Goal: Task Accomplishment & Management: Manage account settings

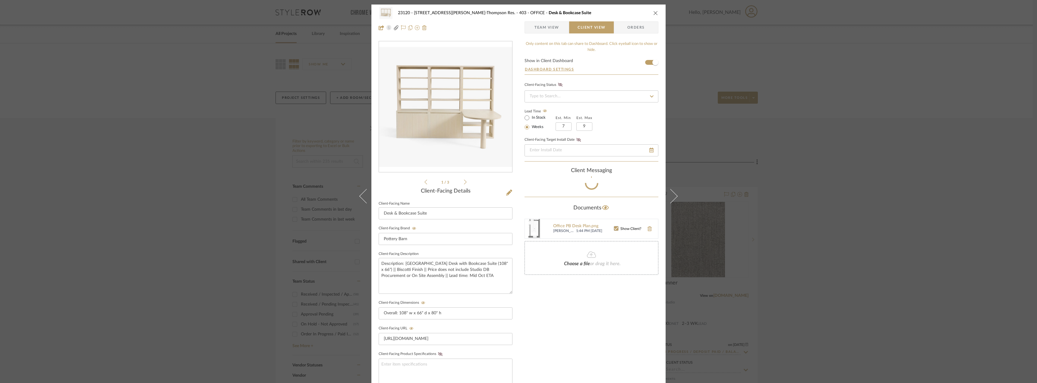
scroll to position [6, 0]
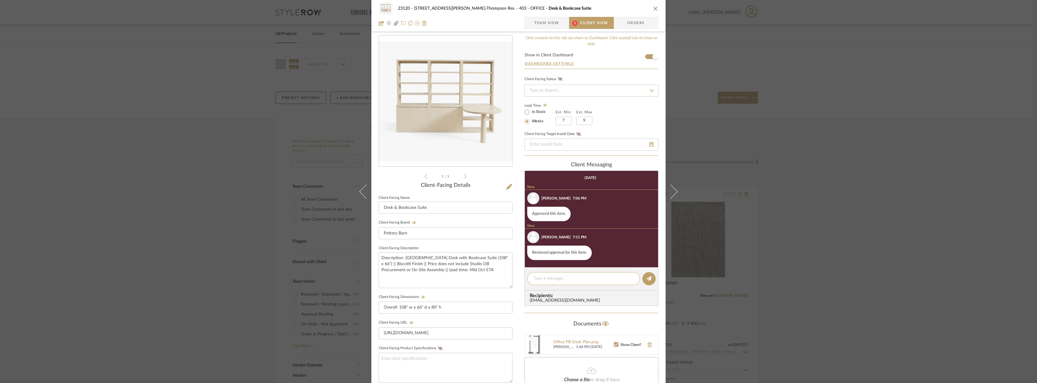
click at [539, 25] on span "Team View" at bounding box center [547, 23] width 25 height 12
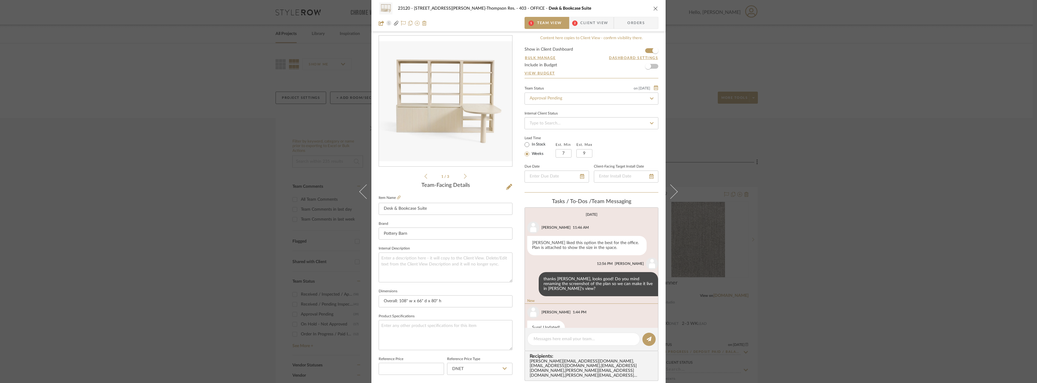
scroll to position [14, 0]
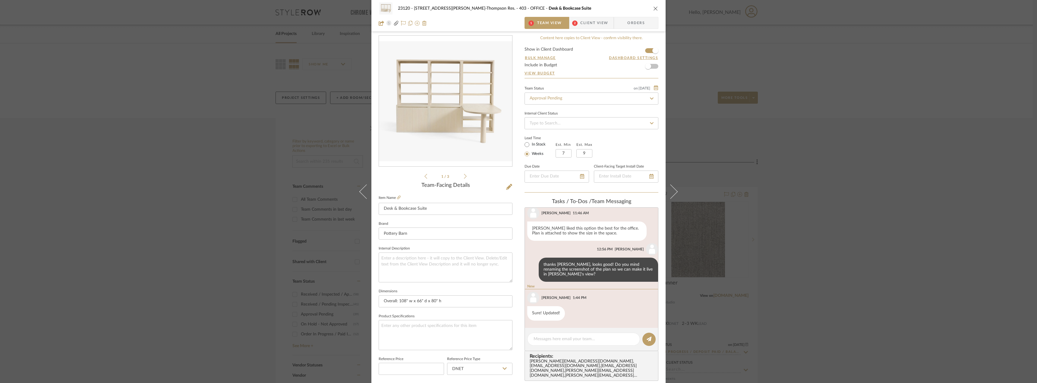
click at [578, 91] on div "Team Status on 8/21/2025 8/21/2025 Approval Pending" at bounding box center [592, 94] width 134 height 20
click at [578, 95] on input "Approval Pending" at bounding box center [592, 99] width 134 height 12
type input "need"
click at [576, 157] on div "Need to Order - Client Payment Received" at bounding box center [589, 160] width 133 height 15
type input "[DATE]"
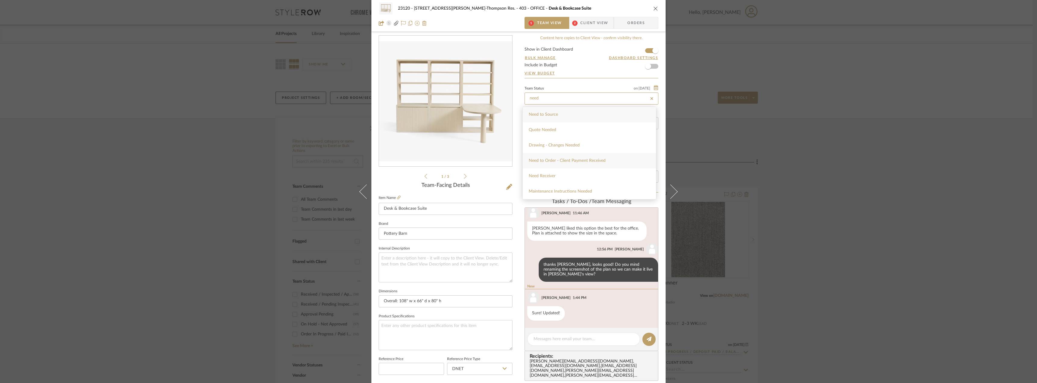
type input "Need to Order - Client Payment Received"
type input "[DATE]"
type input "Need to Order - Client Payment Received"
click at [590, 22] on span "Client View" at bounding box center [594, 23] width 28 height 12
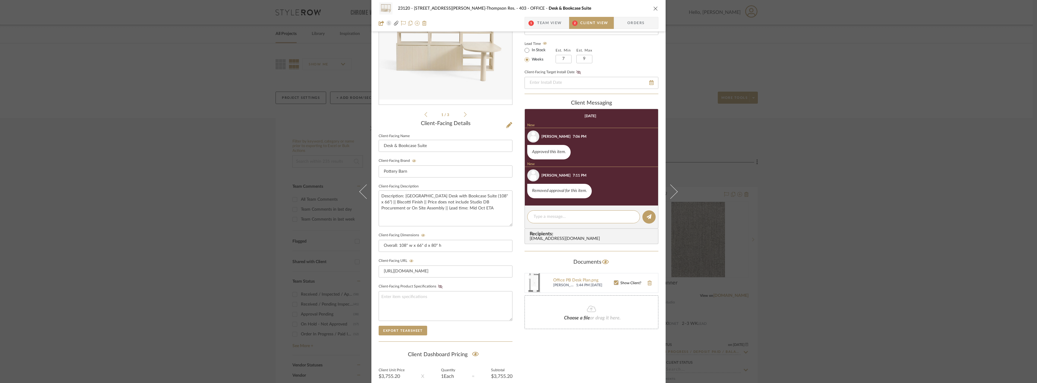
scroll to position [81, 0]
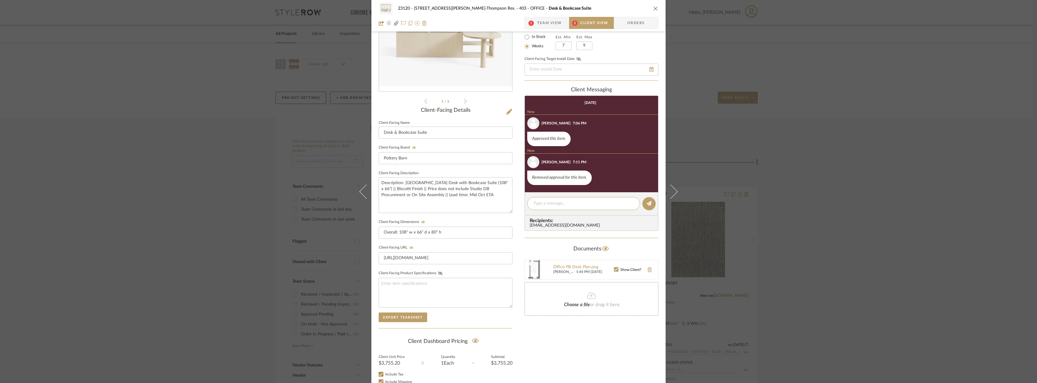
click at [549, 18] on span "Team View" at bounding box center [549, 23] width 25 height 12
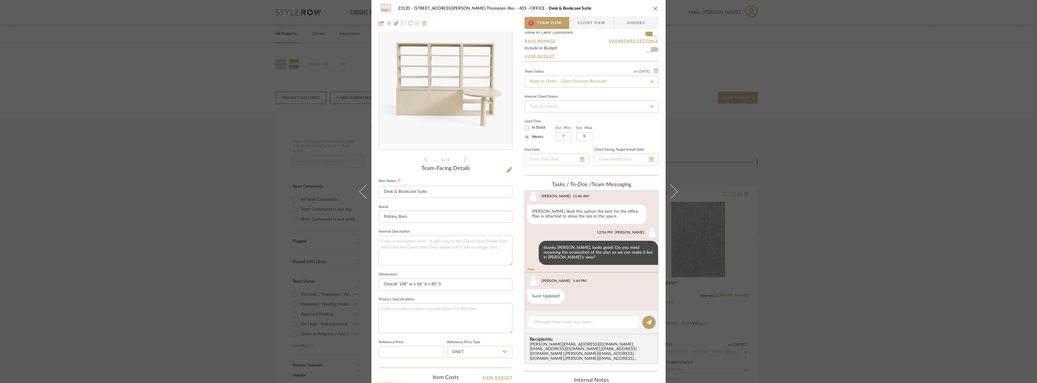
scroll to position [0, 0]
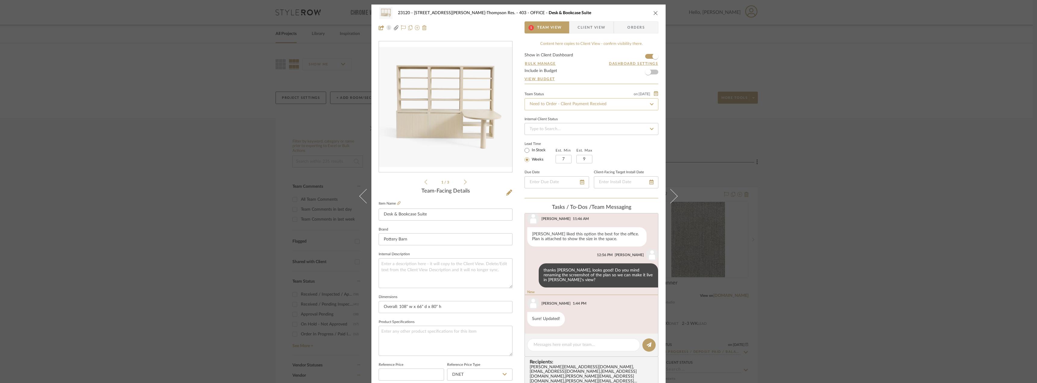
click at [568, 109] on input "Need to Order - Client Payment Received" at bounding box center [592, 104] width 134 height 12
click at [554, 153] on div "Approval Pending" at bounding box center [589, 151] width 133 height 15
type input "Approval Pending"
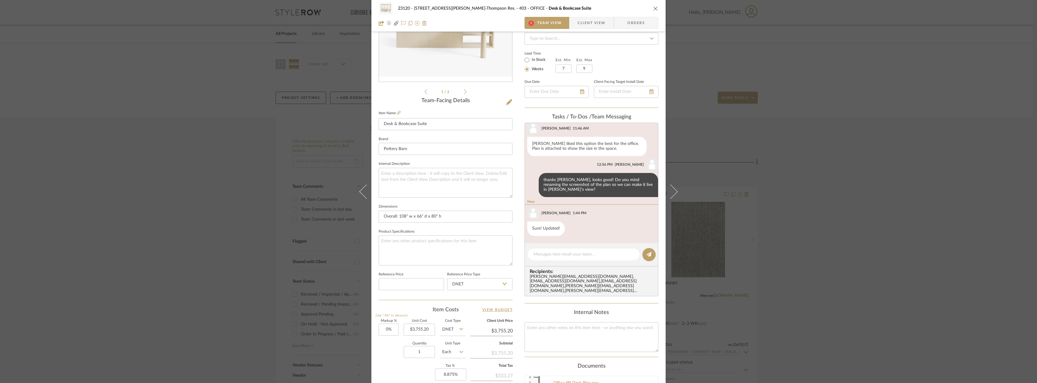
click at [586, 25] on span "Client View" at bounding box center [592, 23] width 28 height 12
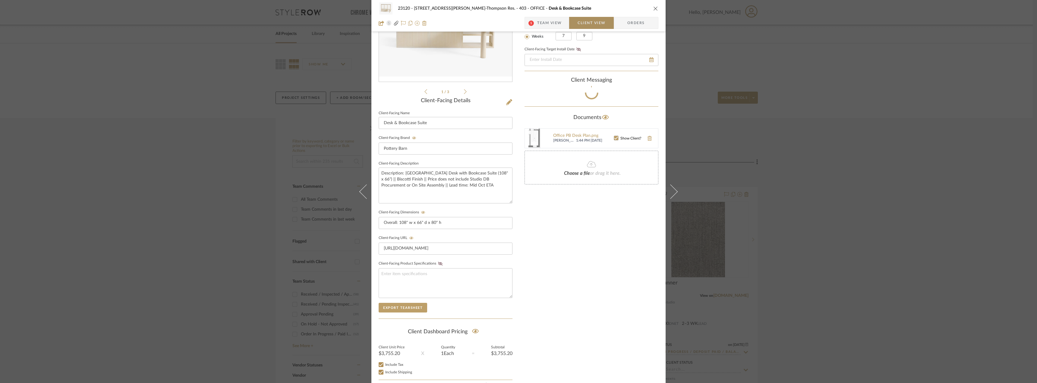
scroll to position [68, 0]
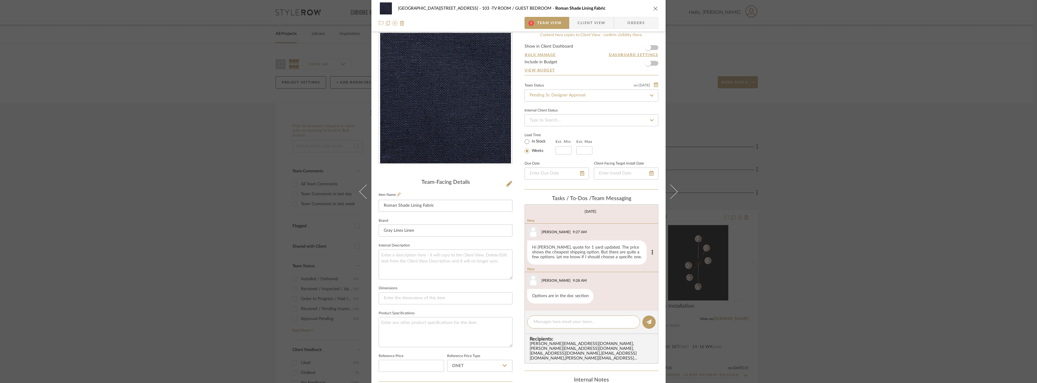
scroll to position [7, 0]
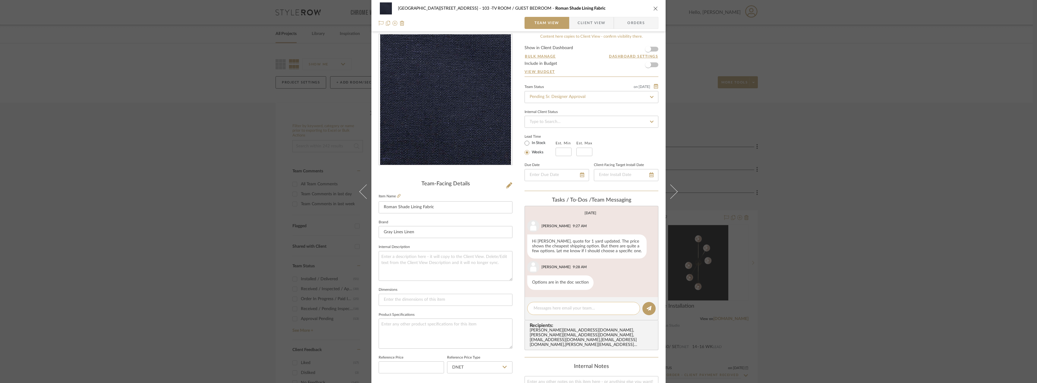
click at [556, 307] on textarea at bounding box center [584, 308] width 100 height 6
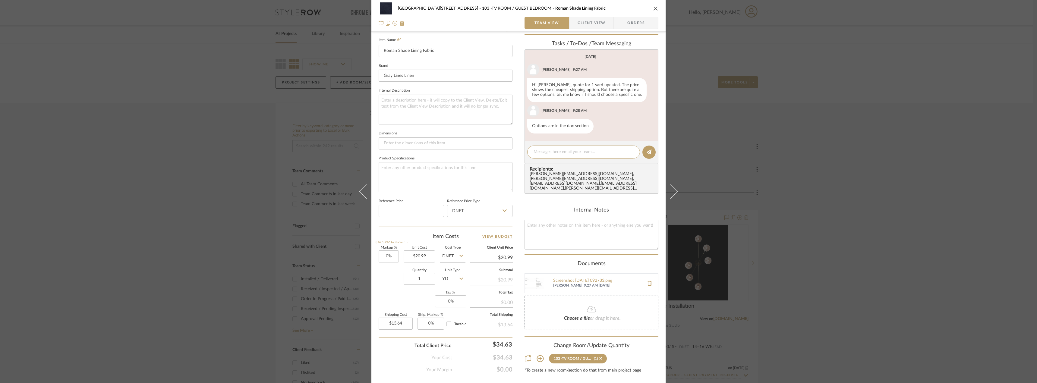
scroll to position [178, 0]
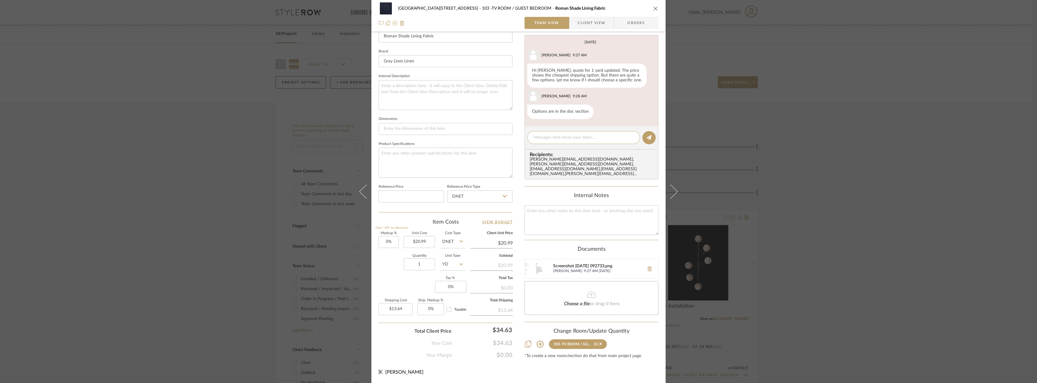
click at [566, 264] on div "Screenshot 2025-08-22 092733.png" at bounding box center [597, 266] width 88 height 5
click at [552, 131] on div at bounding box center [583, 137] width 113 height 13
click at [554, 138] on textarea at bounding box center [584, 137] width 100 height 6
type textarea "I think that's fine, thanks Jada!"
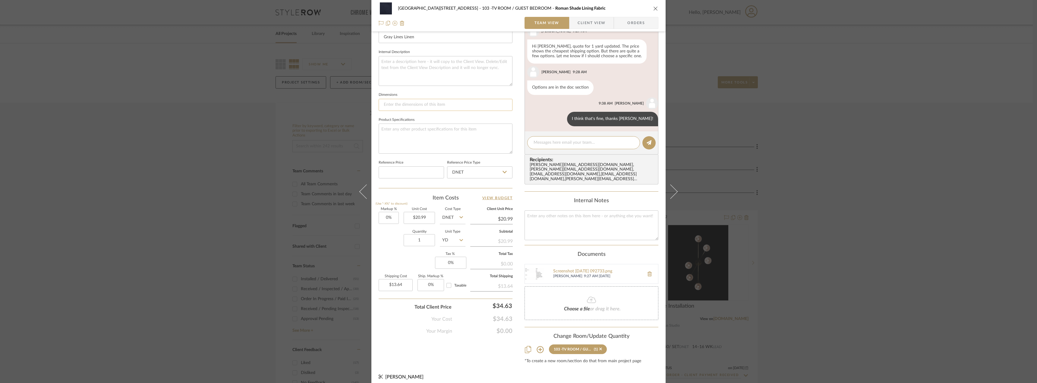
scroll to position [0, 0]
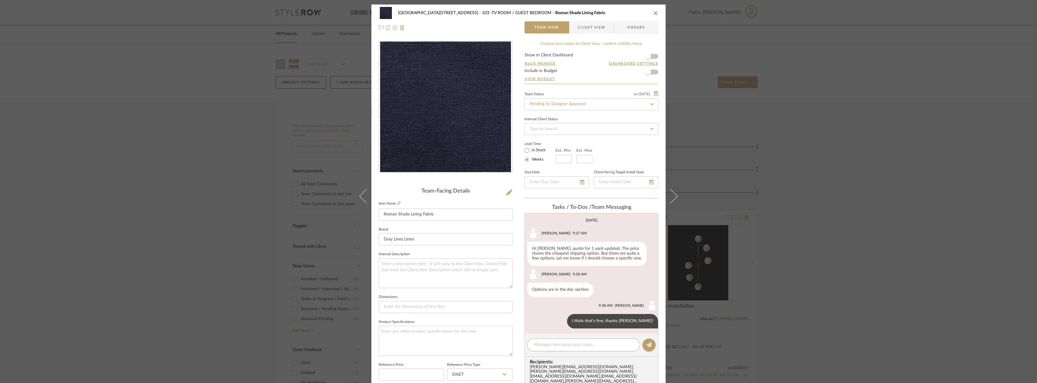
click at [653, 58] on form "Show in Client Dashboard Bulk Manage Dashboard Settings Include in Budget View …" at bounding box center [592, 68] width 134 height 31
click at [651, 56] on span "button" at bounding box center [648, 56] width 13 height 13
click at [541, 149] on label "In Stock" at bounding box center [538, 150] width 15 height 5
click at [531, 149] on input "In Stock" at bounding box center [526, 150] width 7 height 7
radio input "true"
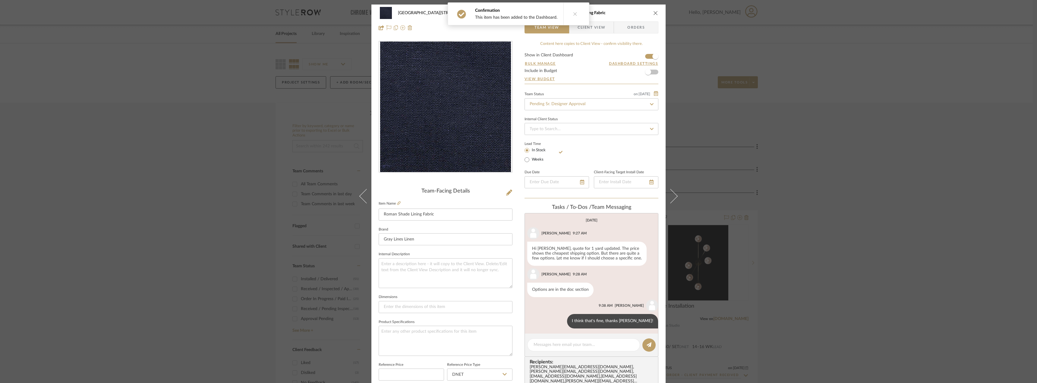
click at [581, 20] on button at bounding box center [575, 14] width 23 height 22
click at [591, 33] on span "Client View" at bounding box center [592, 27] width 28 height 12
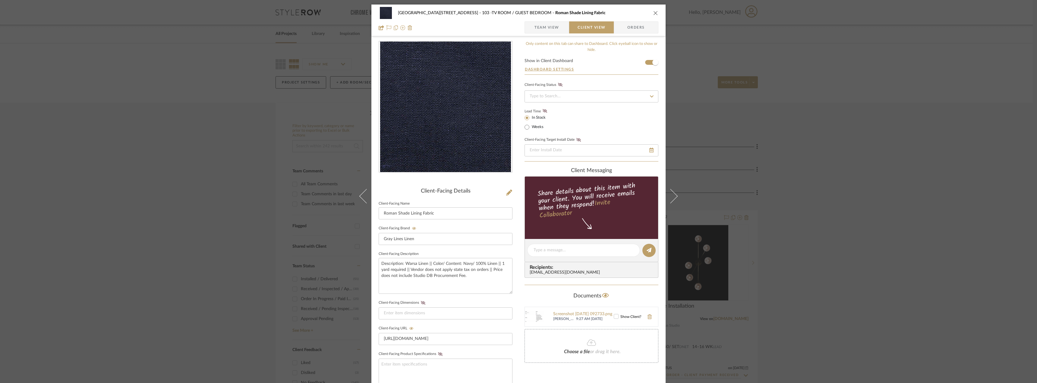
scroll to position [123, 0]
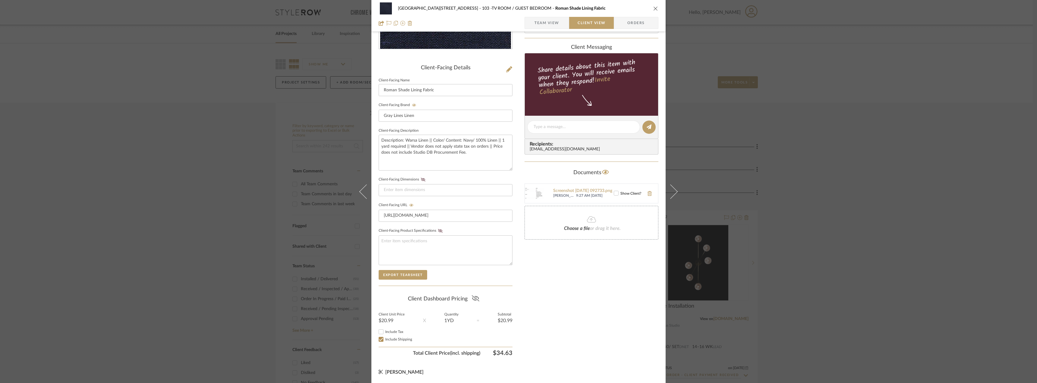
click at [475, 296] on icon at bounding box center [476, 299] width 8 height 6
click at [386, 333] on span "Include Tax" at bounding box center [394, 332] width 18 height 4
click at [385, 333] on input "Include Tax" at bounding box center [381, 331] width 7 height 7
checkbox input "false"
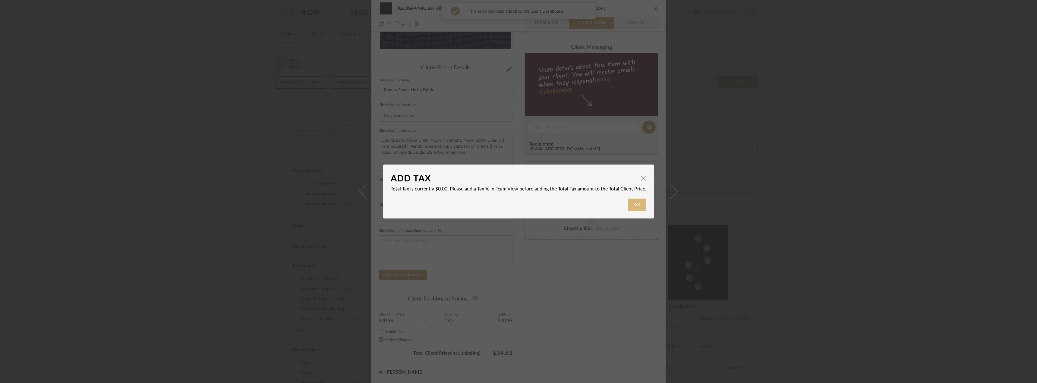
click at [631, 206] on button "Ok" at bounding box center [637, 205] width 18 height 12
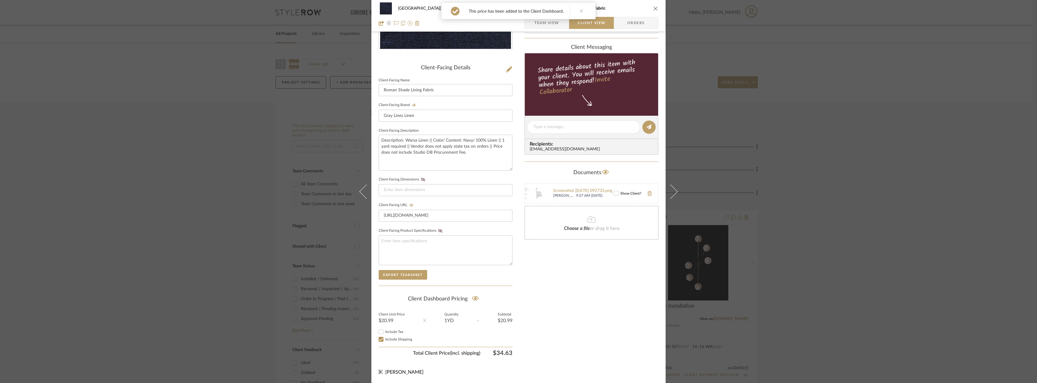
click at [602, 314] on div "Only content on this tab can share to Dashboard. Click eyeball icon to show or …" at bounding box center [592, 138] width 134 height 441
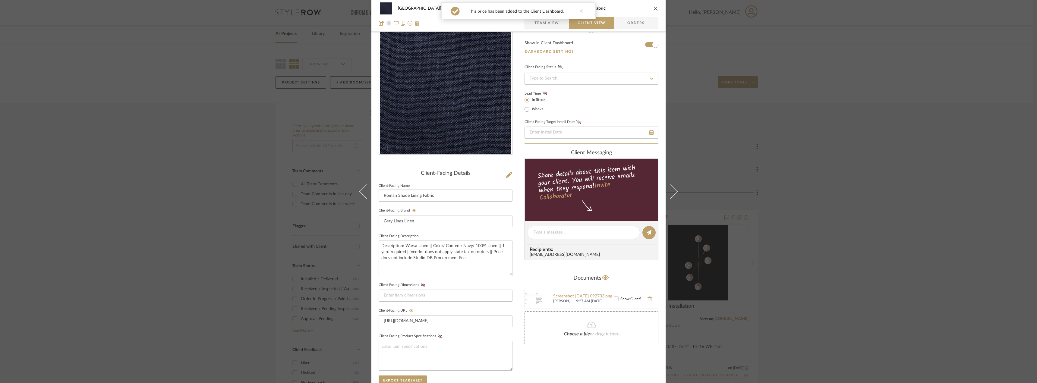
scroll to position [0, 0]
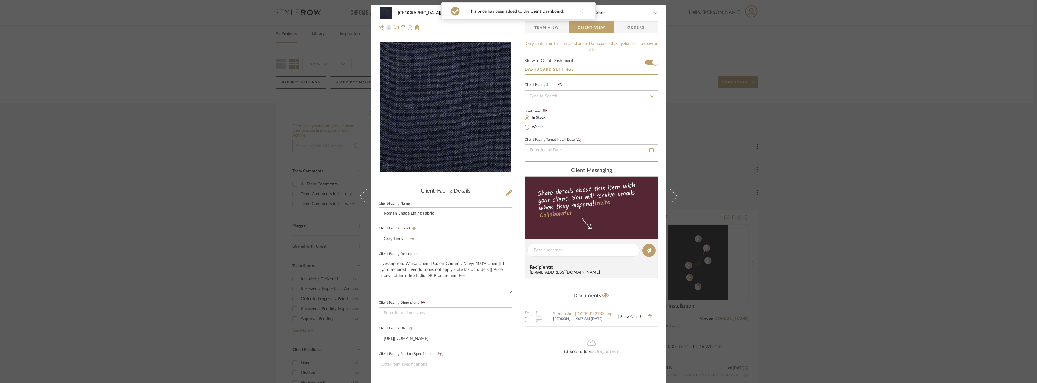
click at [552, 28] on span "Team View" at bounding box center [547, 27] width 25 height 12
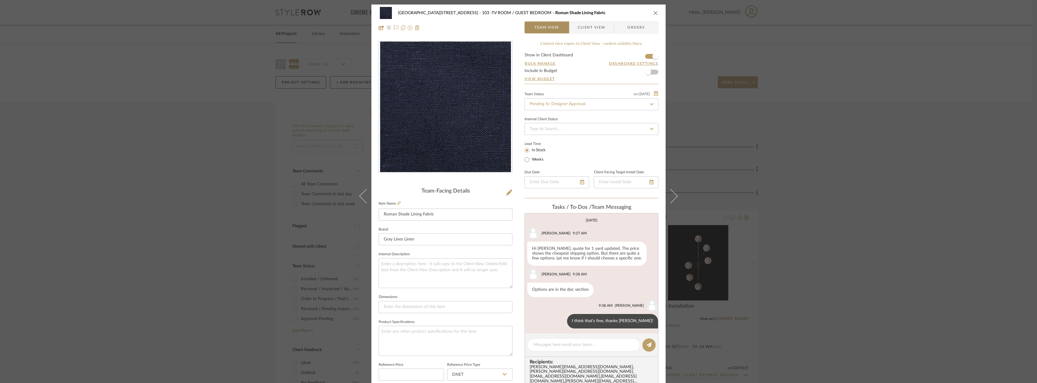
scroll to position [16, 0]
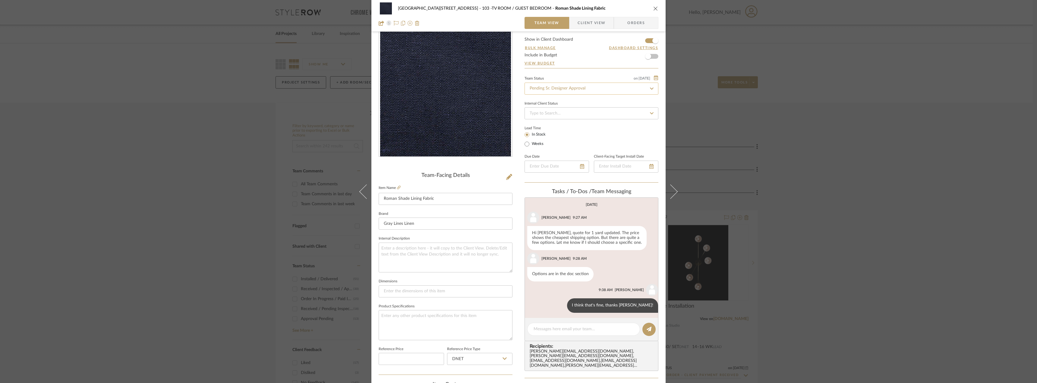
click at [553, 90] on input "Pending Sr. Designer Approval" at bounding box center [592, 89] width 134 height 12
click at [549, 118] on span "Approval Pending" at bounding box center [545, 120] width 33 height 4
type input "Approval Pending"
click at [596, 22] on span "Client View" at bounding box center [592, 23] width 28 height 12
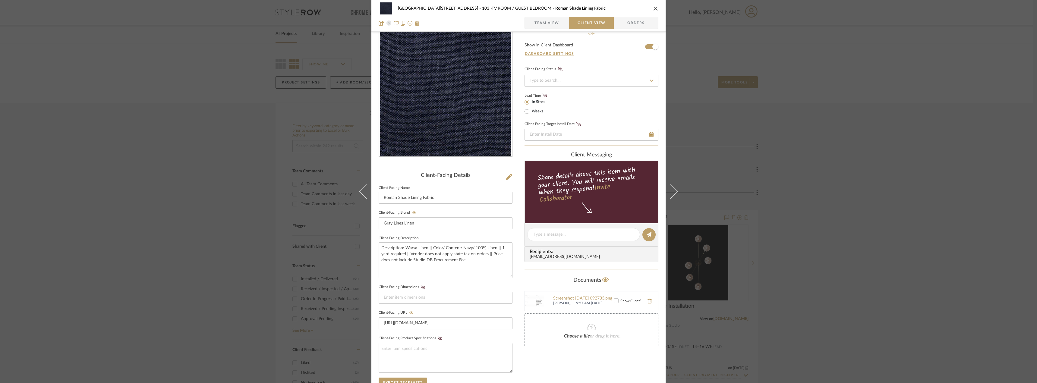
type input "Approval Pending"
click at [394, 204] on input "Roman Shade Lining Fabric" at bounding box center [446, 198] width 134 height 12
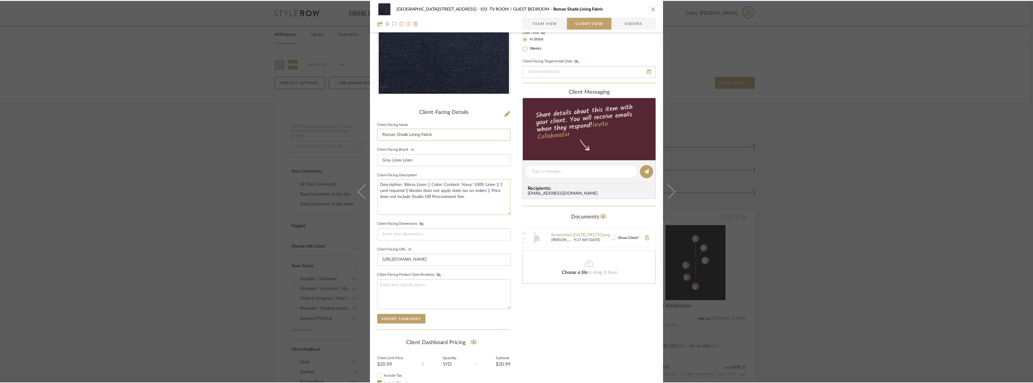
scroll to position [123, 0]
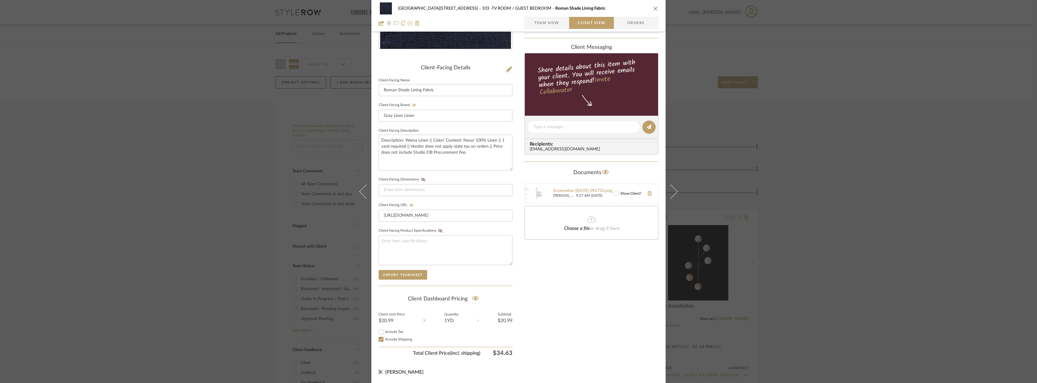
click at [817, 218] on div "24100 - 1175 Park Avenue - Mall 103 -TV ROOM / GUEST BEDROOM Roman Shade Lining…" at bounding box center [518, 191] width 1037 height 383
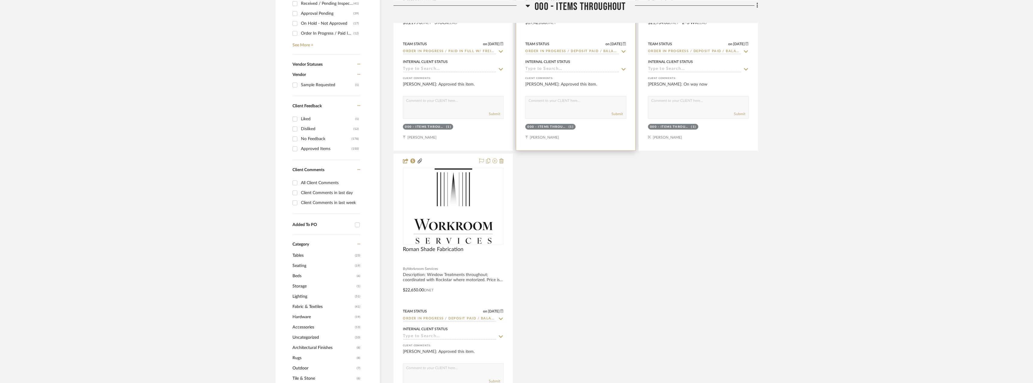
scroll to position [302, 0]
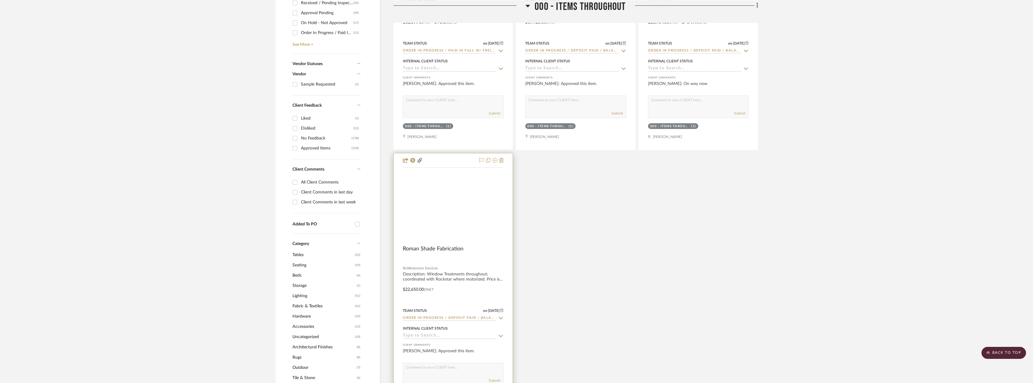
click at [0, 0] on img at bounding box center [0, 0] width 0 height 0
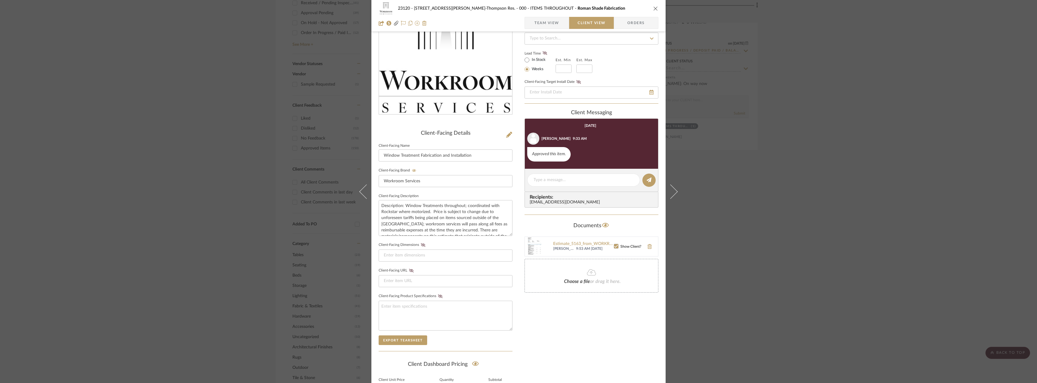
scroll to position [123, 0]
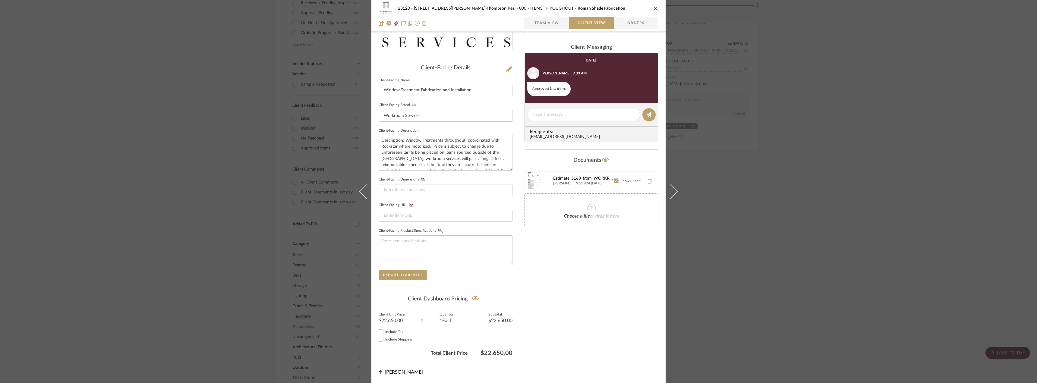
click at [577, 177] on div "Estimate_5163_from_WORKROOM_SERVICES_INC (4).pdf" at bounding box center [583, 178] width 61 height 5
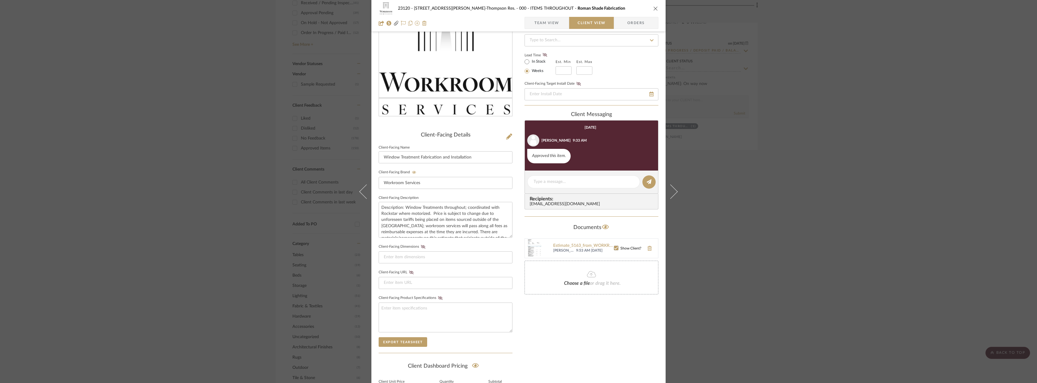
scroll to position [0, 0]
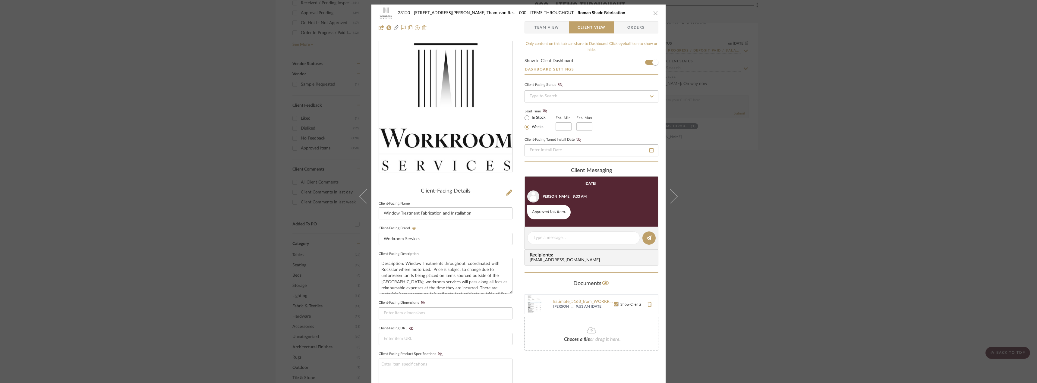
click at [1017, 170] on div "23120 - 239 Dean St, Unwin-Thompson Res. 000 - ITEMS THROUGHOUT Roman Shade Fab…" at bounding box center [518, 191] width 1037 height 383
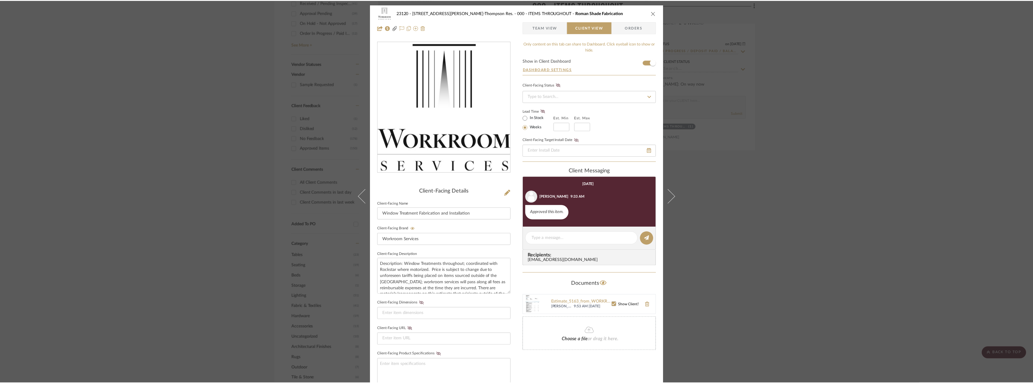
scroll to position [302, 0]
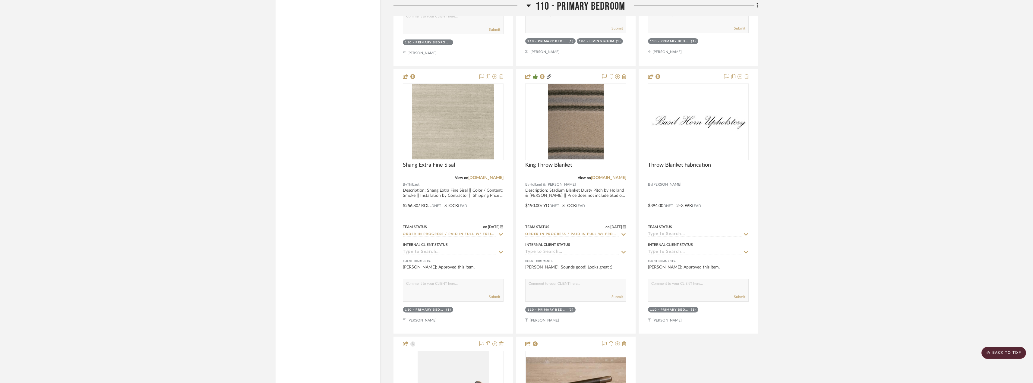
scroll to position [4644, 0]
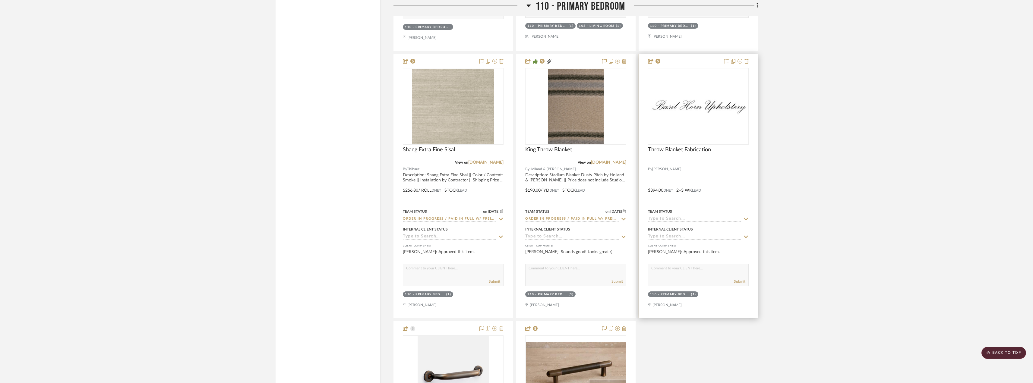
click at [690, 220] on input at bounding box center [694, 220] width 93 height 6
type input "app"
click at [678, 245] on div "Approved" at bounding box center [698, 247] width 100 height 15
type input "[DATE]"
click at [666, 221] on input "Approved" at bounding box center [694, 220] width 93 height 6
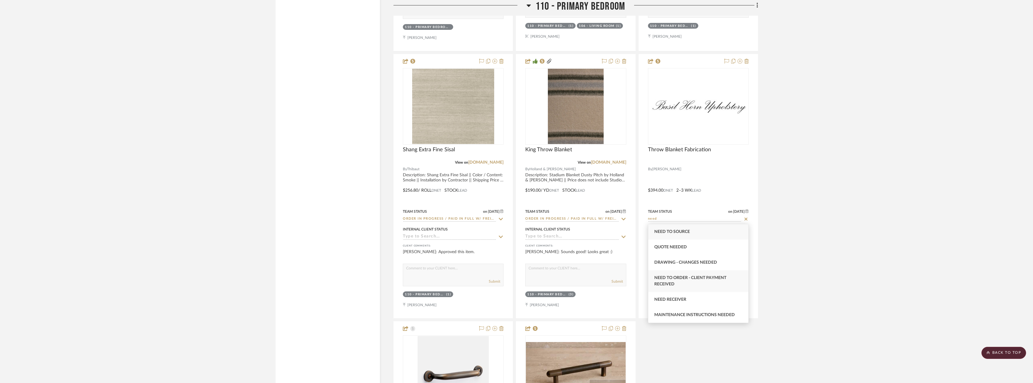
click at [688, 278] on span "Need to Order - Client Payment Received" at bounding box center [690, 281] width 72 height 11
type input "Need to Order - Client Payment Received"
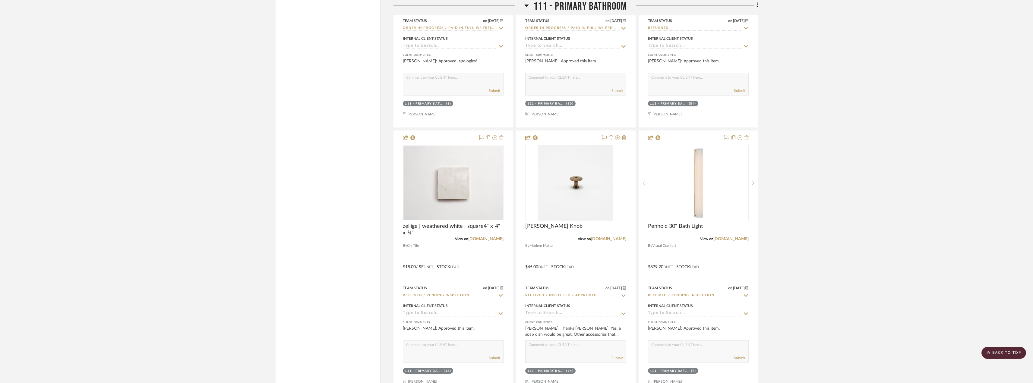
scroll to position [5428, 0]
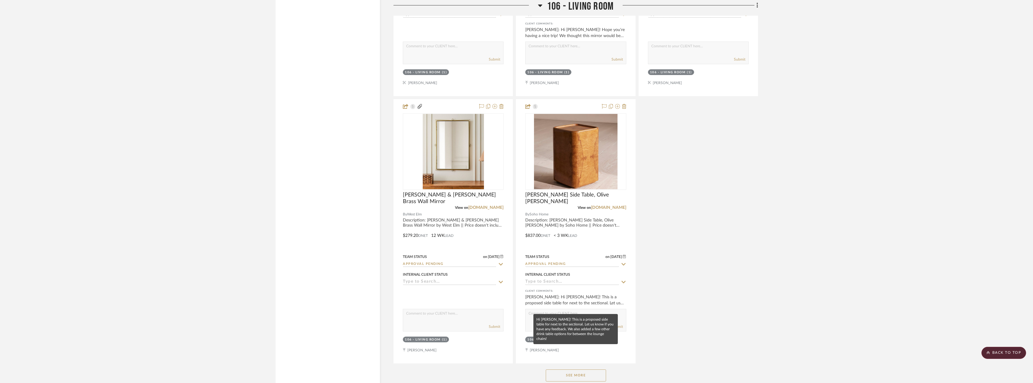
scroll to position [3127, 0]
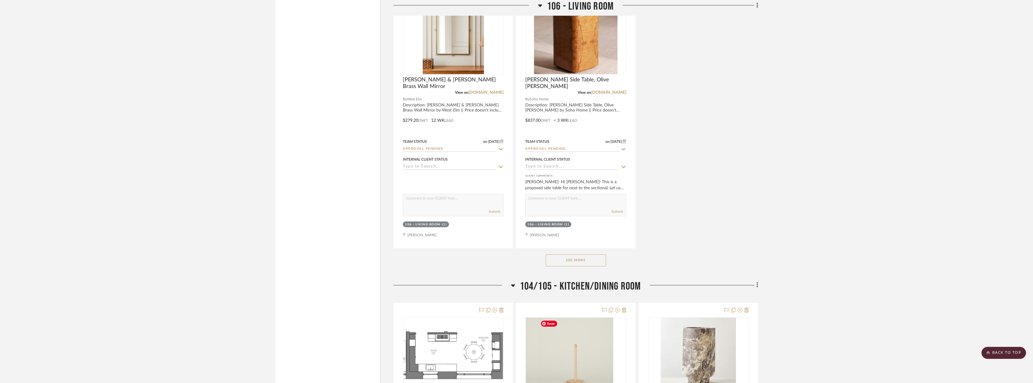
click at [586, 262] on button "See More" at bounding box center [576, 261] width 60 height 12
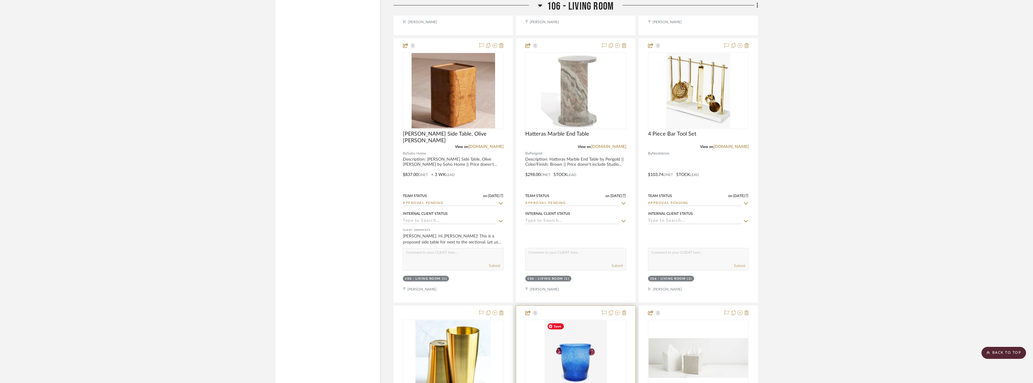
scroll to position [3210, 0]
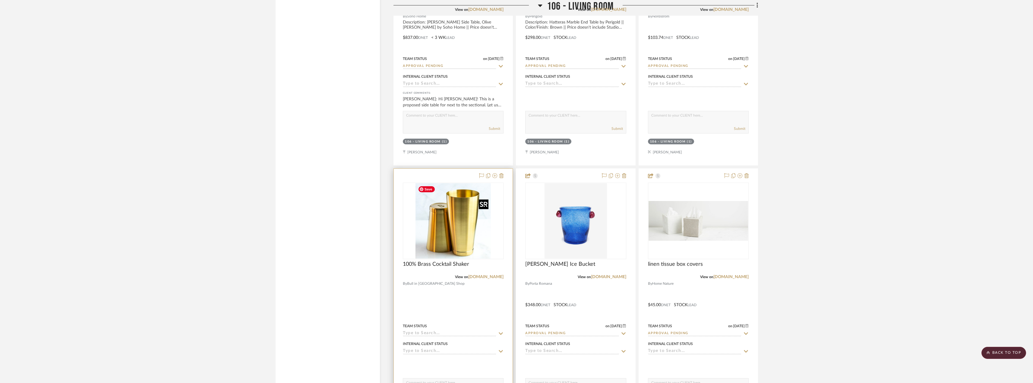
click at [452, 234] on img "0" at bounding box center [453, 220] width 75 height 75
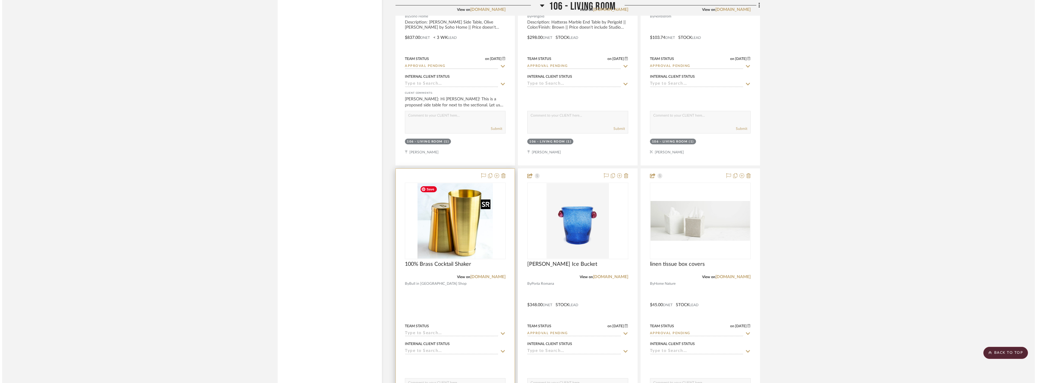
scroll to position [0, 0]
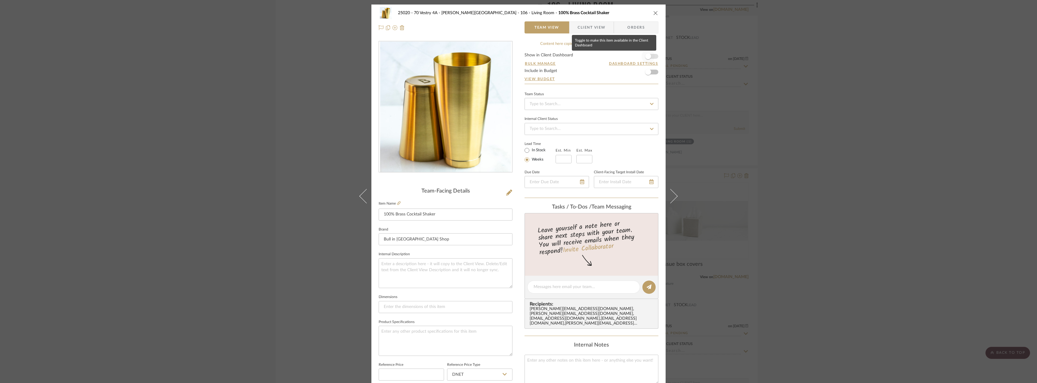
click at [647, 54] on span "button" at bounding box center [648, 56] width 6 height 6
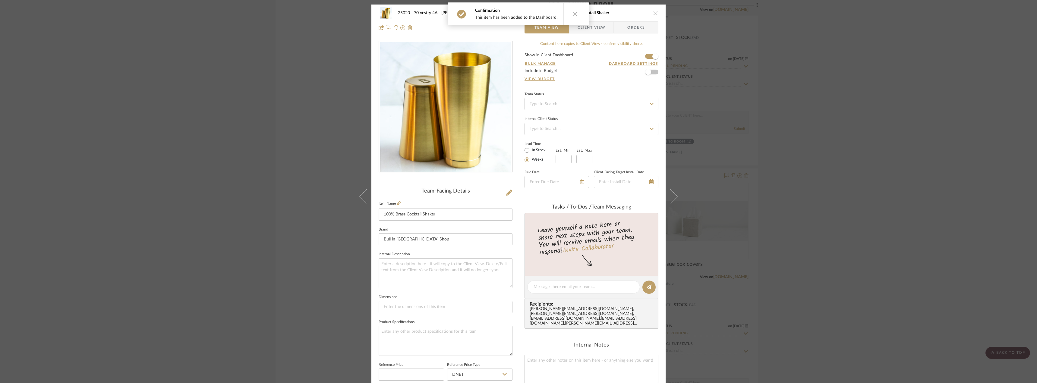
click at [592, 27] on span "Client View" at bounding box center [592, 27] width 28 height 12
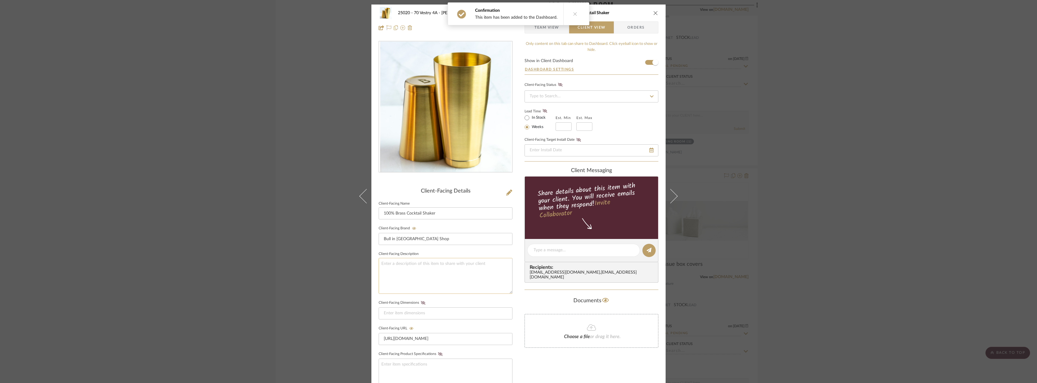
click at [446, 274] on textarea at bounding box center [446, 276] width 134 height 36
type textarea "B"
type textarea "Description: 100% Brass Cocktail Shaker || Price does not include Studio DB Pro…"
click at [544, 30] on span "Team View" at bounding box center [547, 27] width 25 height 12
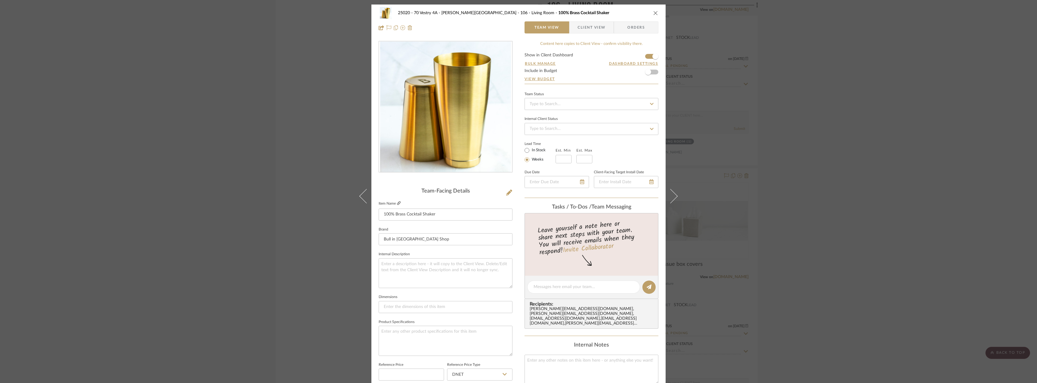
click at [397, 205] on icon at bounding box center [399, 203] width 4 height 4
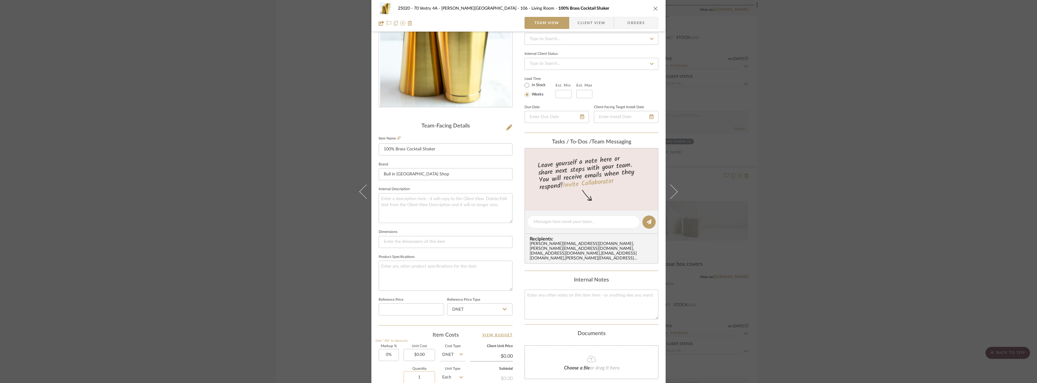
scroll to position [121, 0]
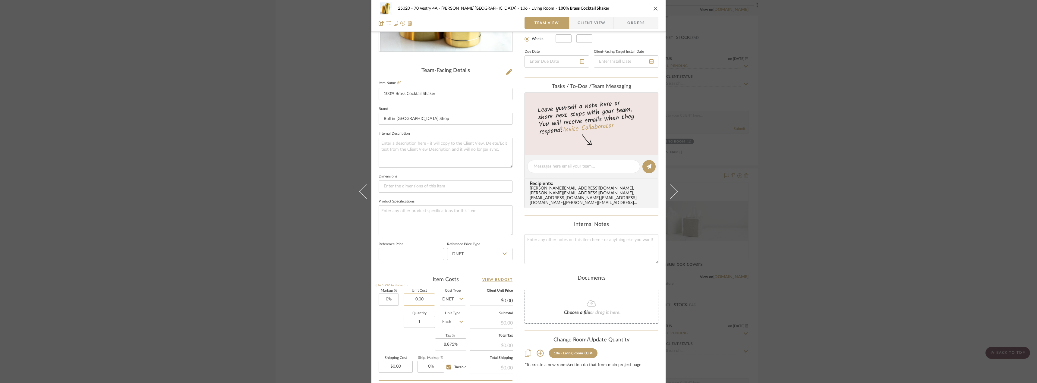
click at [427, 298] on input "0.00" at bounding box center [419, 300] width 31 height 12
type input "$49.99"
type input "0.00"
type input "$0.00"
click at [394, 366] on input "0.00" at bounding box center [396, 367] width 34 height 12
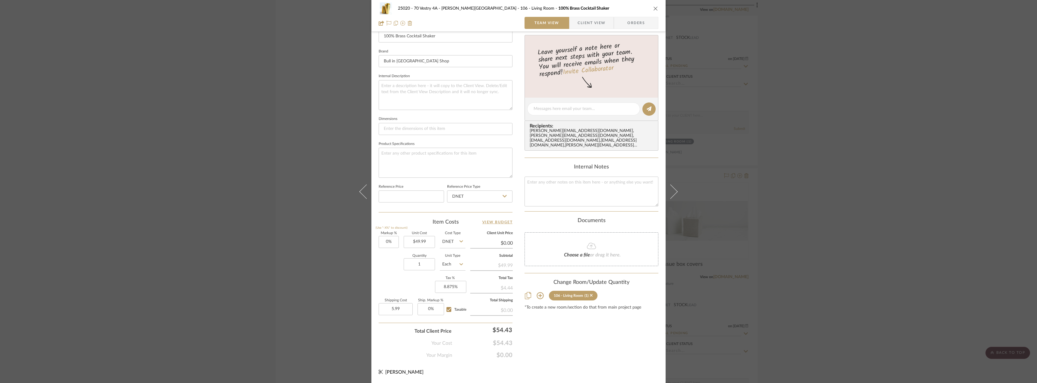
type input "$5.99"
click at [620, 334] on div "Content here copies to Client View - confirm visibility there. Show in Client D…" at bounding box center [592, 111] width 134 height 496
type input "$49.99"
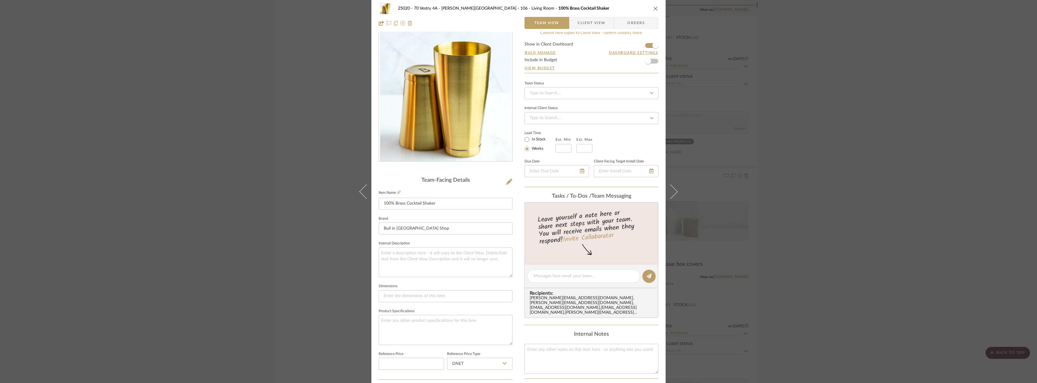
scroll to position [0, 0]
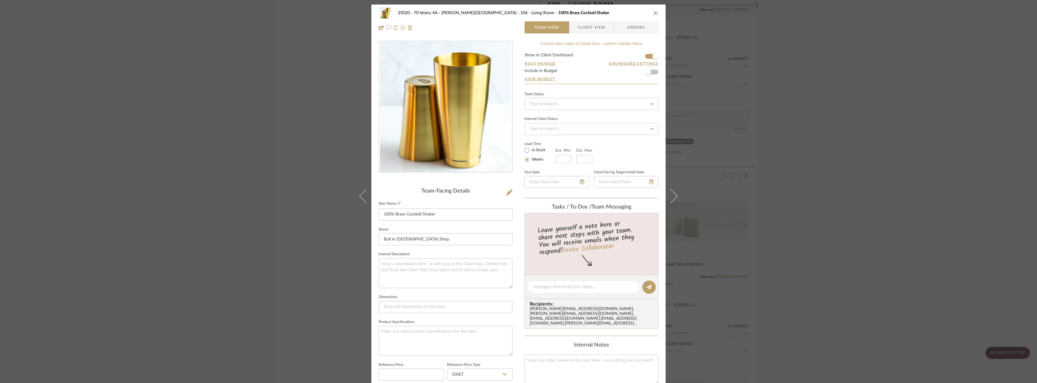
click at [603, 25] on span "Client View" at bounding box center [592, 27] width 28 height 12
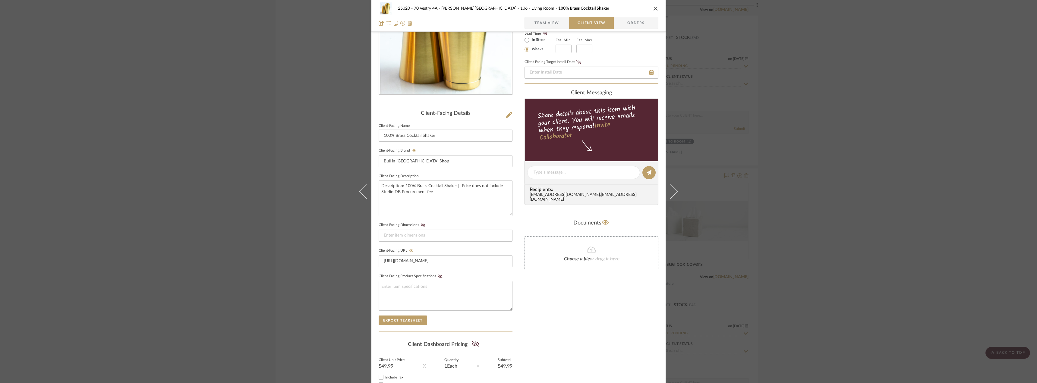
scroll to position [123, 0]
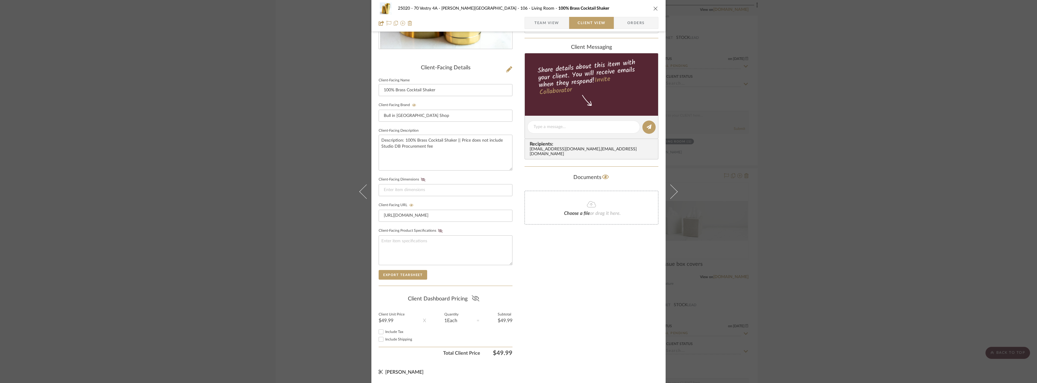
click at [476, 299] on icon at bounding box center [476, 299] width 8 height 6
click at [396, 332] on span "Include Tax" at bounding box center [394, 332] width 18 height 4
click at [385, 332] on input "Include Tax" at bounding box center [381, 331] width 7 height 7
checkbox input "true"
click at [393, 338] on span "Include Shipping" at bounding box center [398, 340] width 27 height 4
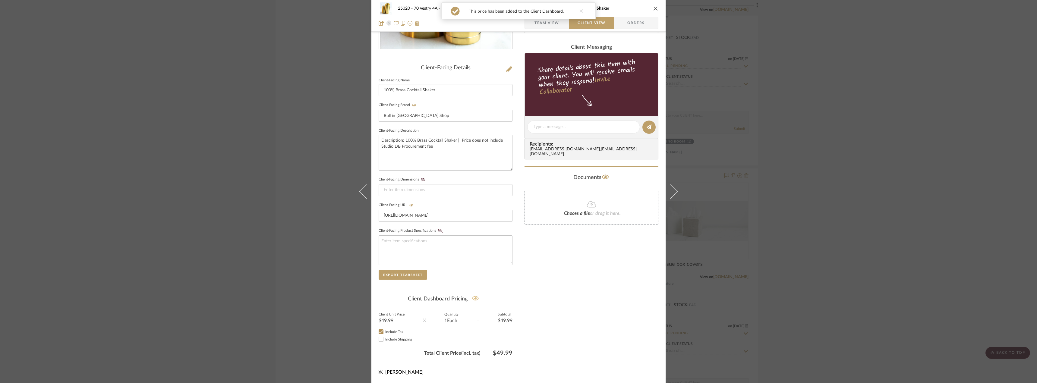
click at [385, 338] on input "Include Shipping" at bounding box center [381, 339] width 7 height 7
checkbox input "true"
click at [536, 318] on div "Only content on this tab can share to Dashboard. Click eyeball icon to show or …" at bounding box center [592, 138] width 134 height 441
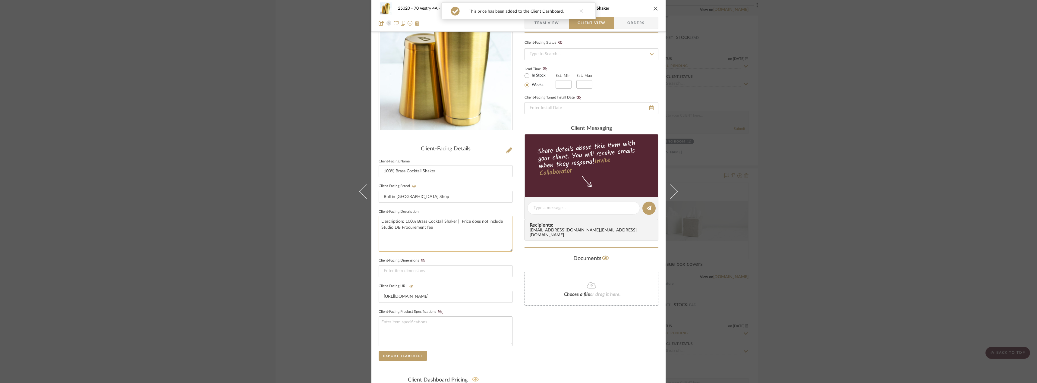
scroll to position [0, 0]
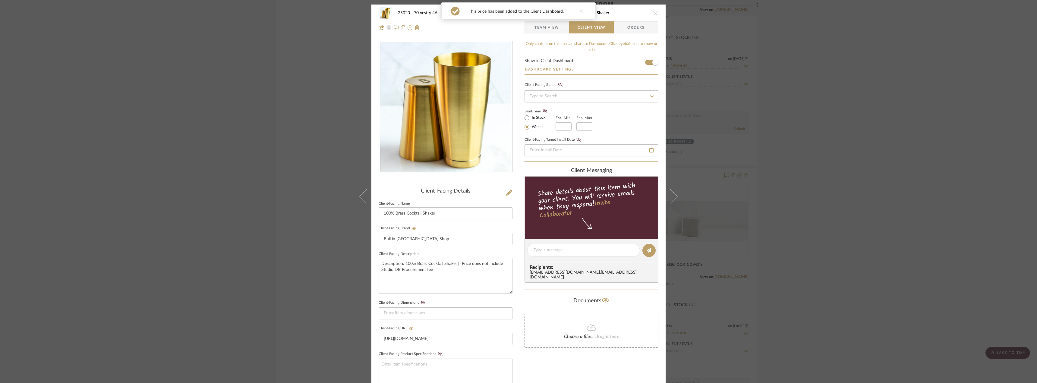
click at [539, 116] on label "In Stock" at bounding box center [538, 117] width 15 height 5
click at [531, 116] on input "In Stock" at bounding box center [526, 117] width 7 height 7
radio input "true"
click at [546, 109] on fa-icon at bounding box center [545, 111] width 8 height 5
click at [572, 19] on div "This price has been added to the Client Dashboard." at bounding box center [518, 10] width 154 height 17
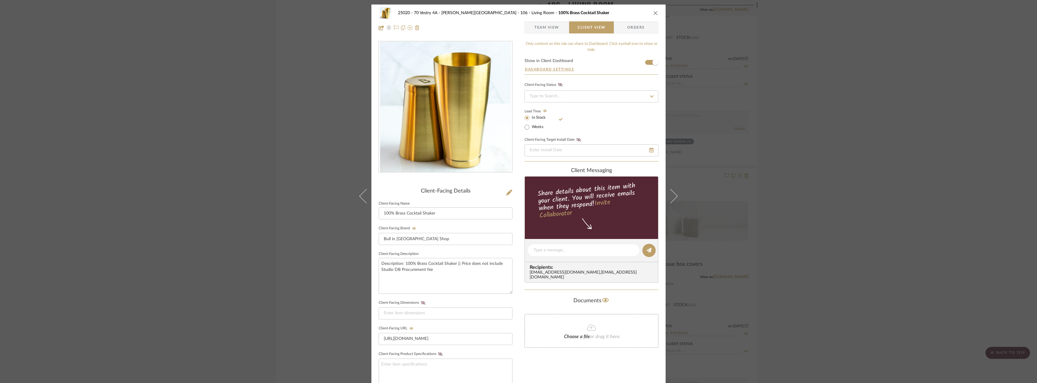
click at [657, 12] on div "25020 - 70 Vestry 4A - Grant-Stanleigh 106 - Living Room 100% Brass Cocktail Sh…" at bounding box center [519, 21] width 294 height 32
click at [653, 15] on button "close" at bounding box center [655, 12] width 5 height 5
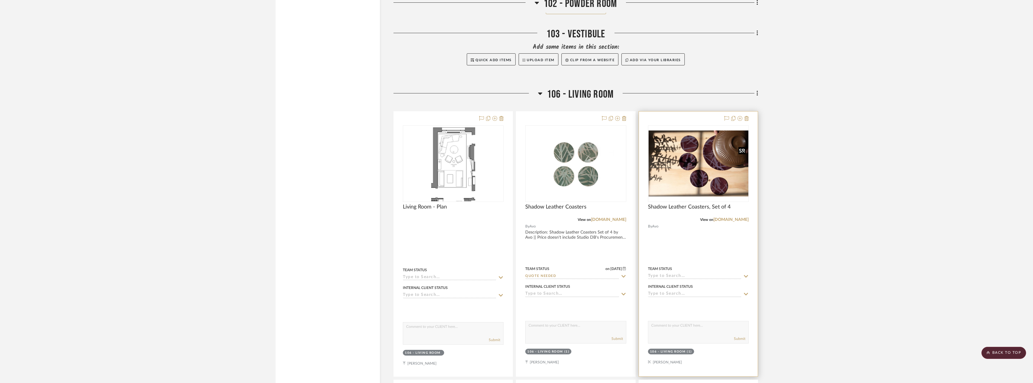
scroll to position [2547, 0]
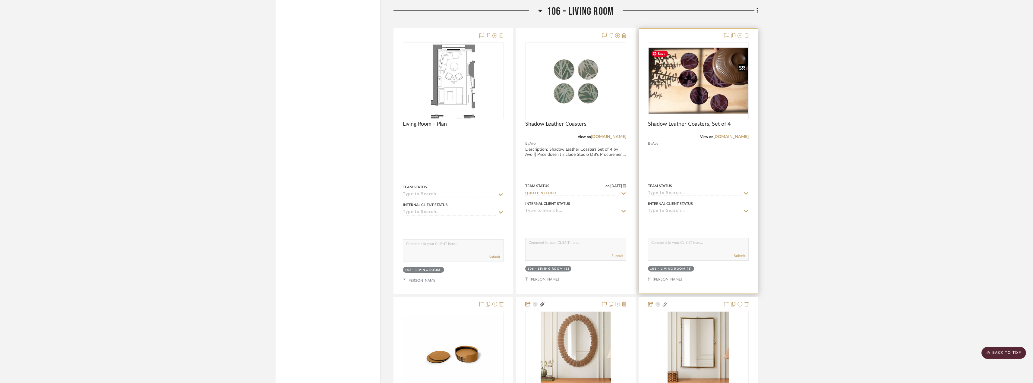
click at [683, 93] on img "0" at bounding box center [699, 81] width 100 height 66
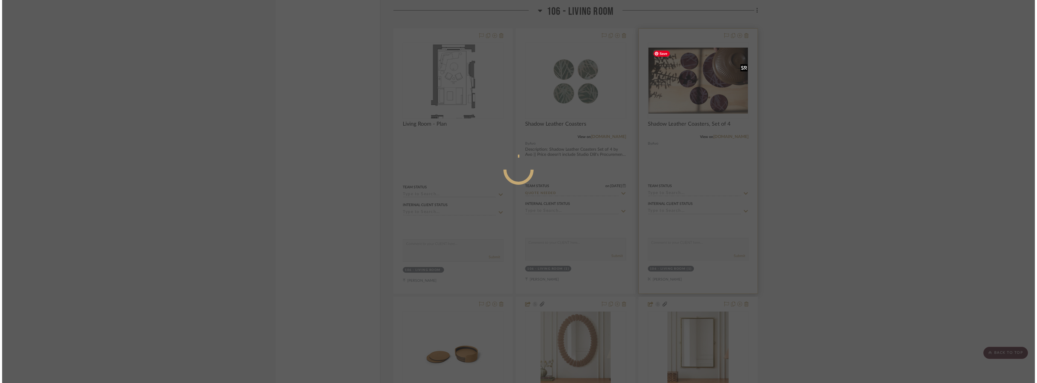
scroll to position [0, 0]
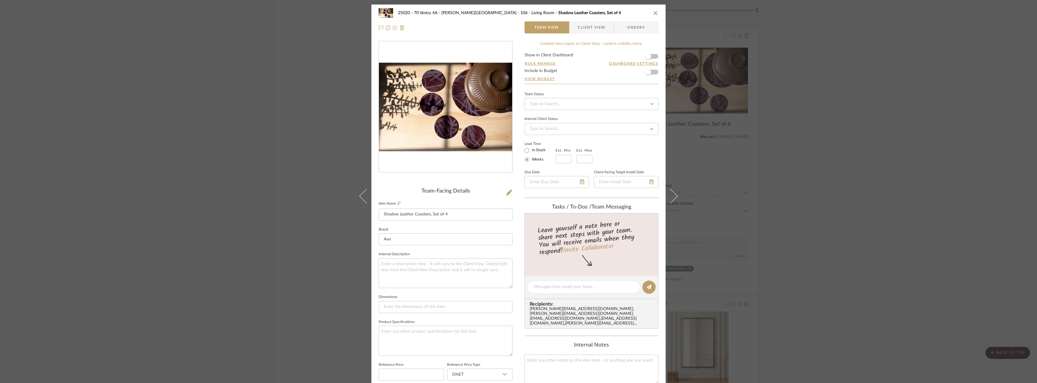
click at [814, 79] on div "25020 - 70 Vestry 4A - Grant-Stanleigh 106 - Living Room Shadow Leather Coaster…" at bounding box center [518, 191] width 1037 height 383
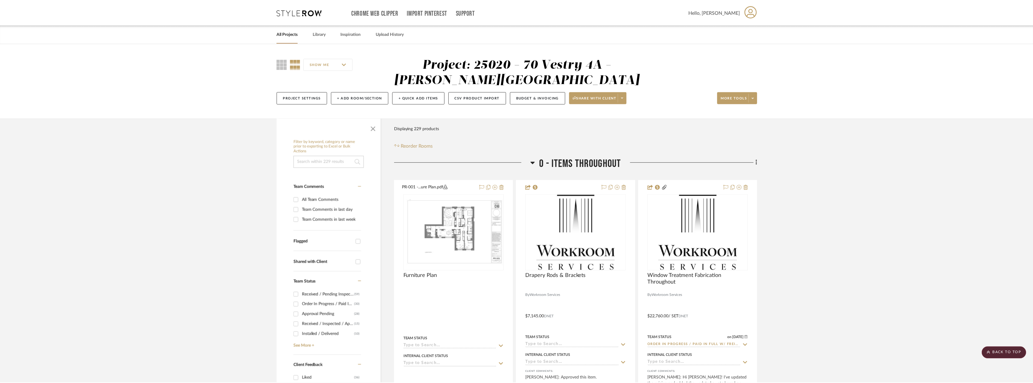
scroll to position [2547, 0]
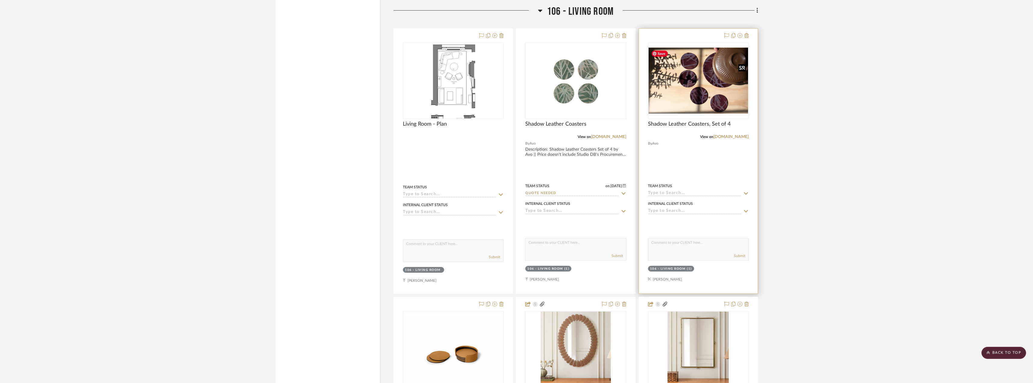
click at [667, 84] on img "0" at bounding box center [699, 81] width 100 height 66
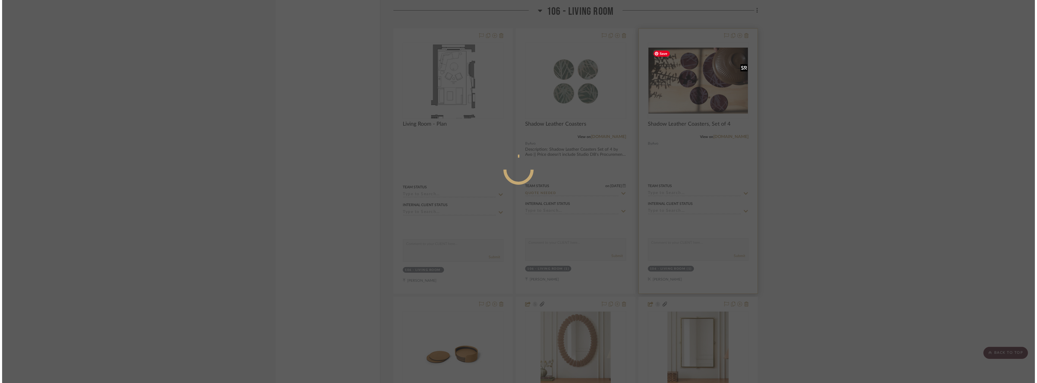
scroll to position [0, 0]
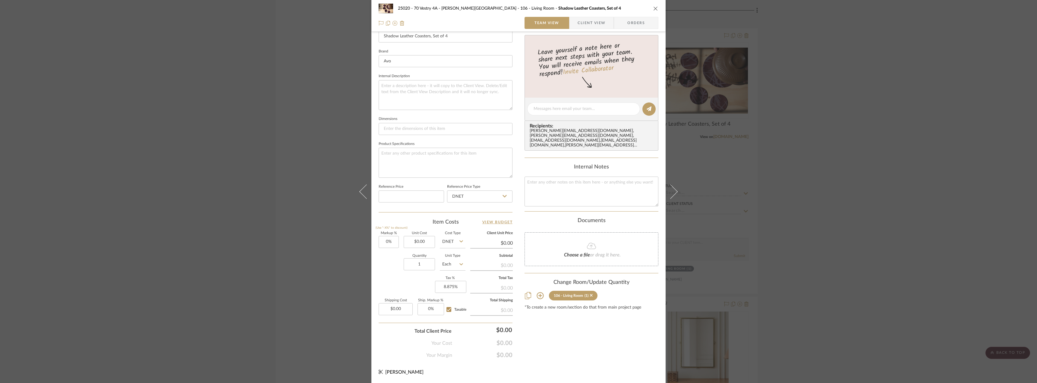
click at [572, 23] on span "button" at bounding box center [574, 23] width 8 height 12
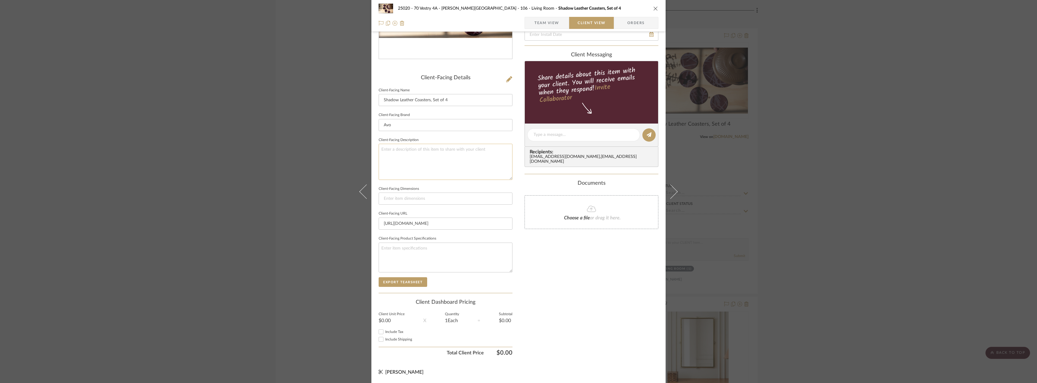
click at [418, 165] on textarea at bounding box center [446, 162] width 134 height 36
type textarea "Description: Avo Leather Shadow Coasters || Color/Finish: Plum || Price does no…"
click at [586, 267] on div "Only content on this tab can share to Dashboard. Click eyeball icon to show or …" at bounding box center [592, 144] width 134 height 432
click at [555, 26] on span "Team View" at bounding box center [547, 23] width 25 height 12
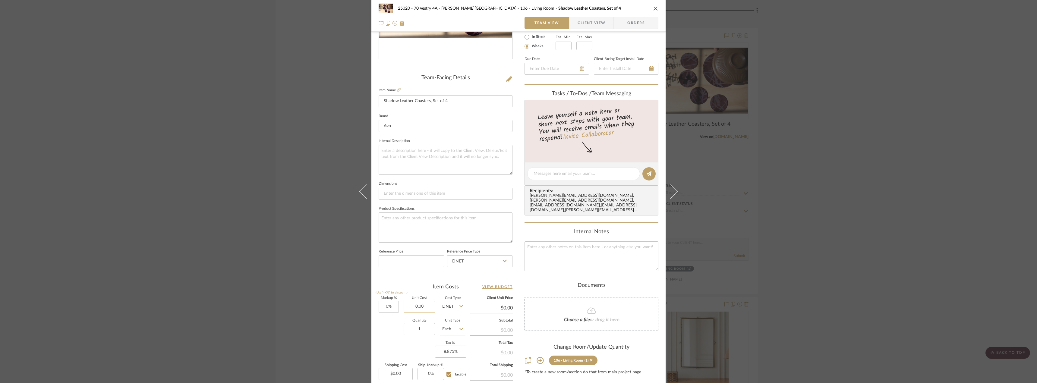
click at [425, 308] on input "0.00" at bounding box center [419, 307] width 31 height 12
type input "$40.00"
click at [397, 372] on input "0.00" at bounding box center [396, 374] width 34 height 12
type input "1"
type input "$40.00"
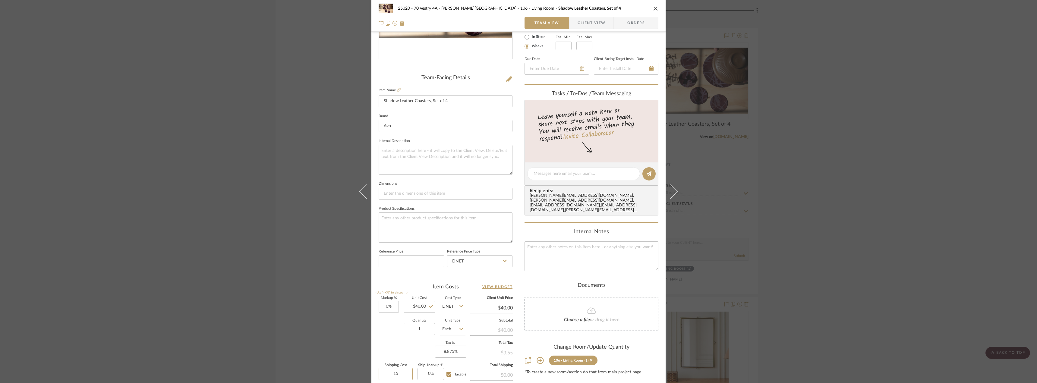
scroll to position [178, 0]
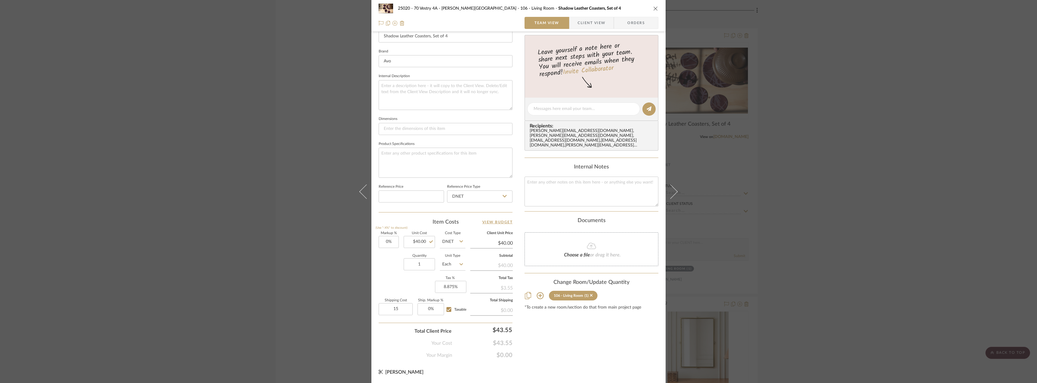
click at [589, 329] on div "Content here copies to Client View - confirm visibility there. Show in Client D…" at bounding box center [592, 111] width 134 height 496
type input "$15.00"
click at [418, 240] on input "40.00" at bounding box center [419, 242] width 31 height 12
type input "$48.00"
click at [564, 350] on div "Content here copies to Client View - confirm visibility there. Show in Client D…" at bounding box center [592, 111] width 134 height 496
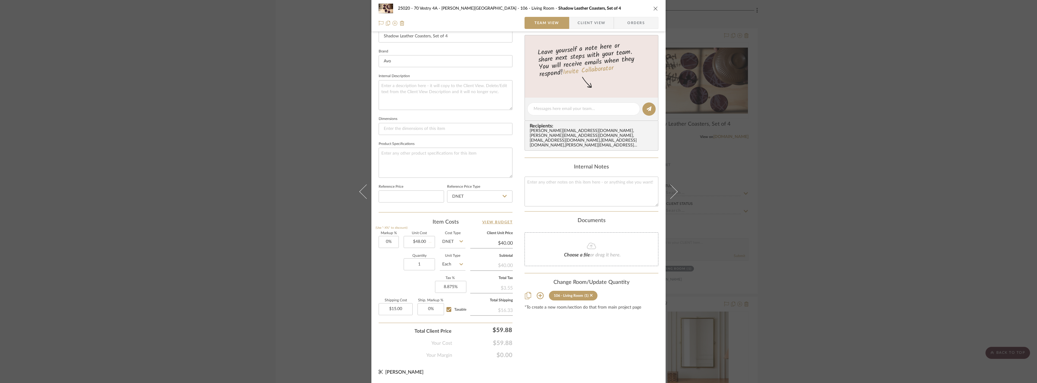
scroll to position [59, 0]
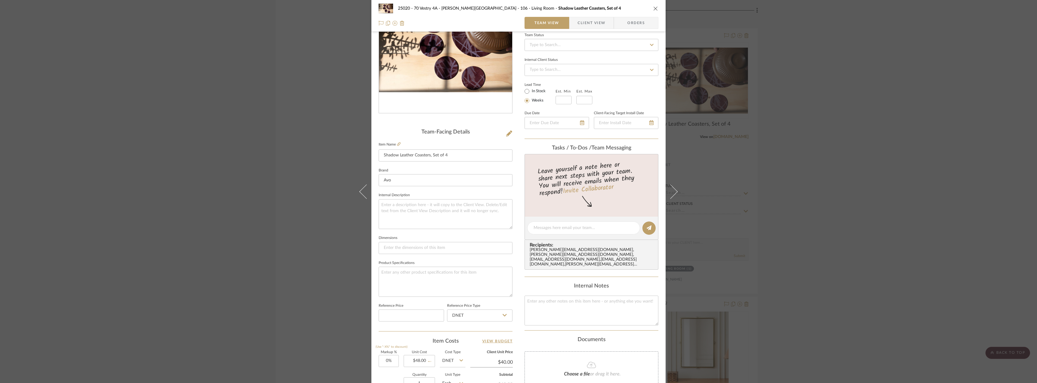
type input "$48.00"
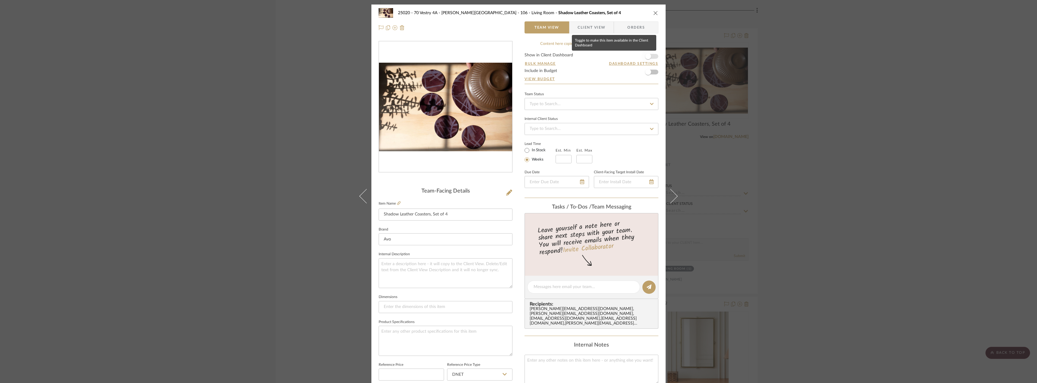
click at [645, 56] on span "button" at bounding box center [648, 56] width 6 height 6
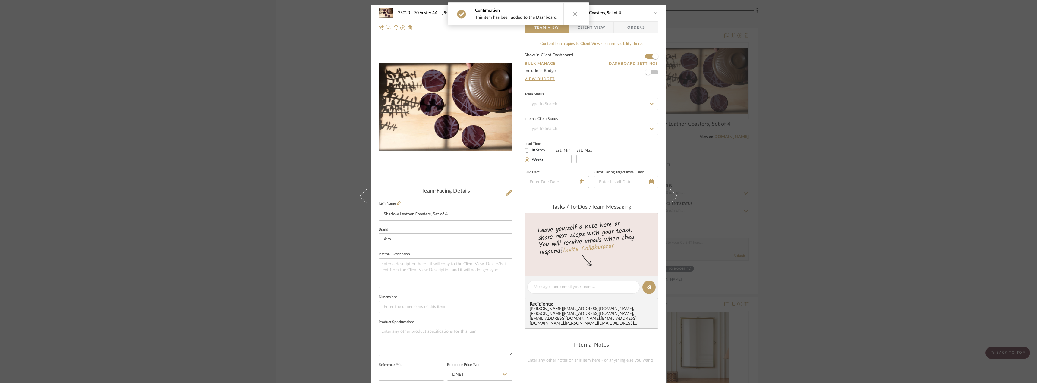
click at [541, 149] on label "In Stock" at bounding box center [538, 150] width 15 height 5
click at [531, 149] on input "In Stock" at bounding box center [526, 150] width 7 height 7
radio input "true"
drag, startPoint x: 593, startPoint y: 30, endPoint x: 587, endPoint y: 37, distance: 8.8
click at [593, 30] on span "Client View" at bounding box center [592, 27] width 28 height 12
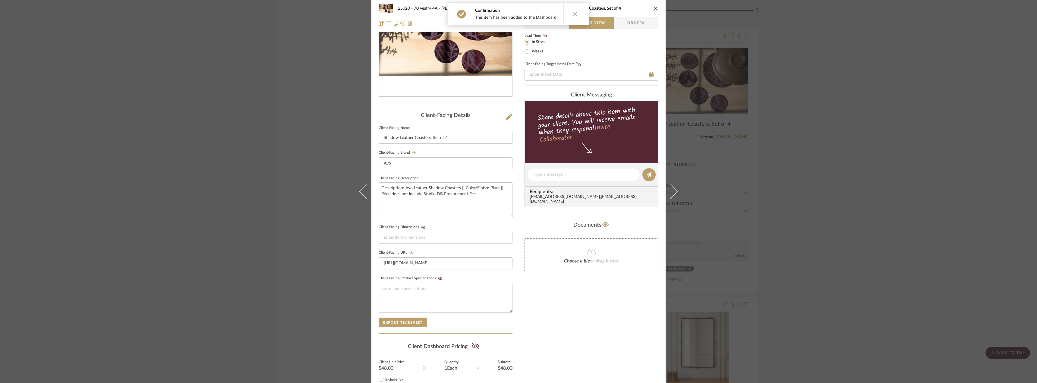
scroll to position [123, 0]
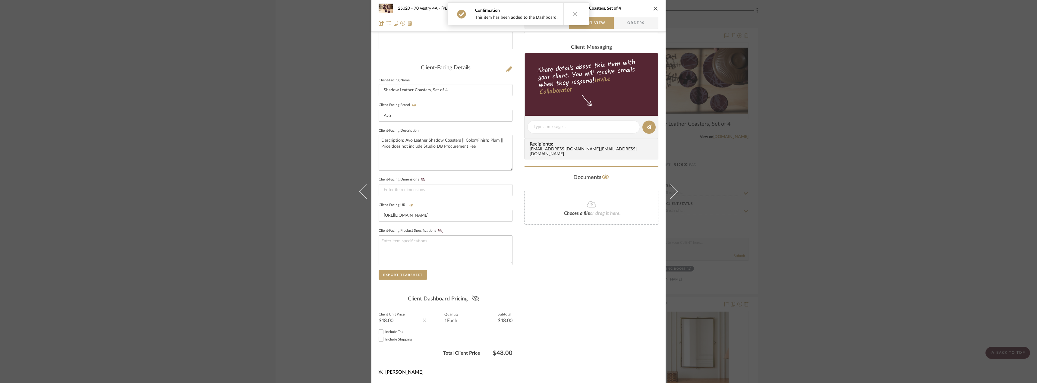
click at [477, 299] on icon at bounding box center [476, 299] width 8 height 6
click at [396, 331] on span "Include Tax" at bounding box center [394, 332] width 18 height 4
click at [385, 331] on input "Include Tax" at bounding box center [381, 331] width 7 height 7
checkbox input "true"
click at [394, 338] on span "Include Shipping" at bounding box center [398, 340] width 27 height 4
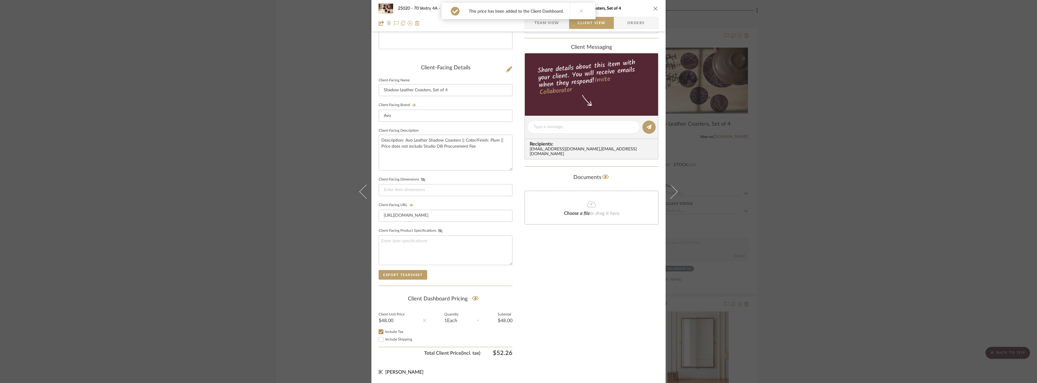
click at [385, 338] on input "Include Shipping" at bounding box center [381, 339] width 7 height 7
checkbox input "true"
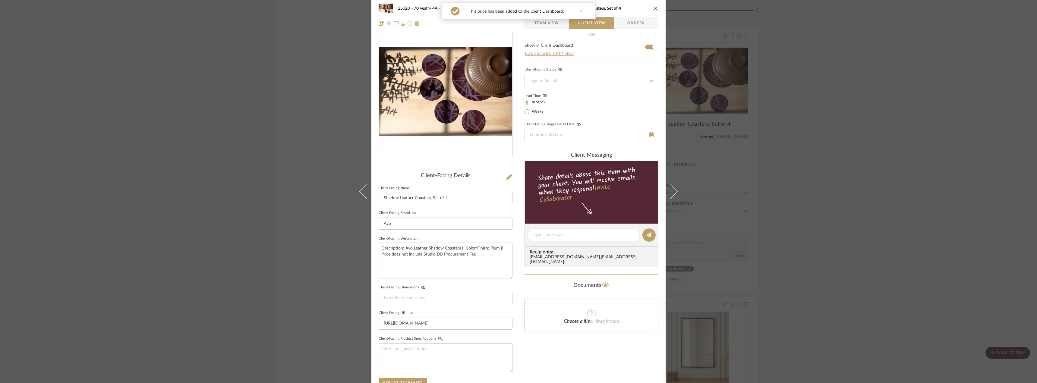
scroll to position [0, 0]
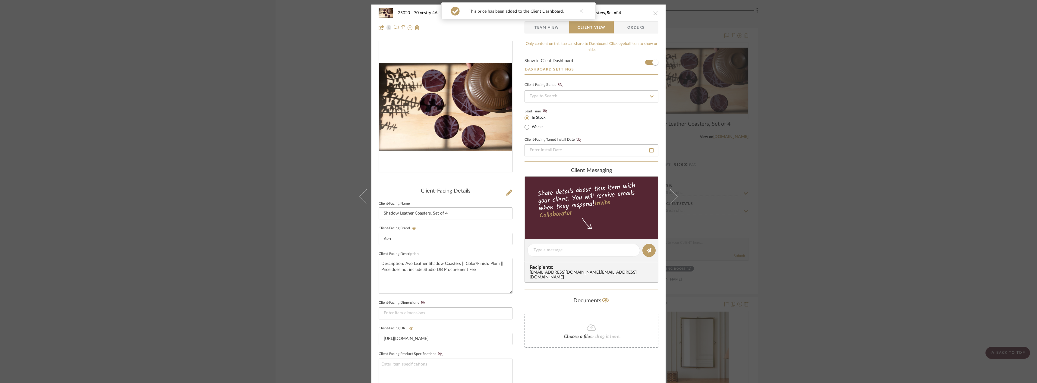
drag, startPoint x: 542, startPoint y: 33, endPoint x: 546, endPoint y: 59, distance: 26.9
click at [542, 32] on span "Team View" at bounding box center [547, 27] width 25 height 12
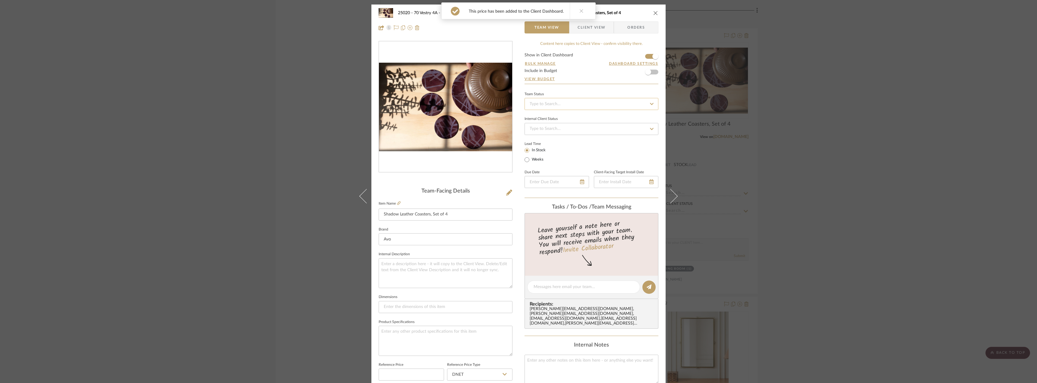
click at [559, 100] on input at bounding box center [592, 104] width 134 height 12
type input "approv"
click at [550, 153] on div "Approval Pending" at bounding box center [589, 150] width 133 height 15
type input "[DATE]"
type input "Approval Pending"
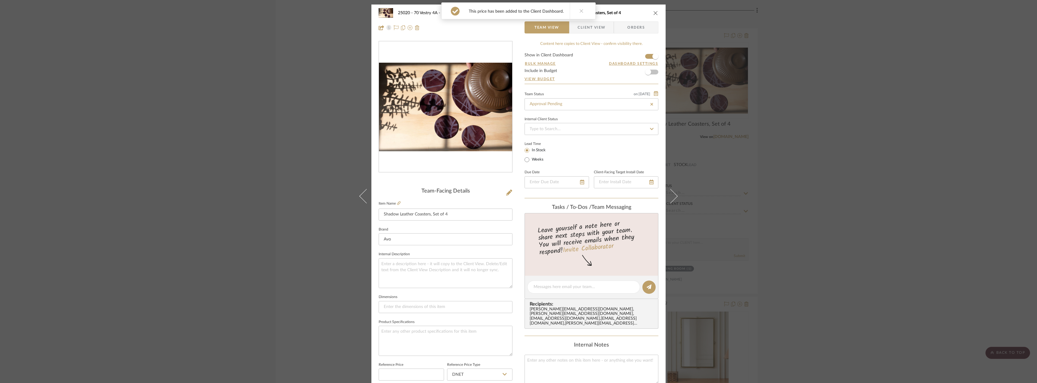
type input "[DATE]"
type input "Approval Pending"
click at [825, 154] on div "25020 - 70 Vestry 4A - Grant-Stanleigh 106 - Living Room Shadow Leather Coaster…" at bounding box center [518, 191] width 1037 height 383
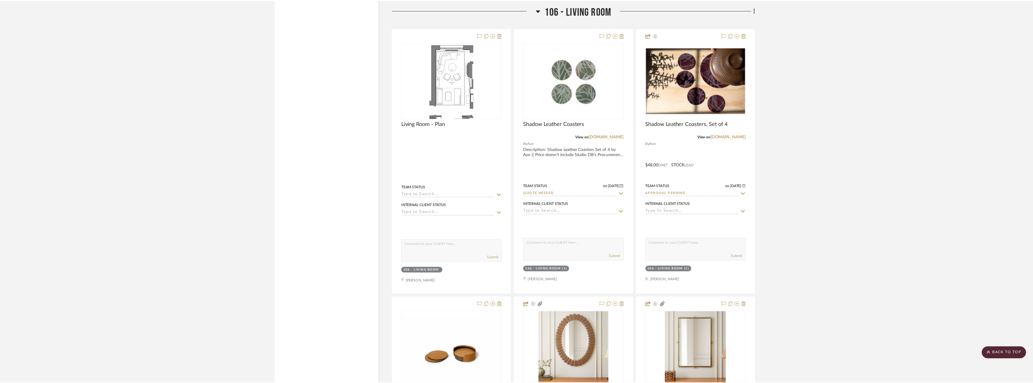
scroll to position [2547, 0]
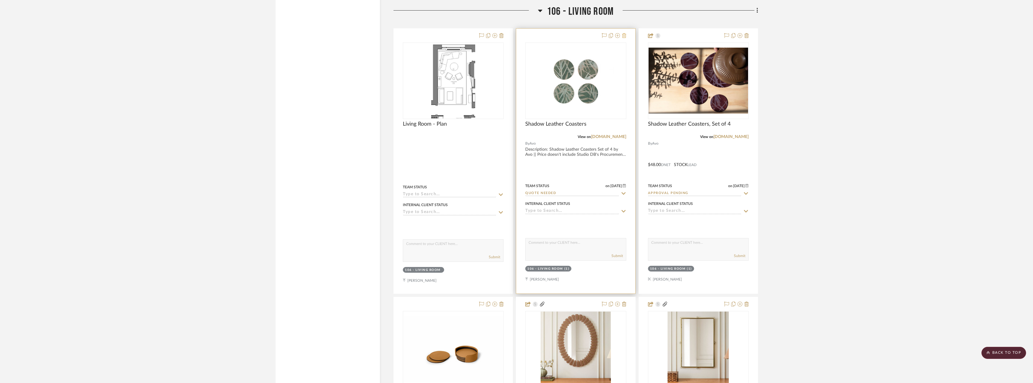
click at [625, 36] on icon at bounding box center [624, 35] width 4 height 5
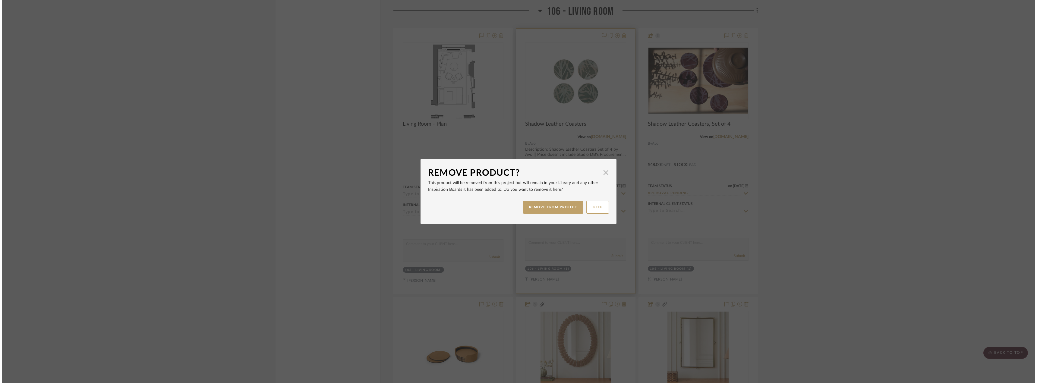
scroll to position [0, 0]
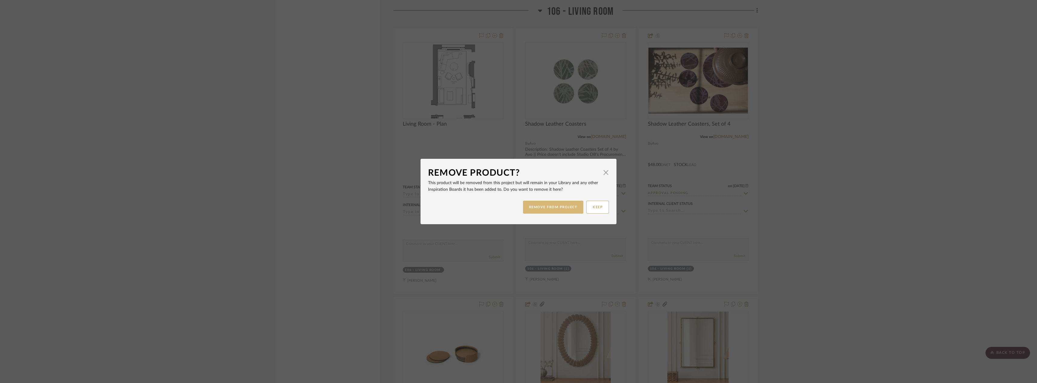
click at [567, 206] on button "REMOVE FROM PROJECT" at bounding box center [553, 207] width 61 height 13
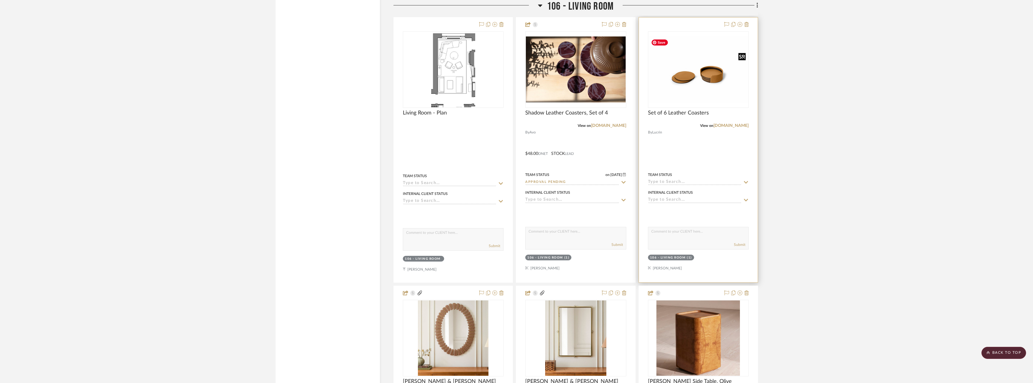
scroll to position [2516, 0]
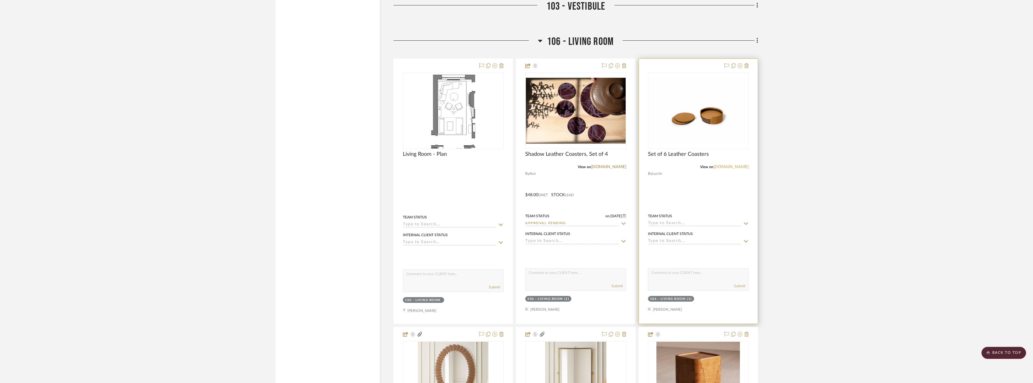
click at [738, 166] on link "lucrin.com" at bounding box center [730, 167] width 35 height 4
click at [707, 123] on img "0" at bounding box center [699, 111] width 100 height 66
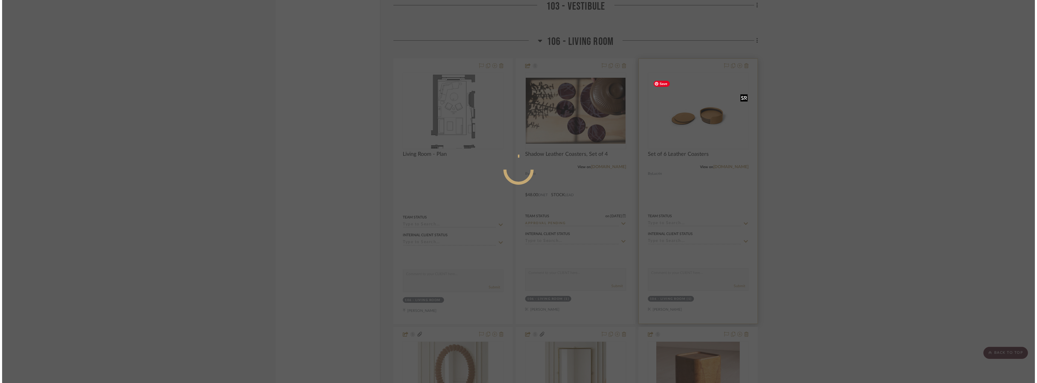
scroll to position [0, 0]
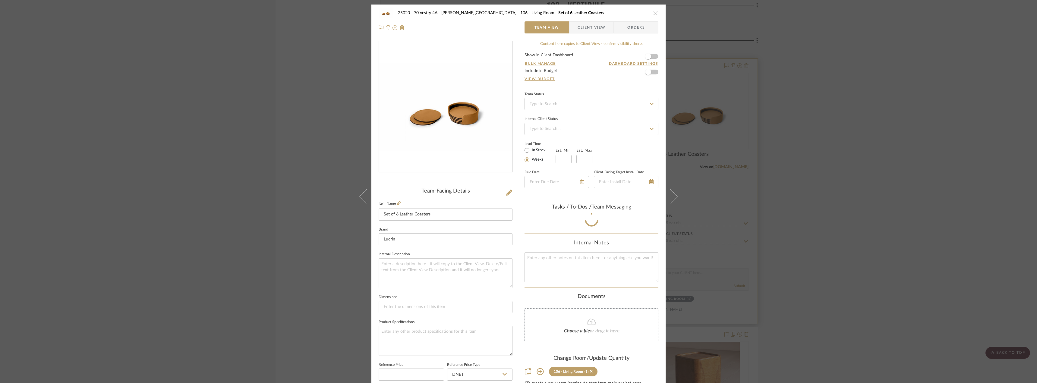
drag, startPoint x: 913, startPoint y: 111, endPoint x: 647, endPoint y: 142, distance: 267.8
click at [912, 111] on div "25020 - 70 Vestry 4A - Grant-Stanleigh 106 - Living Room Set of 6 Leather Coast…" at bounding box center [518, 191] width 1037 height 383
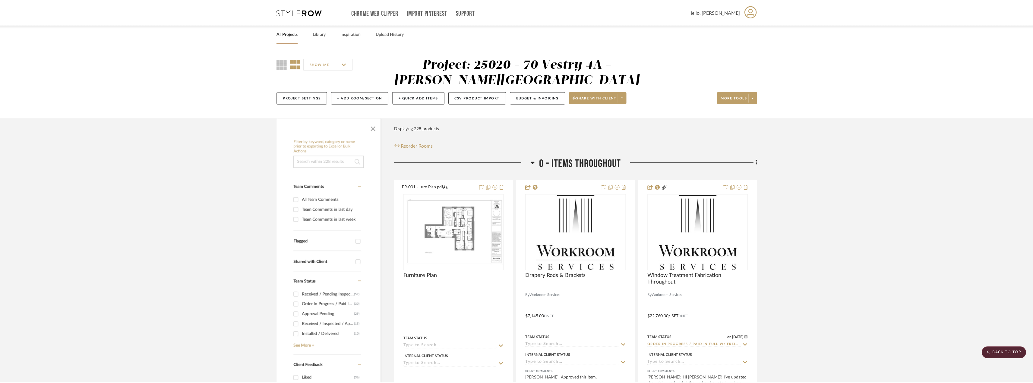
scroll to position [2516, 0]
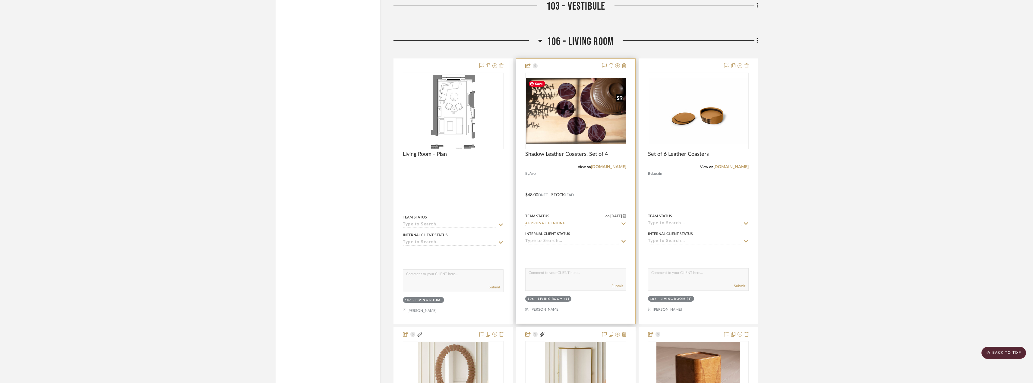
click at [583, 130] on img "0" at bounding box center [576, 111] width 100 height 66
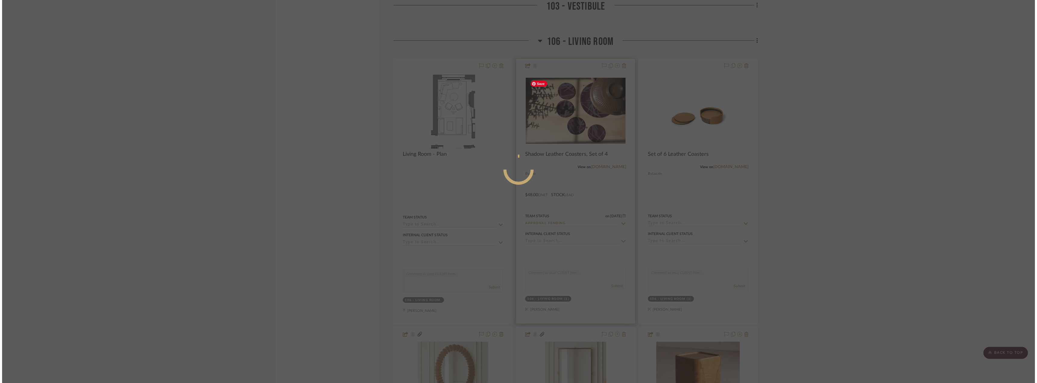
scroll to position [0, 0]
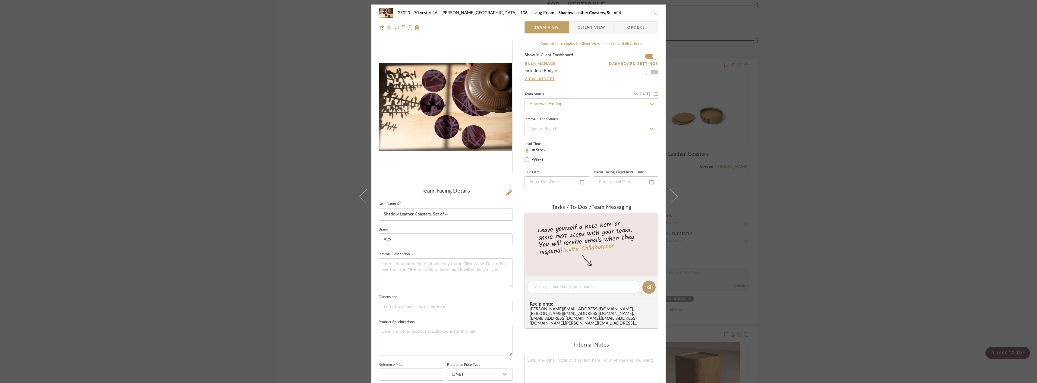
click at [586, 24] on span "Client View" at bounding box center [592, 27] width 28 height 12
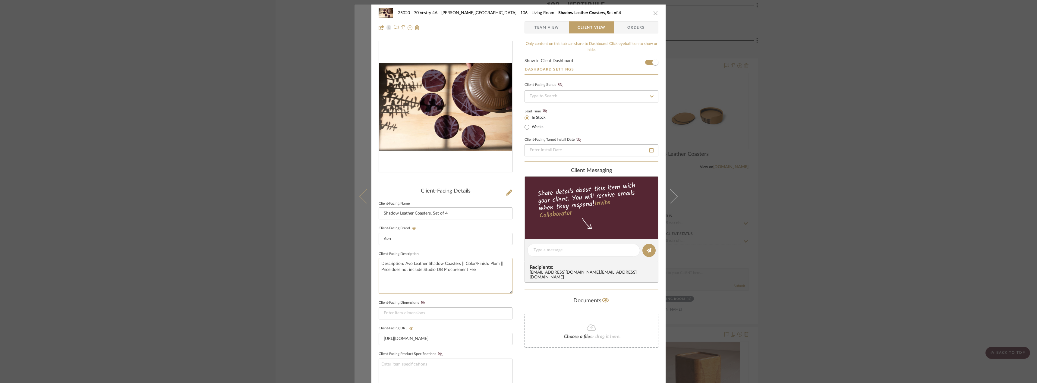
drag, startPoint x: 475, startPoint y: 273, endPoint x: 364, endPoint y: 261, distance: 112.2
click at [364, 261] on mat-dialog-content "25020 - 70 Vestry 4A - Grant-Stanleigh 106 - Living Room Shadow Leather Coaster…" at bounding box center [519, 256] width 328 height 502
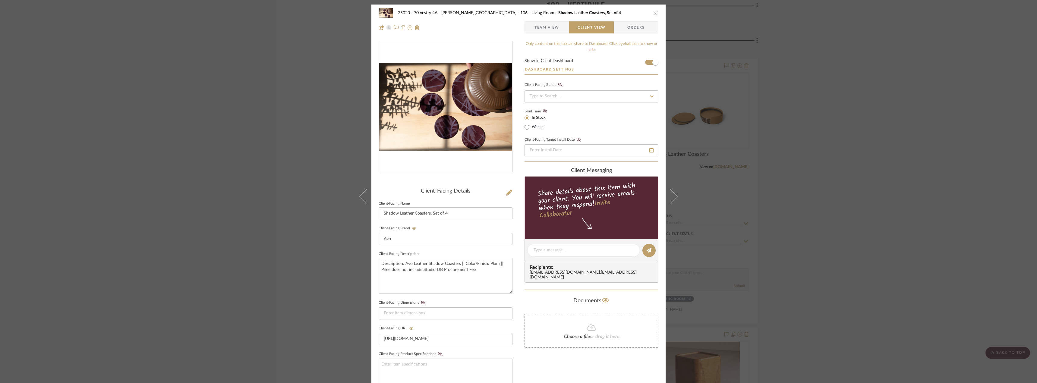
click at [824, 197] on div "25020 - 70 Vestry 4A - Grant-Stanleigh 106 - Living Room Shadow Leather Coaster…" at bounding box center [518, 191] width 1037 height 383
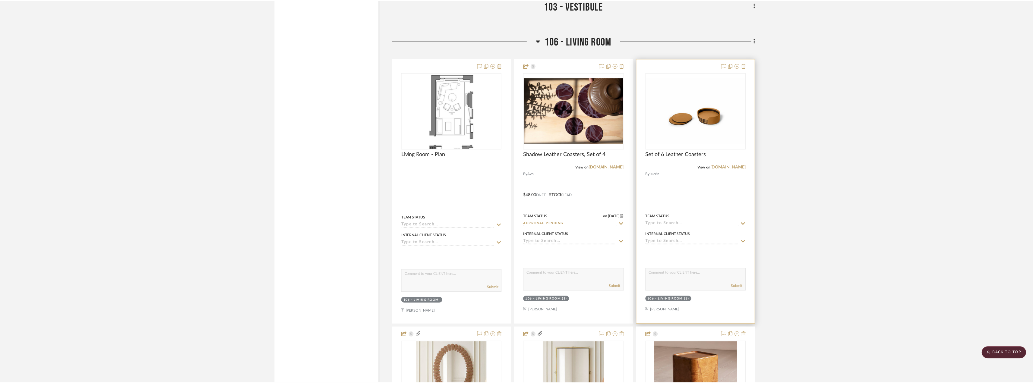
scroll to position [2516, 0]
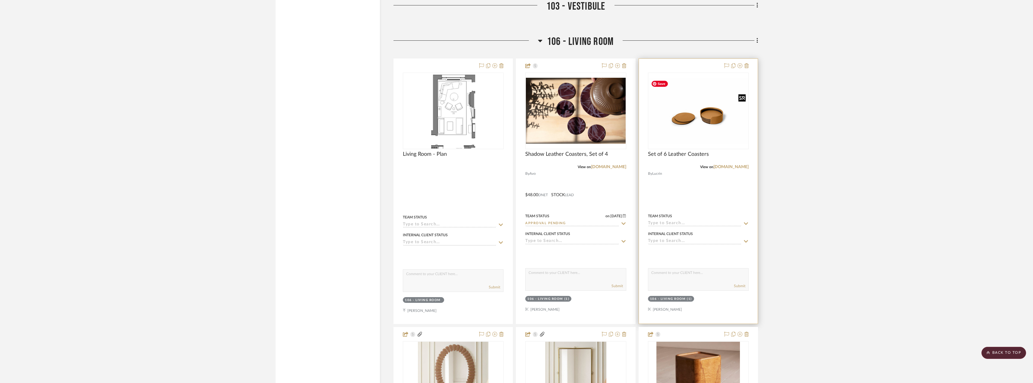
click at [673, 122] on img "0" at bounding box center [699, 111] width 100 height 66
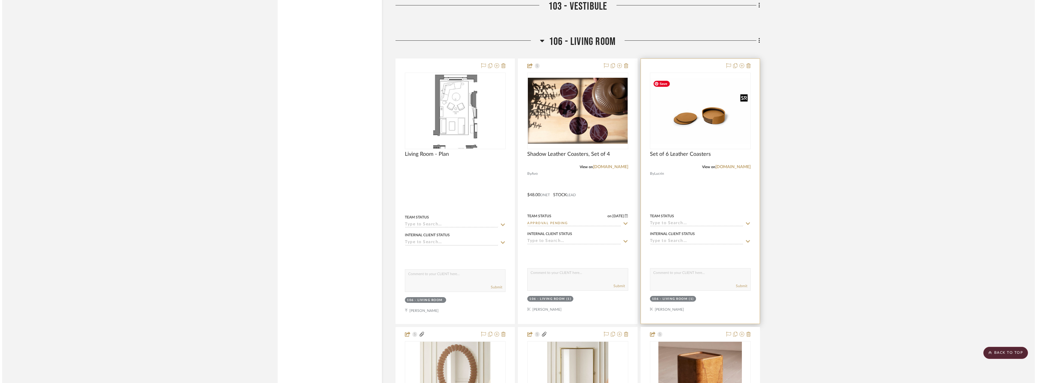
scroll to position [0, 0]
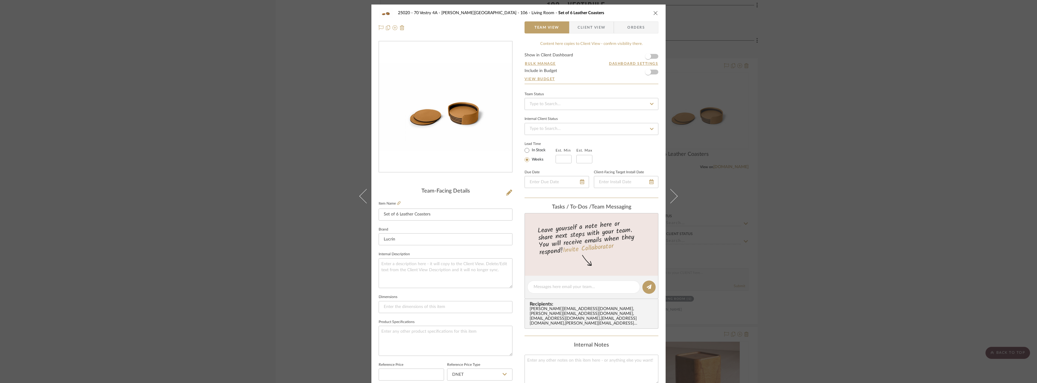
click at [584, 28] on span "Client View" at bounding box center [592, 27] width 28 height 12
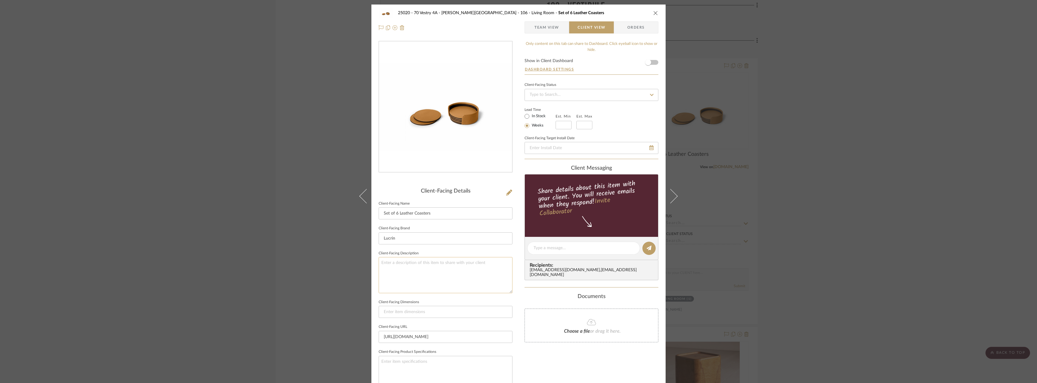
click at [462, 262] on textarea at bounding box center [446, 275] width 134 height 36
paste textarea "Description: Avo Leather Shadow Coasters || Color/Finish: Plum || Price does no…"
click at [451, 281] on textarea "Description: Avo Leather Shadow Coasters || Color/Finish: Plum || Price does no…" at bounding box center [446, 275] width 134 height 36
click at [457, 263] on textarea "Description: Avo Leather Shadow Coasters || Color/Finish: Plum || Price does no…" at bounding box center [446, 275] width 134 height 36
type textarea "Description: Avo Leather Shadow Coasters || Color/Finish: Plum || Price does no…"
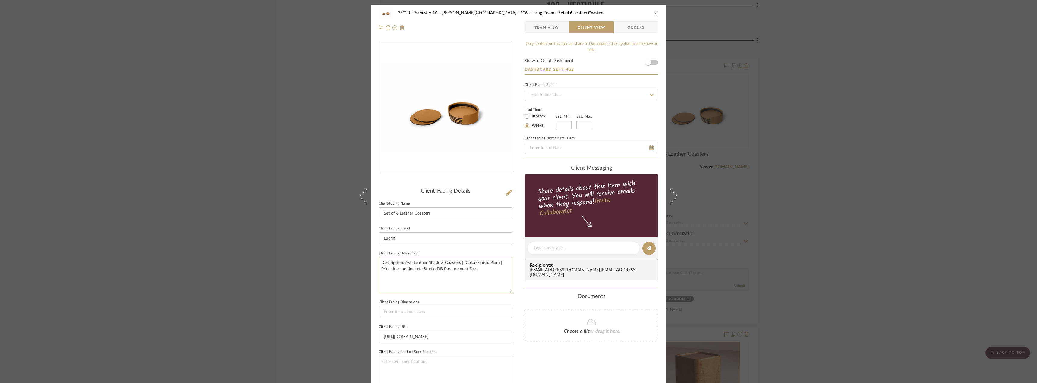
click at [450, 258] on textarea "Description: Avo Leather Shadow Coasters || Color/Finish: Plum || Price does no…" at bounding box center [446, 275] width 134 height 36
drag, startPoint x: 458, startPoint y: 264, endPoint x: 403, endPoint y: 262, distance: 54.6
click at [403, 262] on textarea "Description: Avo Leather Shadow Coasters || Color/Finish: Plum || Price does no…" at bounding box center [446, 275] width 134 height 36
click at [487, 262] on textarea "Description: Set of 6 leather coasters || Color/Finish: Plum || Price does not …" at bounding box center [446, 275] width 134 height 36
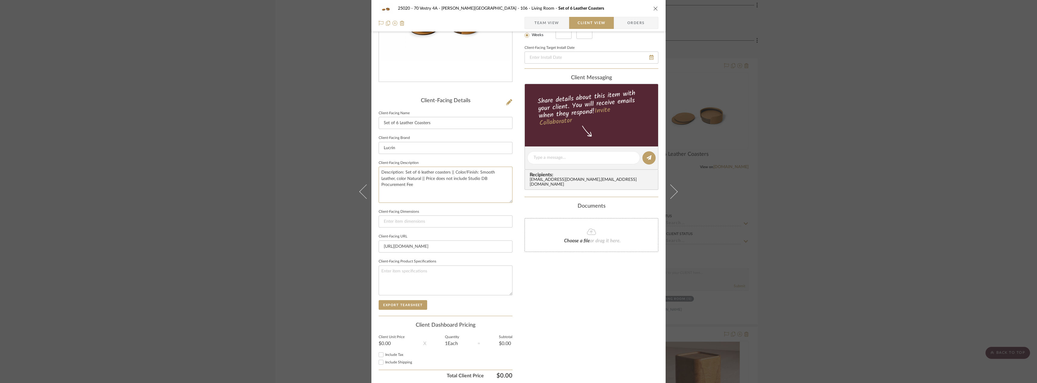
type textarea "Description: Set of 6 leather coasters || Color/Finish: Smooth Leather, color N…"
click at [573, 345] on div "Only content on this tab can share to Dashboard. Click eyeball icon to show or …" at bounding box center [592, 167] width 134 height 432
click at [530, 23] on span "button" at bounding box center [530, 23] width 10 height 12
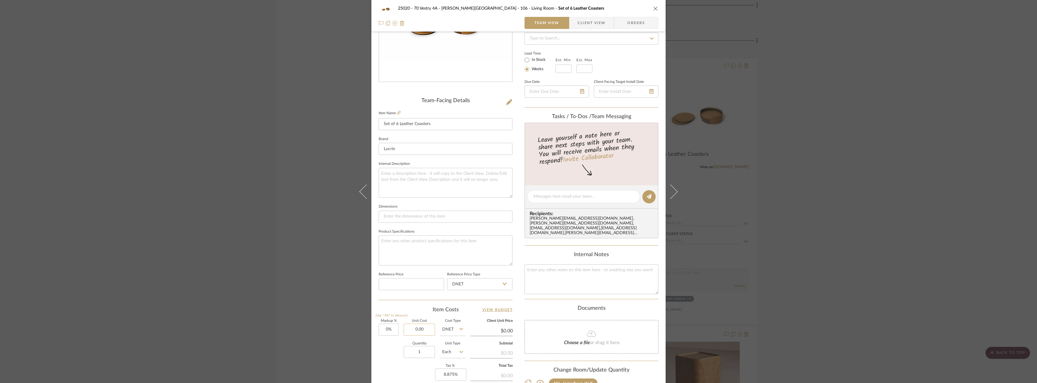
click at [415, 332] on input "0.00" at bounding box center [419, 330] width 31 height 12
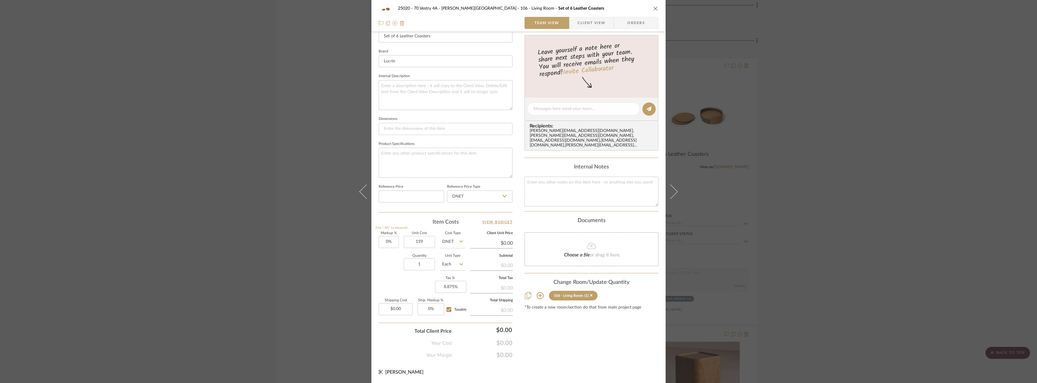
type input "$159.00"
click at [568, 337] on div "Content here copies to Client View - confirm visibility there. Show in Client D…" at bounding box center [592, 111] width 134 height 496
type input "$159.00"
click at [418, 267] on input "1" at bounding box center [419, 264] width 31 height 12
click at [562, 326] on div "Content here copies to Client View - confirm visibility there. Show in Client D…" at bounding box center [592, 111] width 134 height 496
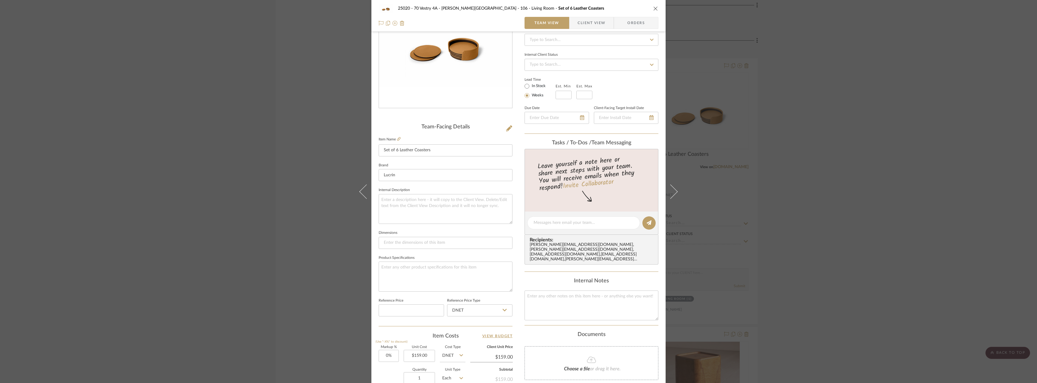
scroll to position [0, 0]
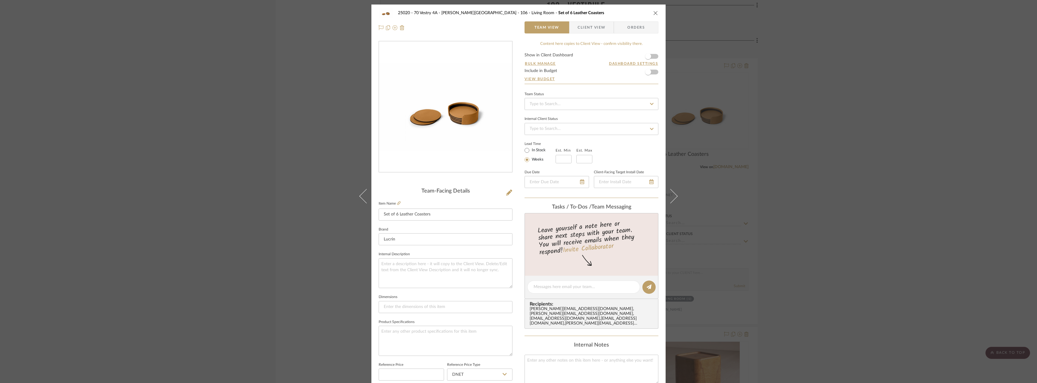
click at [593, 28] on span "Client View" at bounding box center [592, 27] width 28 height 12
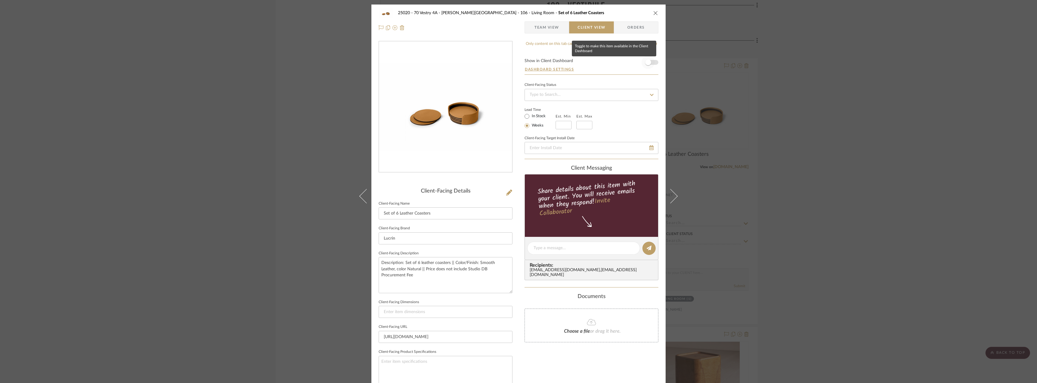
click at [651, 63] on span "button" at bounding box center [648, 62] width 13 height 13
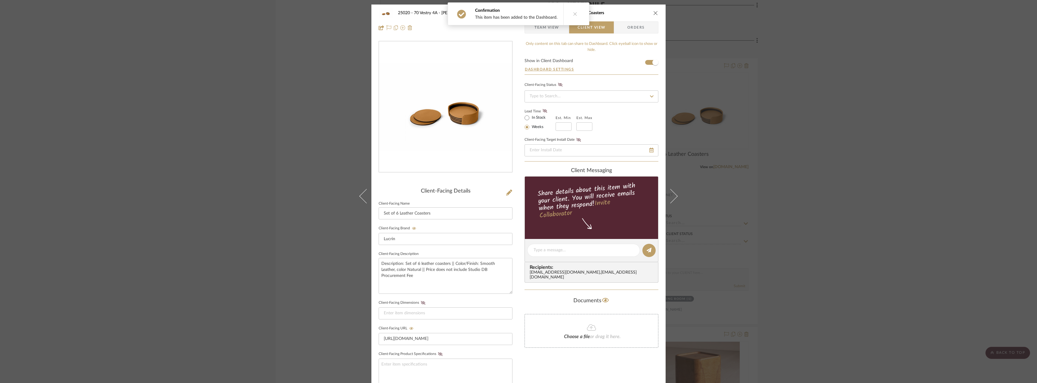
click at [574, 19] on button at bounding box center [575, 14] width 23 height 22
click at [542, 29] on span "Team View" at bounding box center [547, 27] width 25 height 12
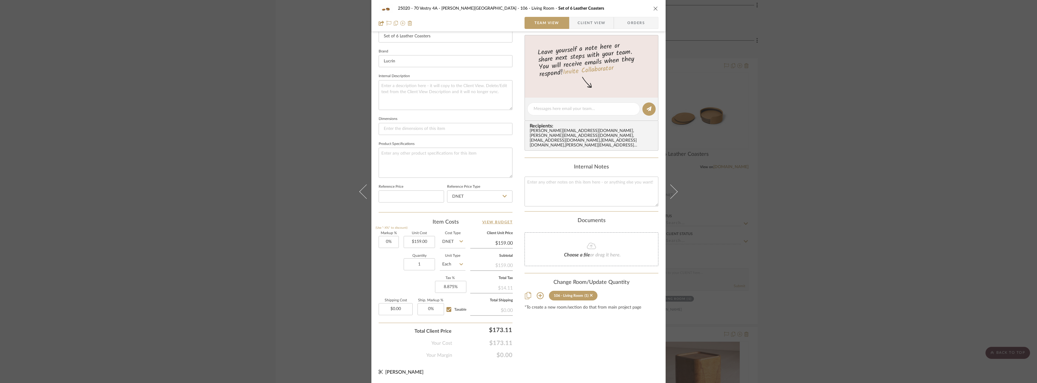
click at [599, 29] on div "25020 - 70 Vestry 4A - Grant-Stanleigh 106 - Living Room Set of 6 Leather Coast…" at bounding box center [519, 16] width 294 height 32
click at [591, 21] on span "Client View" at bounding box center [592, 23] width 28 height 12
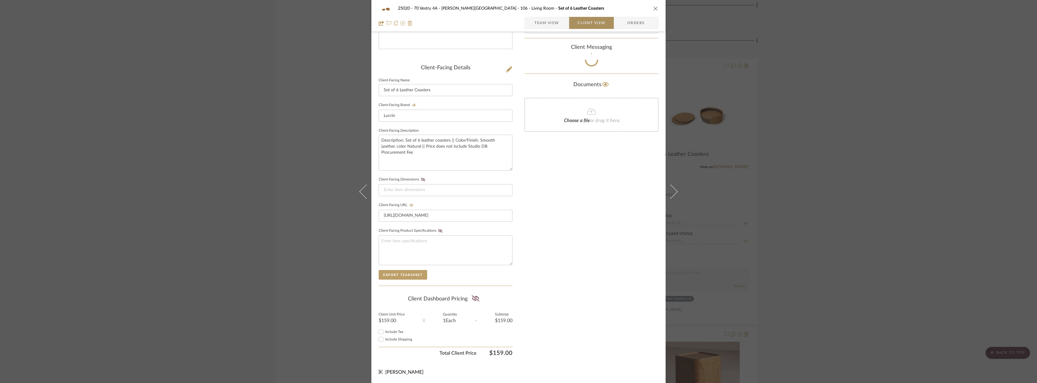
scroll to position [123, 0]
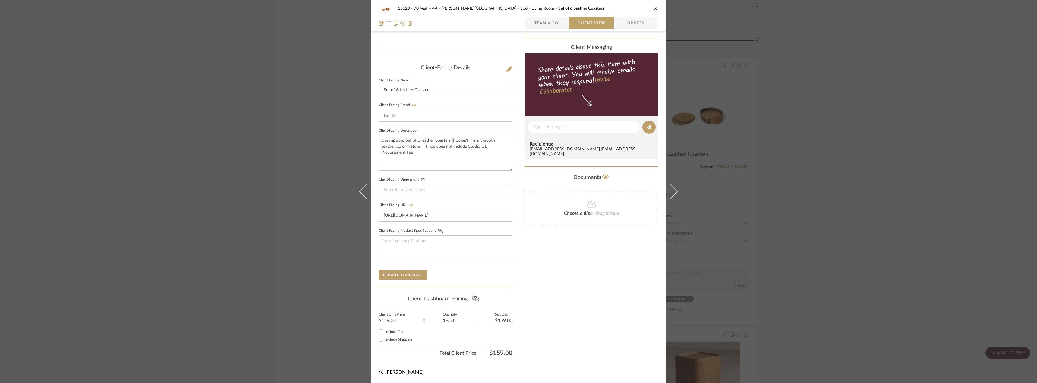
click at [472, 299] on icon at bounding box center [476, 299] width 8 height 6
click at [395, 333] on span "Include Tax" at bounding box center [394, 332] width 18 height 4
click at [385, 333] on input "Include Tax" at bounding box center [381, 331] width 7 height 7
checkbox input "true"
click at [567, 323] on div "Only content on this tab can share to Dashboard. Click eyeball icon to show or …" at bounding box center [592, 138] width 134 height 441
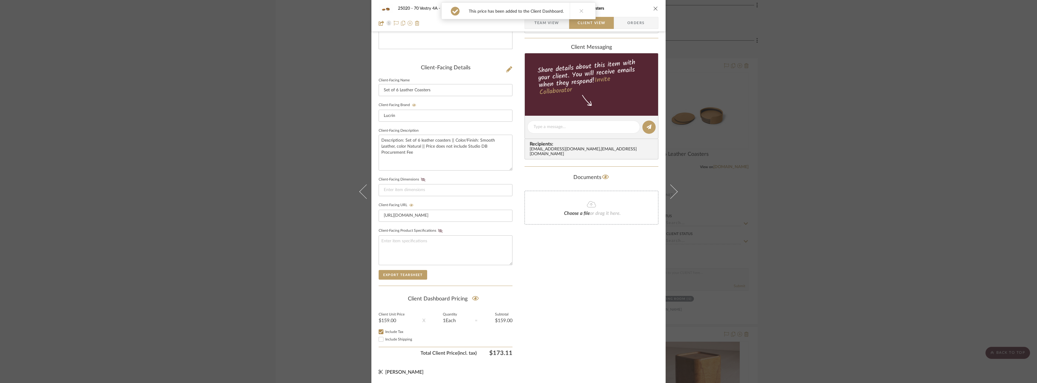
scroll to position [0, 0]
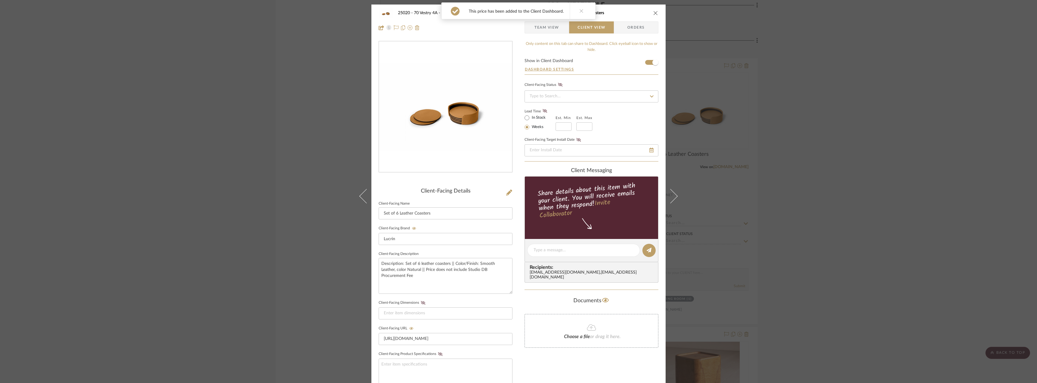
click at [536, 118] on label "In Stock" at bounding box center [538, 117] width 15 height 5
click at [531, 118] on input "In Stock" at bounding box center [526, 117] width 7 height 7
radio input "true"
click at [543, 112] on icon at bounding box center [545, 111] width 5 height 4
click at [551, 33] on span "Team View" at bounding box center [547, 27] width 25 height 12
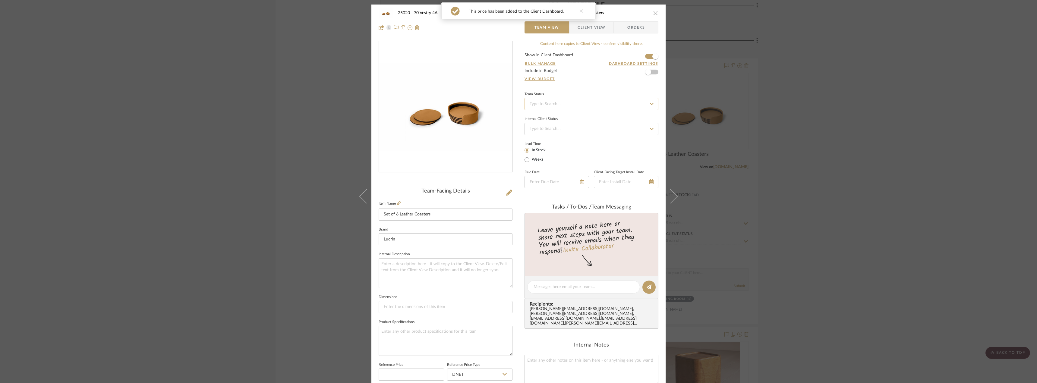
click at [549, 99] on input at bounding box center [592, 104] width 134 height 12
type input "appro"
drag, startPoint x: 547, startPoint y: 152, endPoint x: 843, endPoint y: 189, distance: 298.2
click at [547, 152] on span "Approval Pending" at bounding box center [545, 151] width 33 height 4
type input "[DATE]"
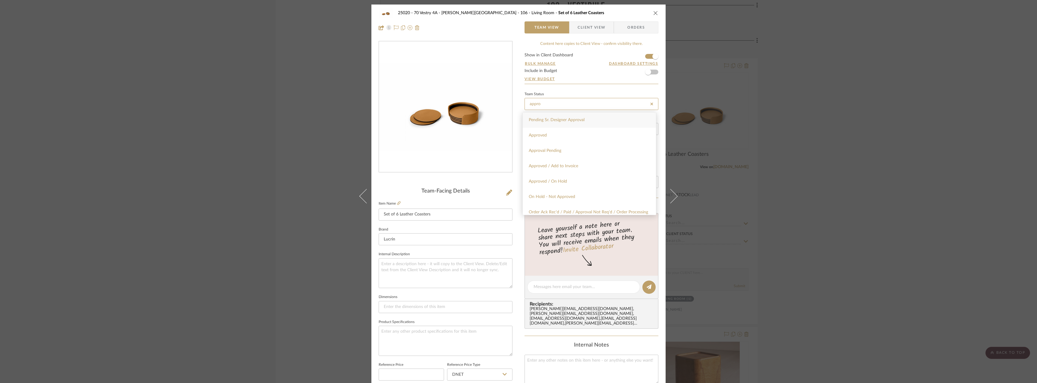
type input "Approval Pending"
click at [856, 190] on div "25020 - 70 Vestry 4A - Grant-Stanleigh 106 - Living Room Set of 6 Leather Coast…" at bounding box center [518, 191] width 1037 height 383
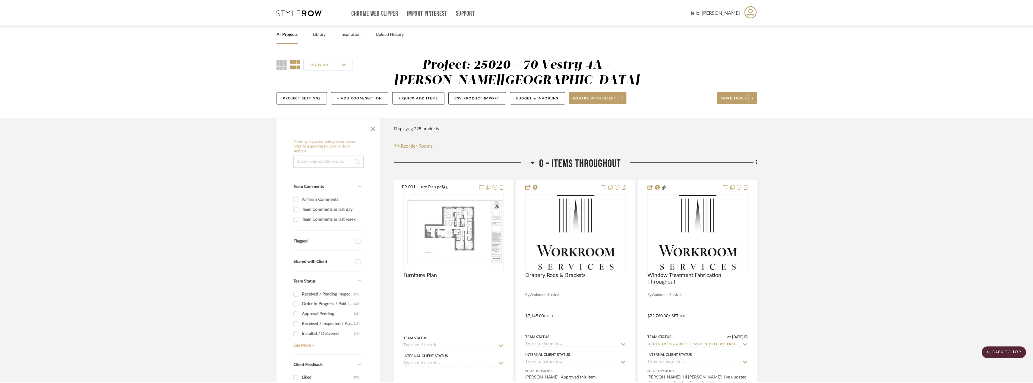
scroll to position [2516, 0]
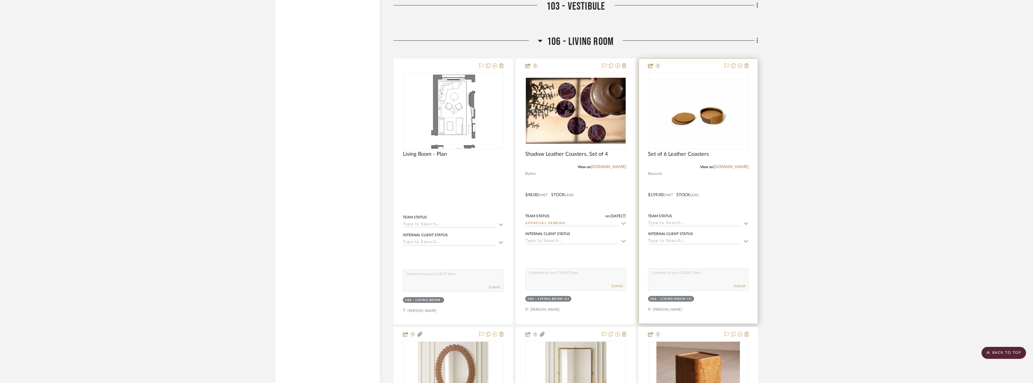
type input "[DATE]"
type input "Approval Pending"
click at [595, 123] on img "0" at bounding box center [576, 111] width 100 height 66
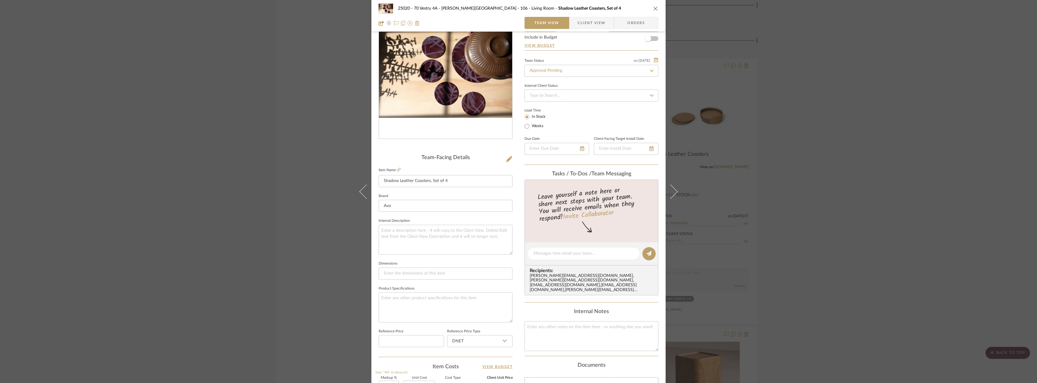
scroll to position [60, 0]
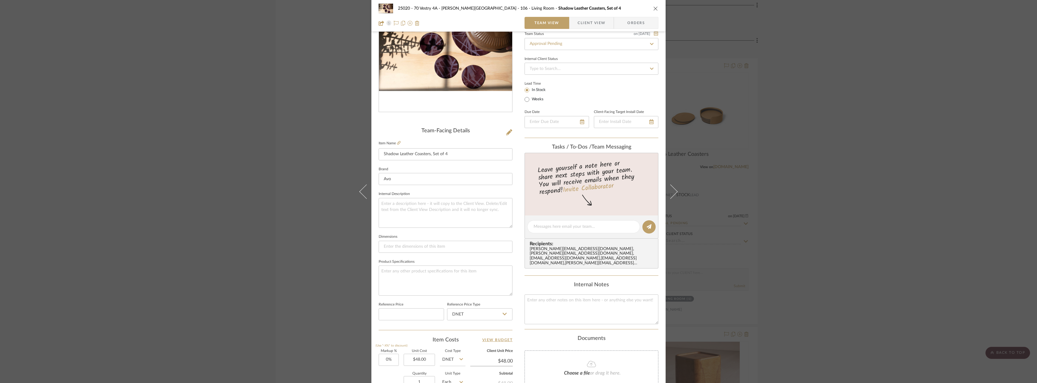
click at [584, 19] on span "Client View" at bounding box center [592, 23] width 28 height 12
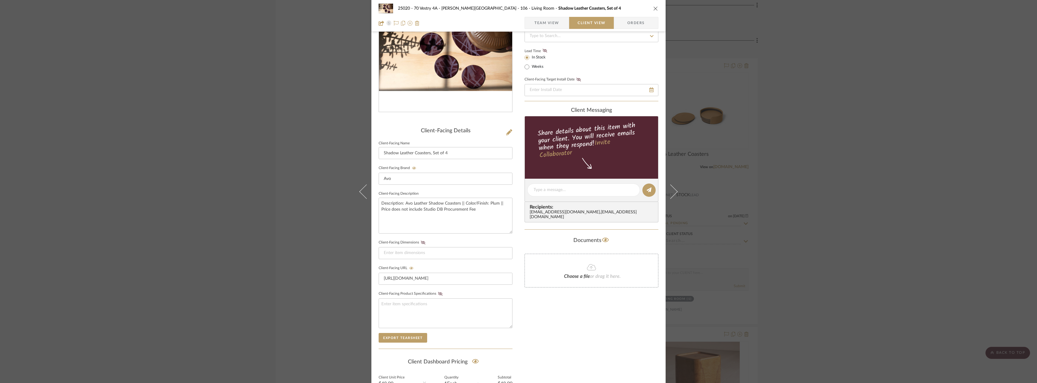
click at [809, 230] on div "25020 - 70 Vestry 4A - Grant-Stanleigh 106 - Living Room Shadow Leather Coaster…" at bounding box center [518, 191] width 1037 height 383
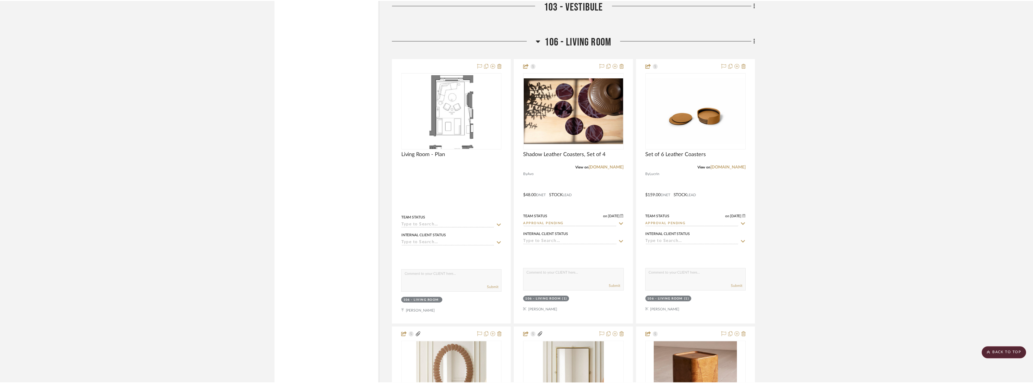
scroll to position [2516, 0]
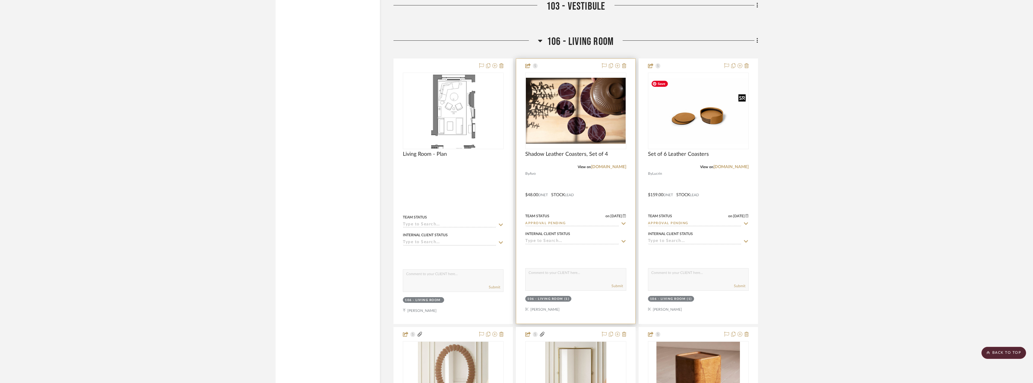
click at [599, 121] on img "0" at bounding box center [576, 111] width 100 height 66
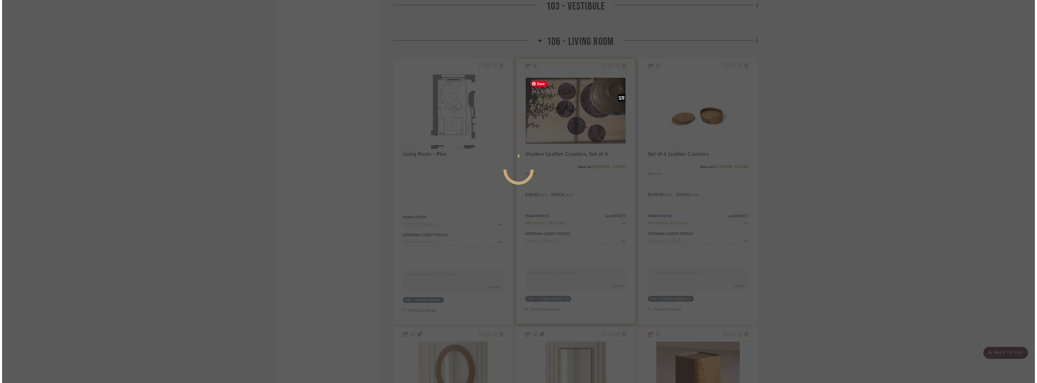
scroll to position [0, 0]
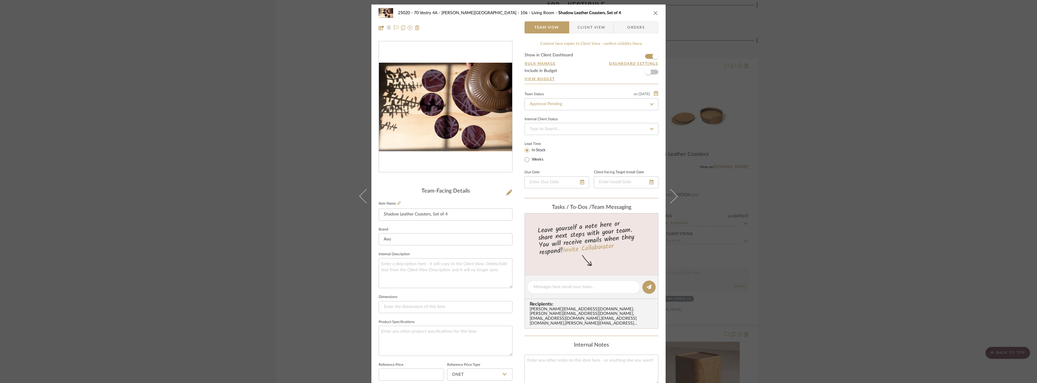
click at [588, 30] on span "Client View" at bounding box center [592, 27] width 28 height 12
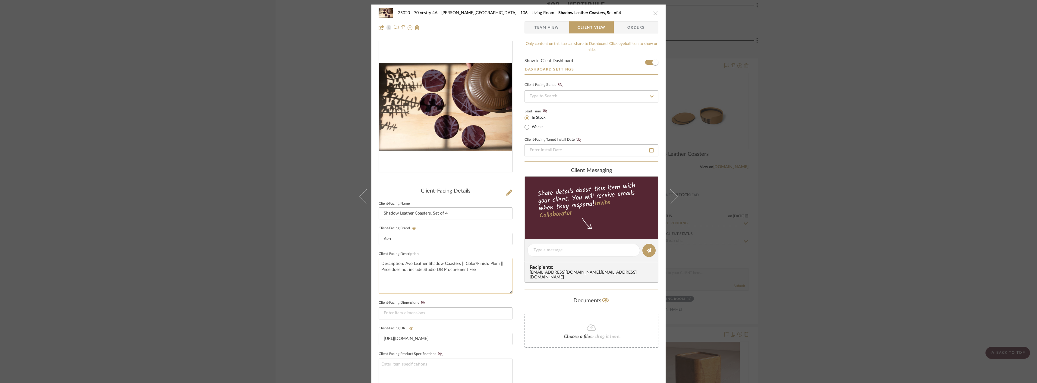
click at [460, 262] on textarea "Description: Avo Leather Shadow Coasters || Color/Finish: Plum || Price does no…" at bounding box center [446, 276] width 134 height 36
type textarea "Description: Avo Leather Shadow Coasters, set of 4 || Color/Finish: Plum || Pri…"
click at [578, 361] on div "Only content on this tab can share to Dashboard. Click eyeball icon to show or …" at bounding box center [592, 261] width 134 height 441
click at [656, 9] on div "25020 - 70 Vestry 4A - Grant-Stanleigh 106 - Living Room Shadow Leather Coaster…" at bounding box center [519, 13] width 280 height 12
click at [655, 11] on icon "close" at bounding box center [655, 13] width 5 height 5
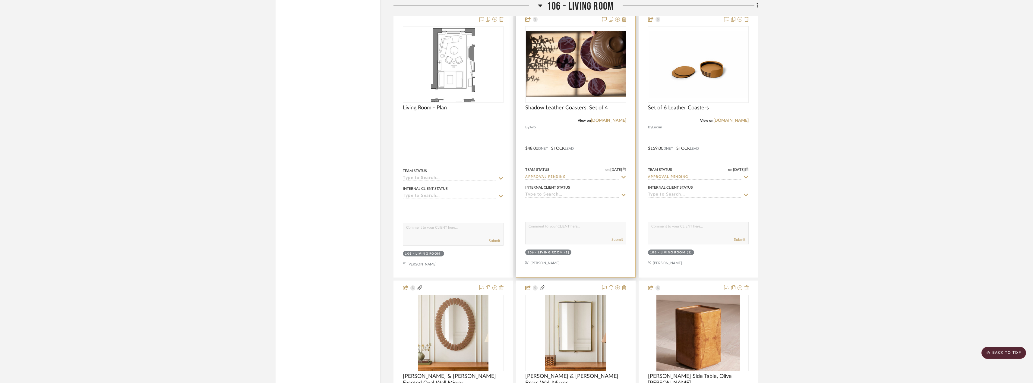
scroll to position [2577, 0]
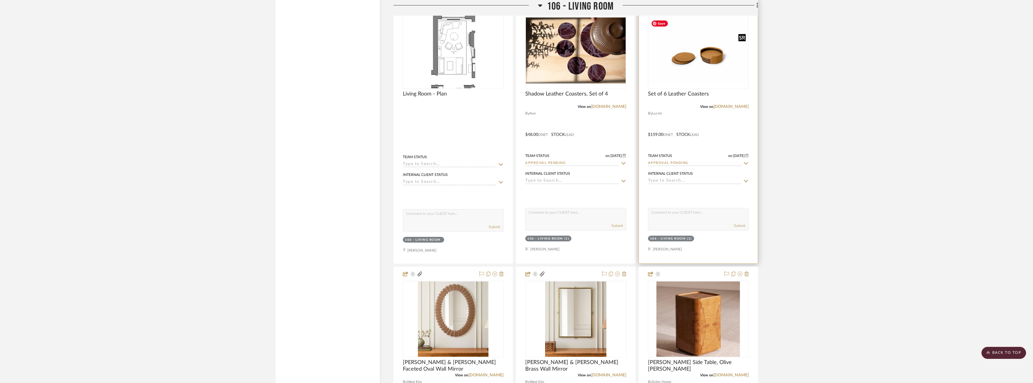
click at [688, 73] on img "0" at bounding box center [699, 50] width 100 height 66
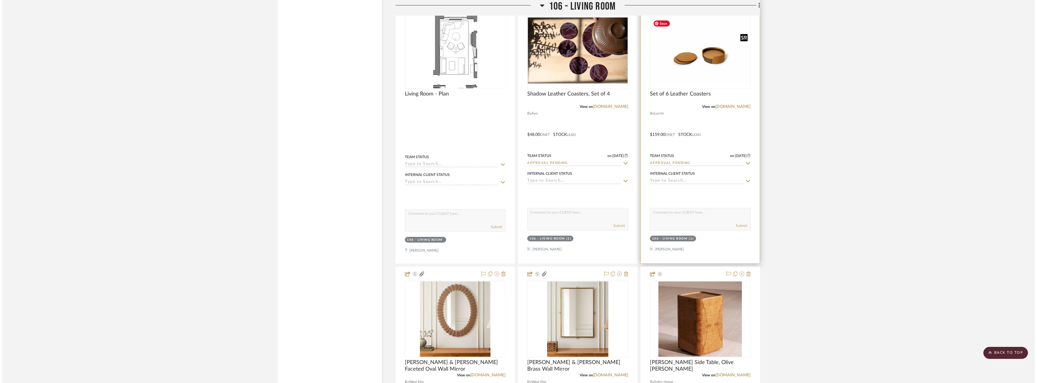
scroll to position [0, 0]
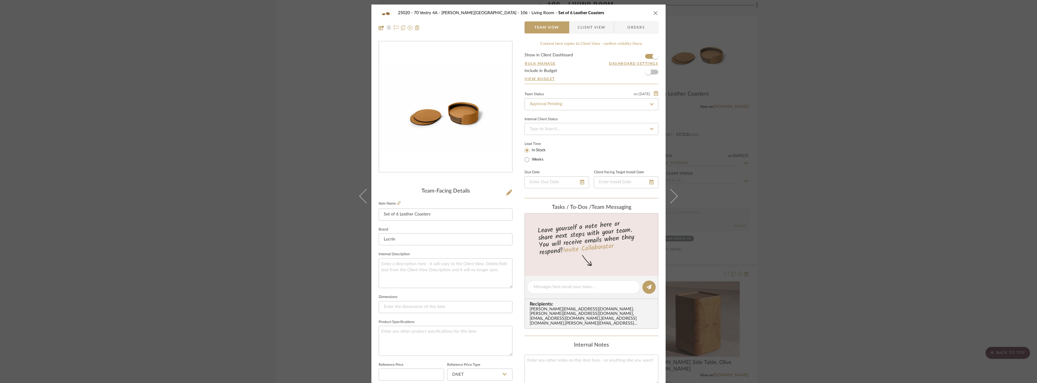
click at [593, 31] on span "Client View" at bounding box center [592, 27] width 28 height 12
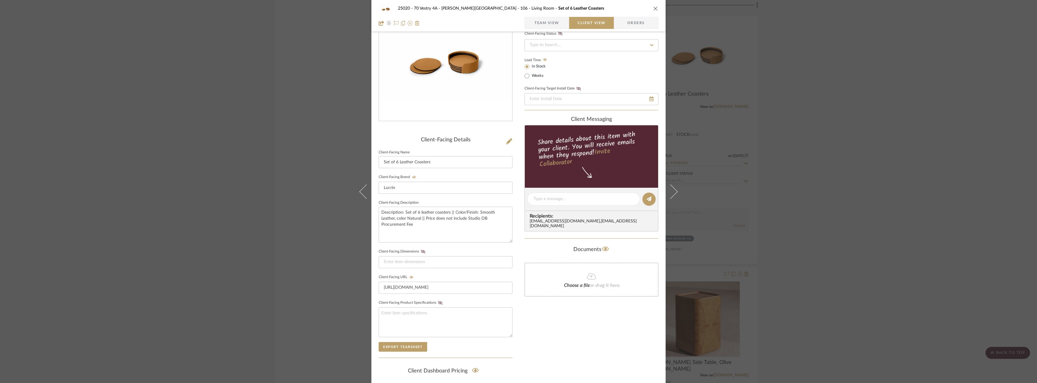
scroll to position [90, 0]
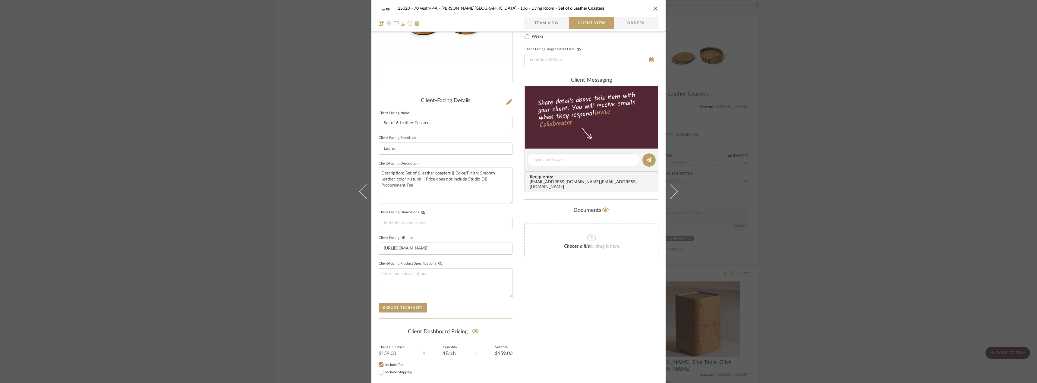
click at [877, 236] on div "25020 - 70 Vestry 4A - Grant-Stanleigh 106 - Living Room Set of 6 Leather Coast…" at bounding box center [518, 191] width 1037 height 383
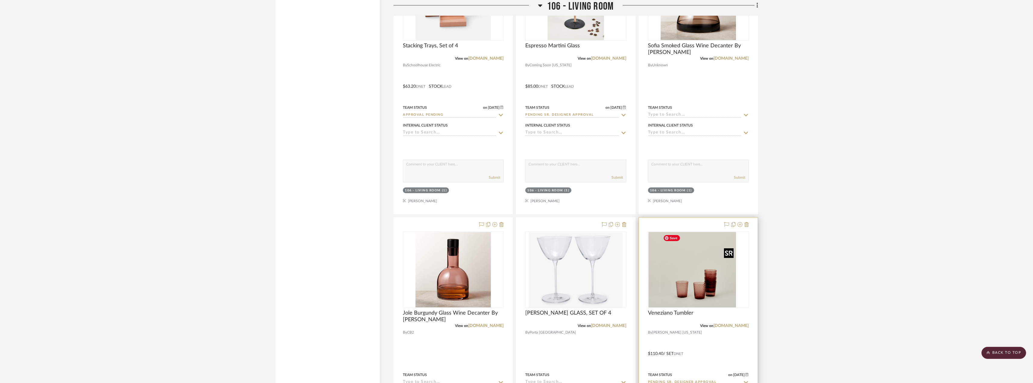
scroll to position [3904, 0]
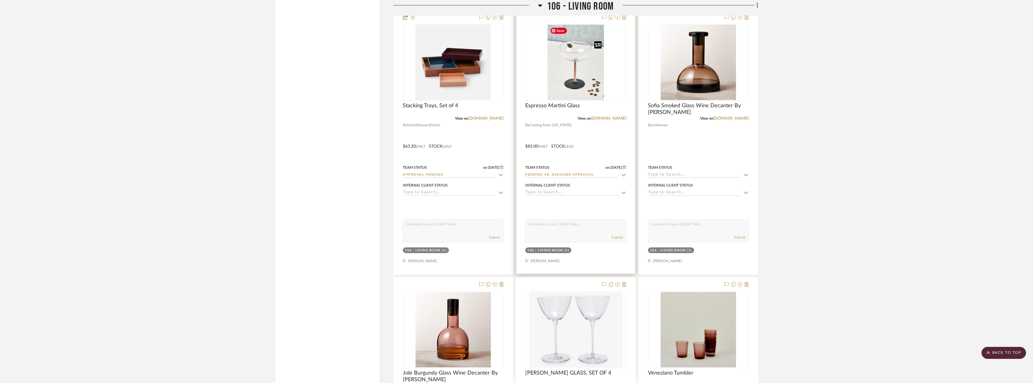
click at [581, 84] on img "0" at bounding box center [576, 62] width 57 height 75
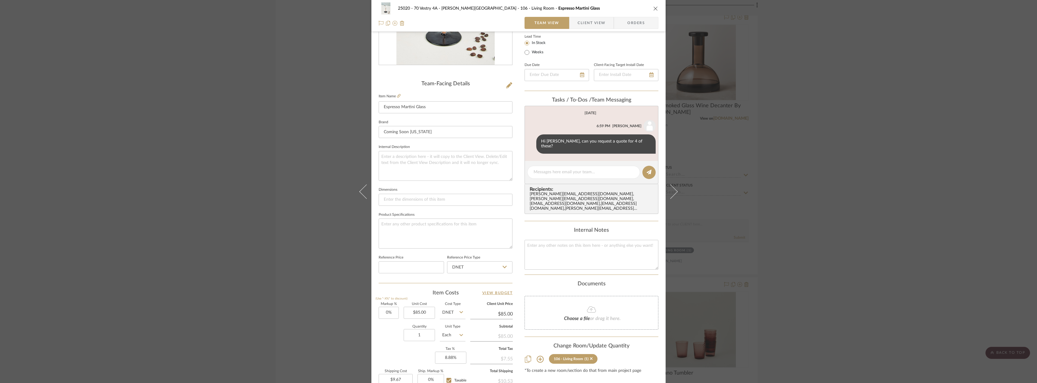
scroll to position [178, 0]
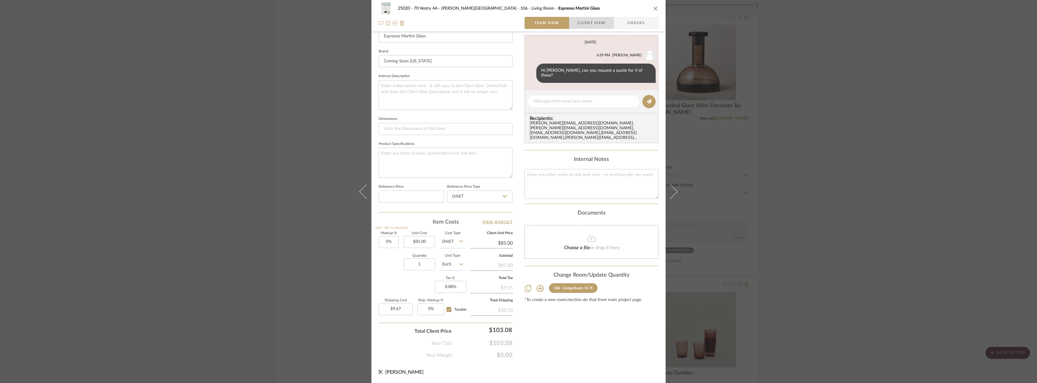
click at [583, 19] on span "Client View" at bounding box center [592, 23] width 28 height 12
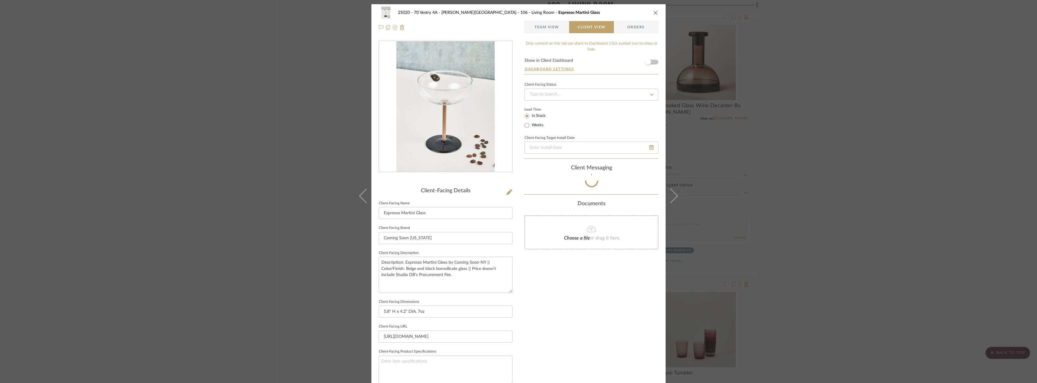
scroll to position [0, 0]
drag, startPoint x: 559, startPoint y: 27, endPoint x: 559, endPoint y: 36, distance: 9.1
click at [559, 26] on span "Team View" at bounding box center [547, 27] width 44 height 12
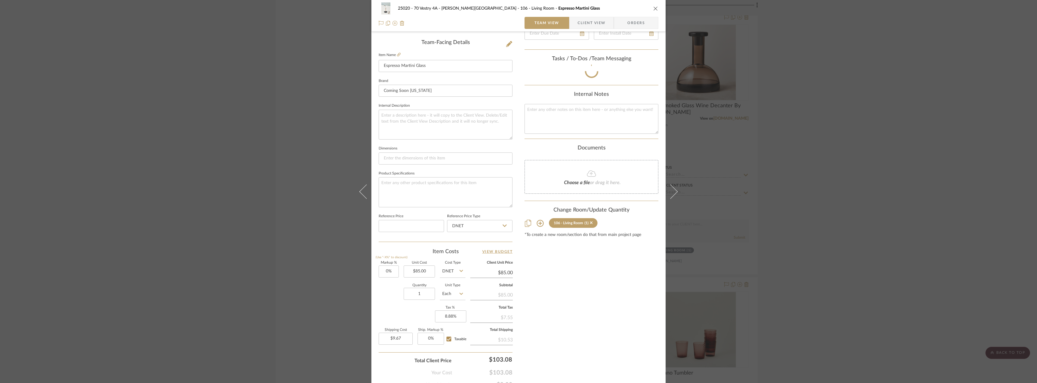
scroll to position [151, 0]
click at [421, 290] on input "1" at bounding box center [419, 292] width 31 height 12
type input "4"
click at [548, 304] on div "Content here copies to Client View - confirm visibility there. Show in Client D…" at bounding box center [592, 138] width 134 height 496
click at [389, 337] on input "9.67" at bounding box center [396, 337] width 34 height 12
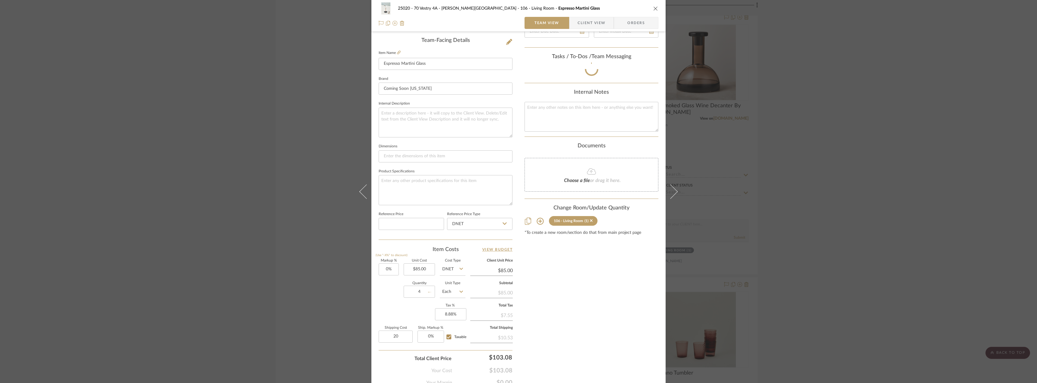
type input "$20.00"
click at [568, 333] on div "Content here copies to Client View - confirm visibility there. Show in Client D…" at bounding box center [592, 138] width 134 height 496
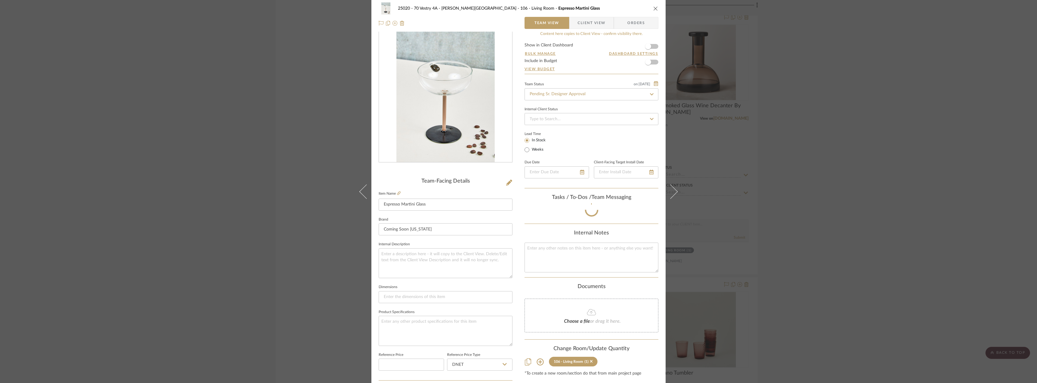
scroll to position [0, 0]
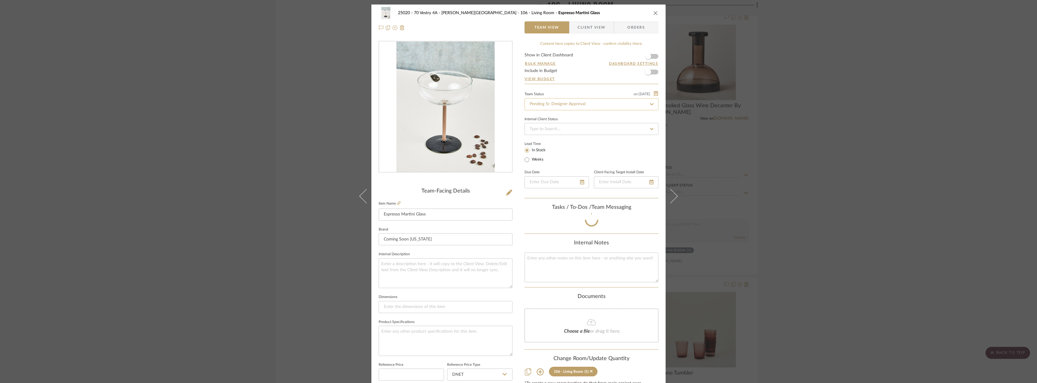
click at [557, 105] on input "Pending Sr. Designer Approval" at bounding box center [592, 104] width 134 height 12
type input "approv"
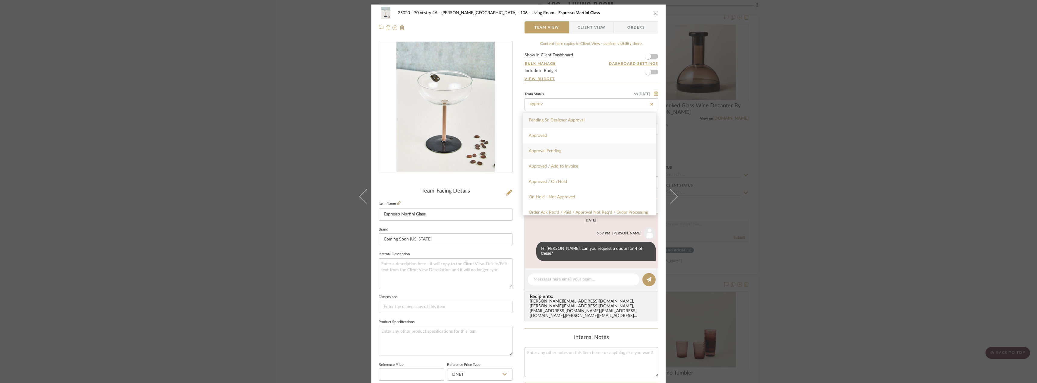
click at [575, 150] on div "Approval Pending" at bounding box center [589, 151] width 133 height 15
click at [599, 27] on span "Client View" at bounding box center [592, 27] width 28 height 12
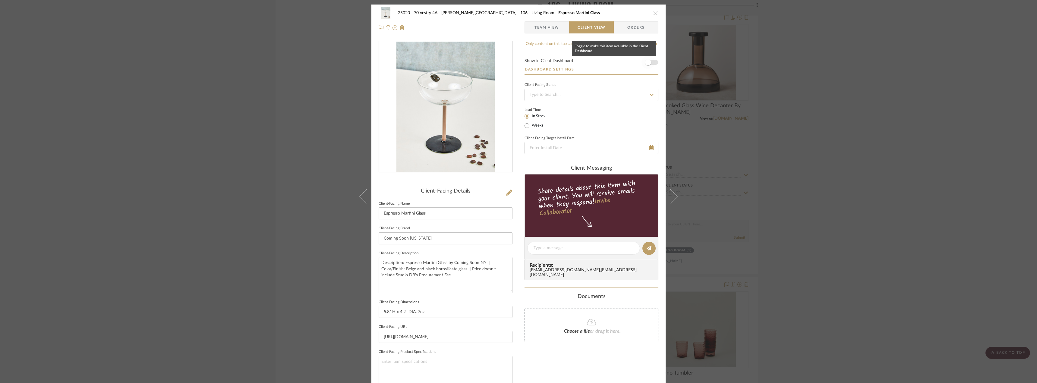
click at [646, 61] on span "button" at bounding box center [648, 62] width 6 height 6
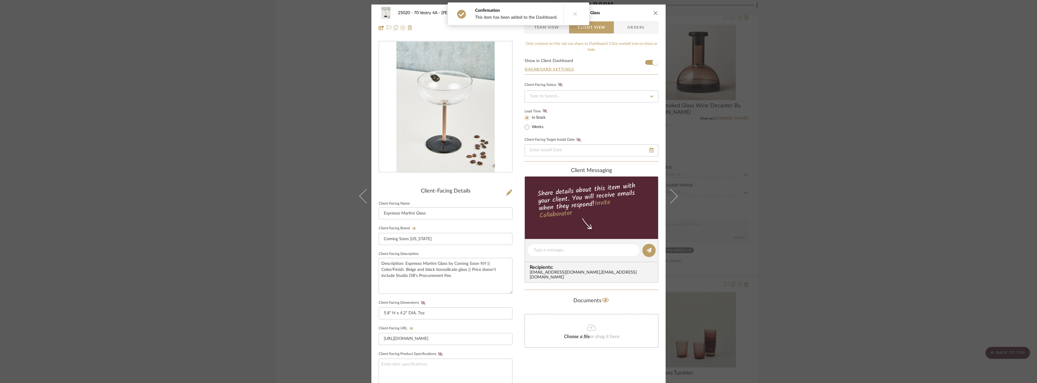
click at [557, 35] on div "25020 - 70 Vestry 4A - Grant-Stanleigh 106 - Living Room Espresso Martini Glass…" at bounding box center [519, 21] width 294 height 32
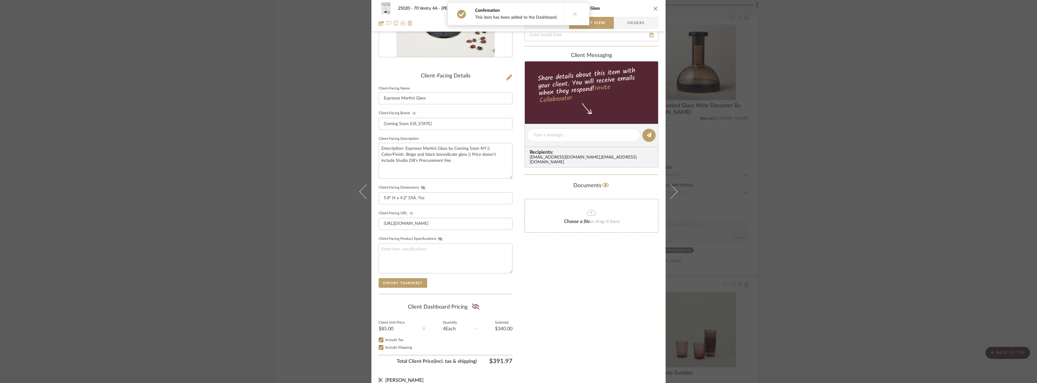
scroll to position [121, 0]
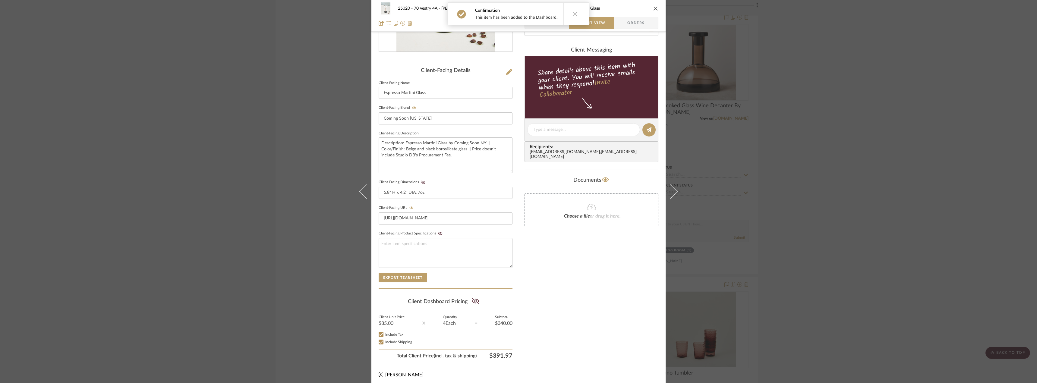
drag, startPoint x: 473, startPoint y: 299, endPoint x: 548, endPoint y: 297, distance: 75.1
click at [473, 299] on icon at bounding box center [476, 301] width 8 height 6
click at [569, 297] on div "Only content on this tab can share to Dashboard. Click eyeball icon to show or …" at bounding box center [592, 140] width 134 height 441
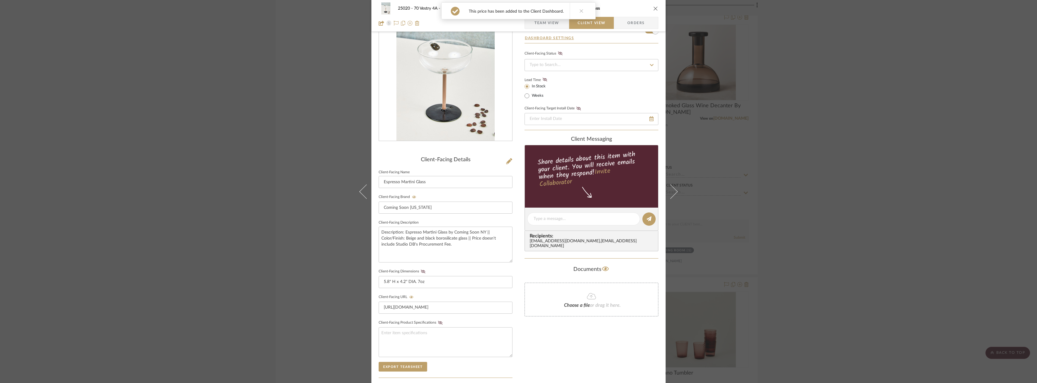
scroll to position [0, 0]
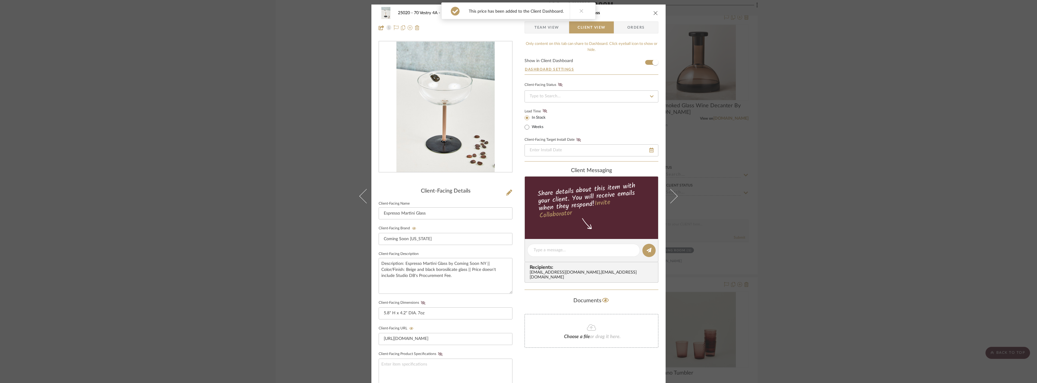
click at [650, 10] on div "25020 - 70 Vestry 4A - Grant-Stanleigh 106 - Living Room Espresso Martini Glass" at bounding box center [519, 13] width 280 height 12
click at [658, 18] on div "25020 - 70 Vestry 4A - Grant-Stanleigh 106 - Living Room Espresso Martini Glass…" at bounding box center [519, 21] width 294 height 32
click at [655, 14] on icon "close" at bounding box center [655, 13] width 5 height 5
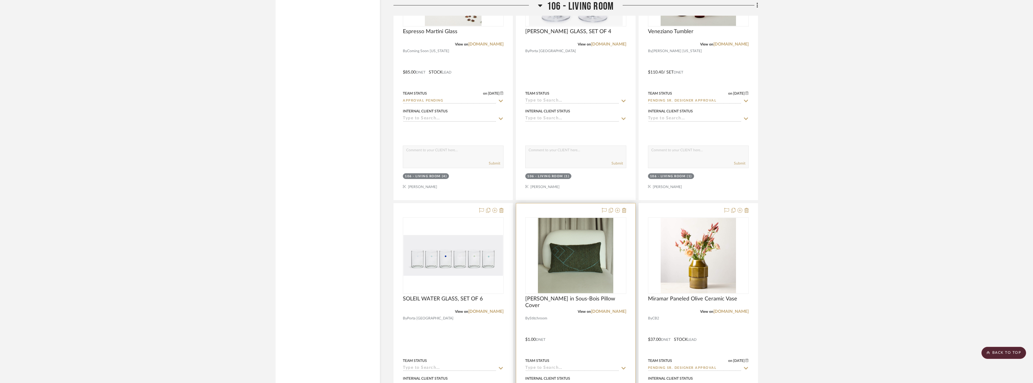
scroll to position [4329, 0]
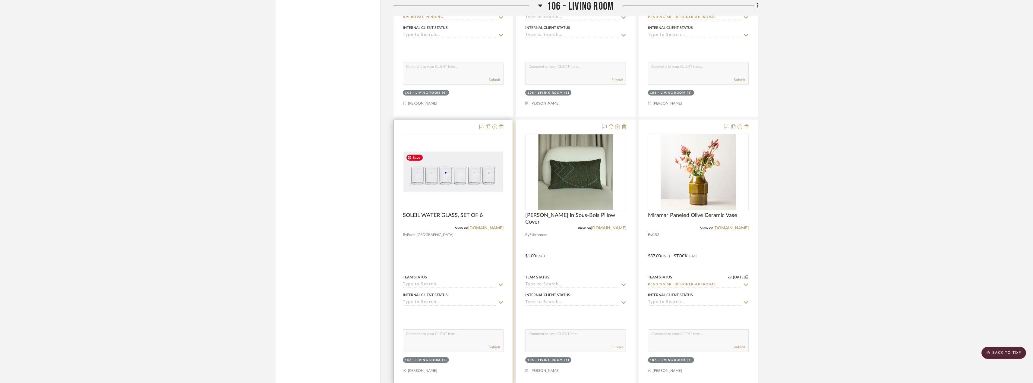
click at [0, 0] on img at bounding box center [0, 0] width 0 height 0
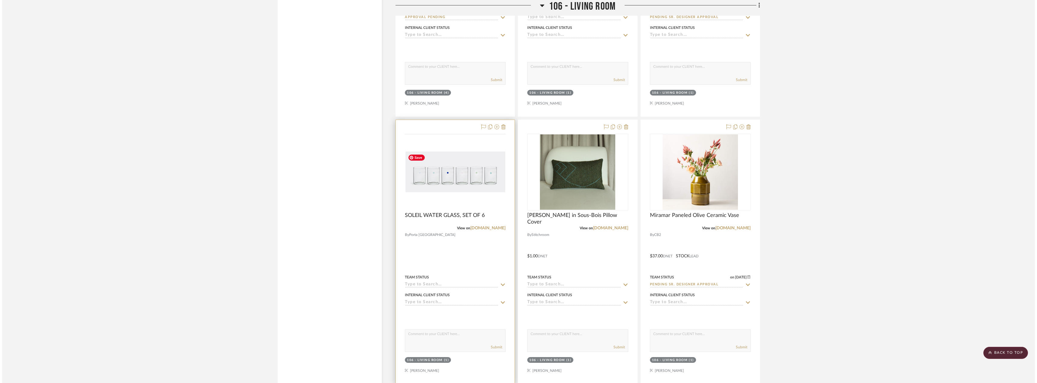
scroll to position [0, 0]
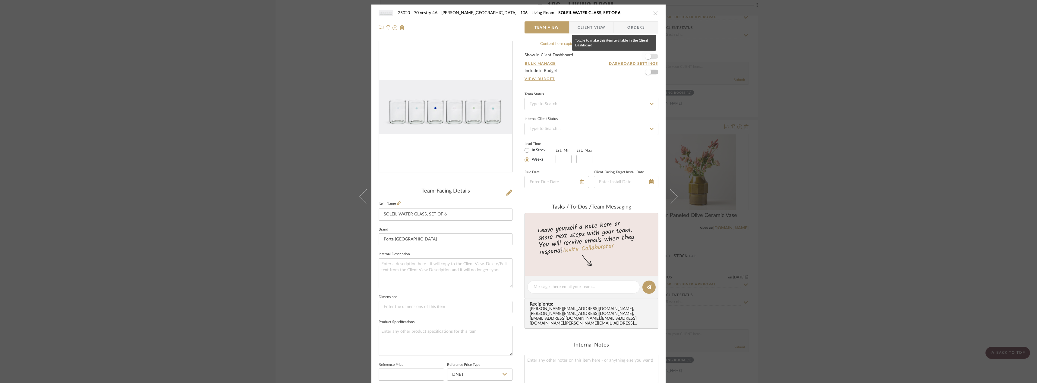
click at [645, 55] on span "button" at bounding box center [648, 56] width 6 height 6
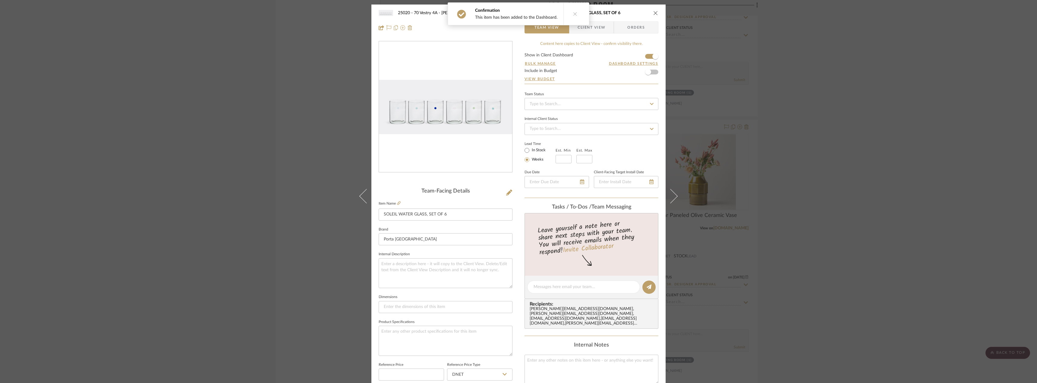
click at [653, 14] on icon "close" at bounding box center [655, 13] width 5 height 5
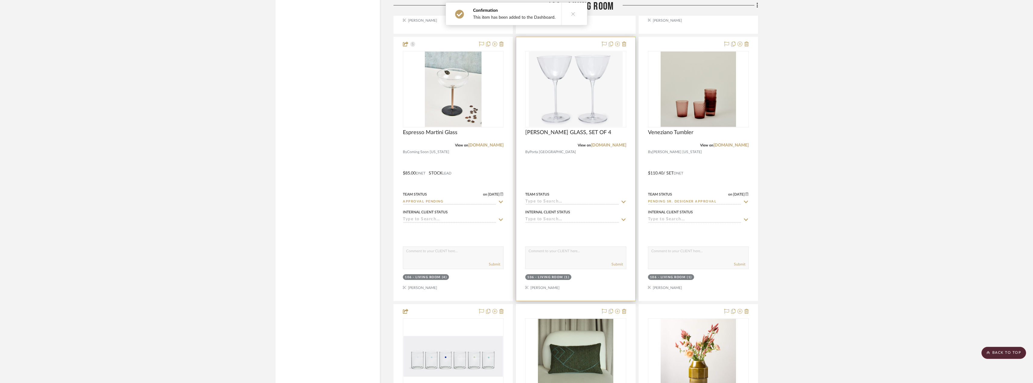
scroll to position [4118, 0]
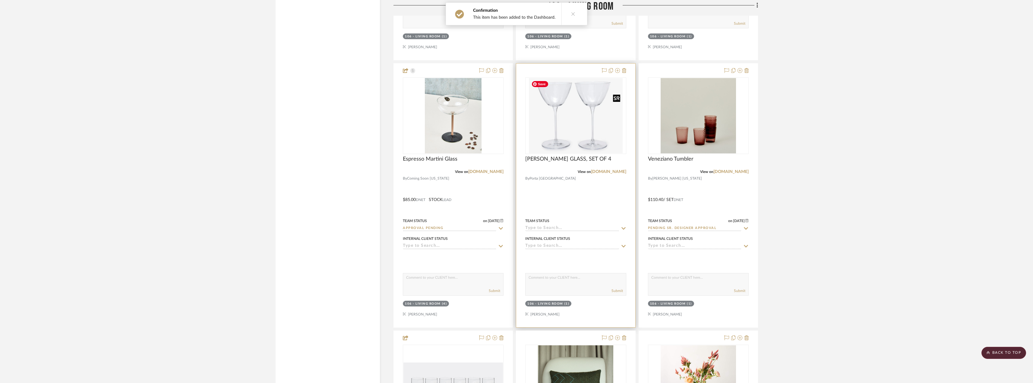
click at [588, 136] on img "0" at bounding box center [575, 115] width 93 height 75
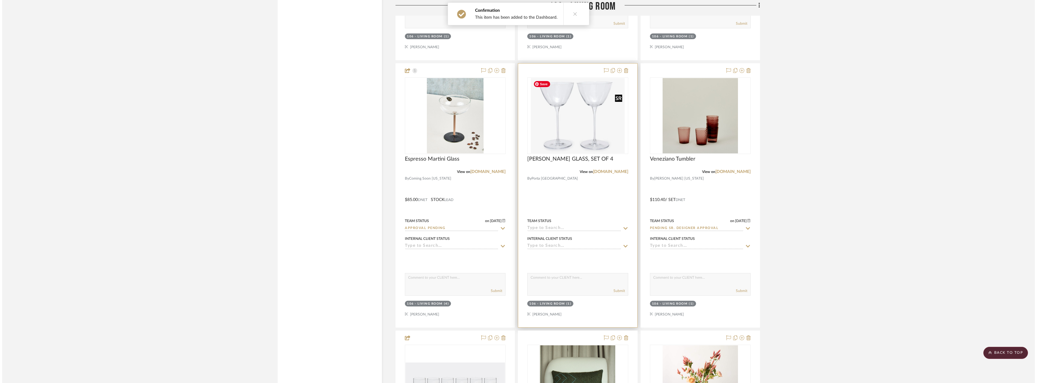
scroll to position [0, 0]
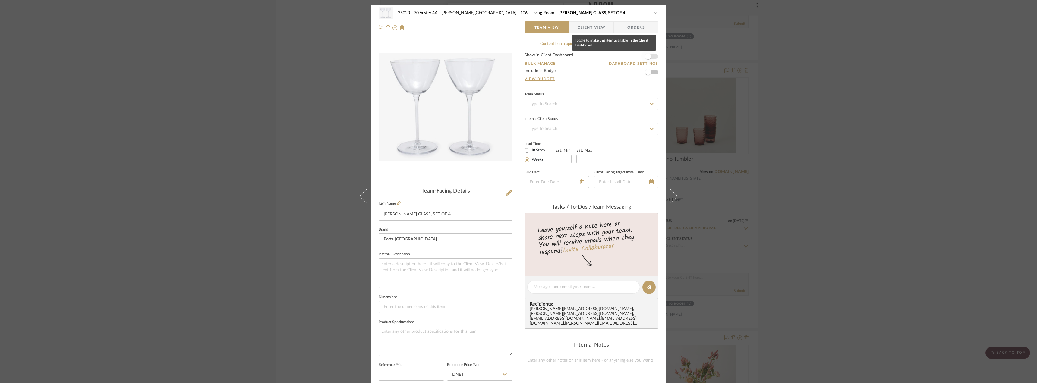
click at [651, 59] on span "button" at bounding box center [648, 56] width 13 height 13
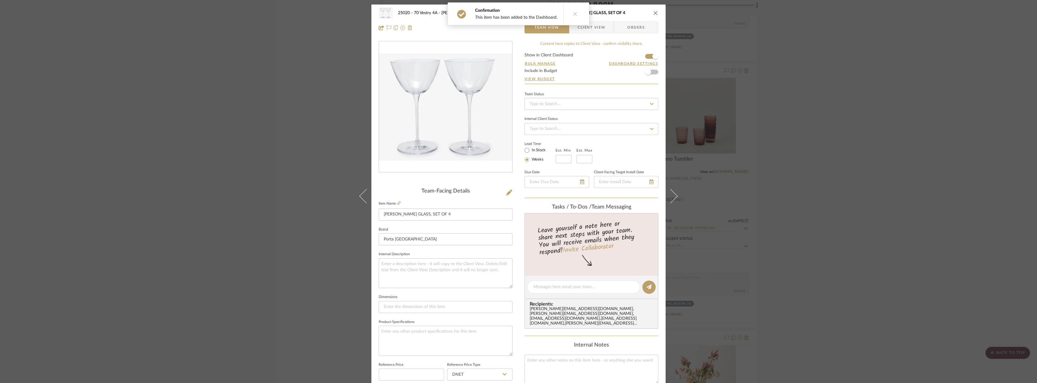
click at [689, 106] on div "25020 - 70 Vestry 4A - Grant-Stanleigh 106 - Living Room TINA MARTINI GLASS, SE…" at bounding box center [518, 191] width 1037 height 383
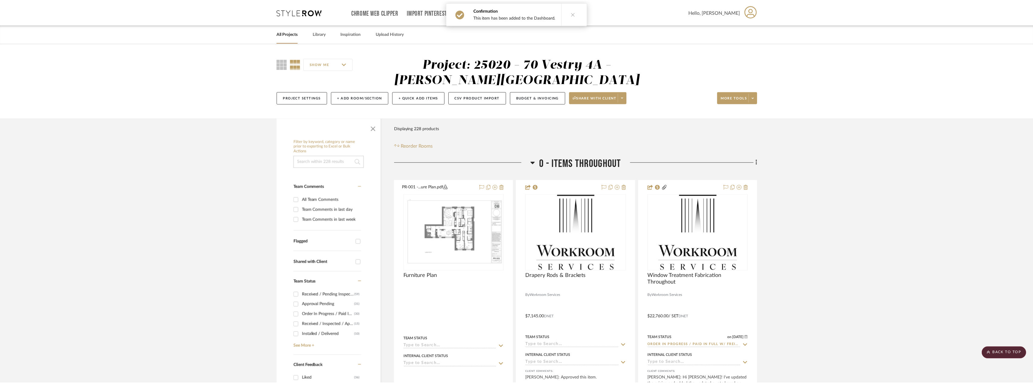
scroll to position [4118, 0]
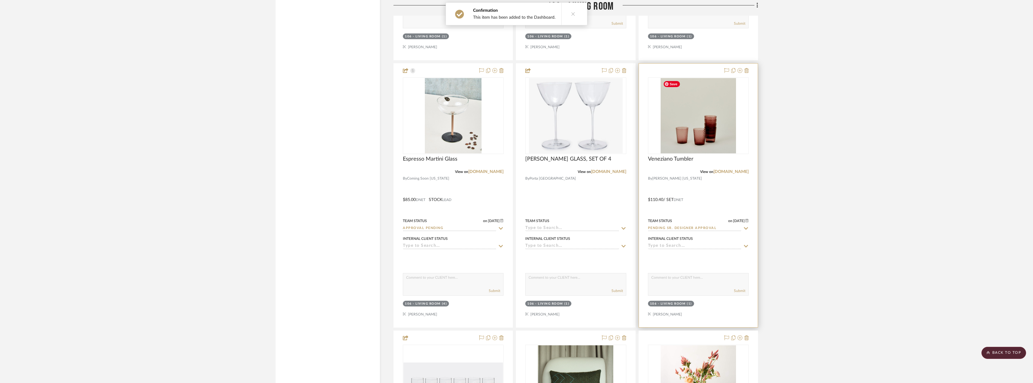
click at [681, 101] on img "0" at bounding box center [698, 115] width 75 height 75
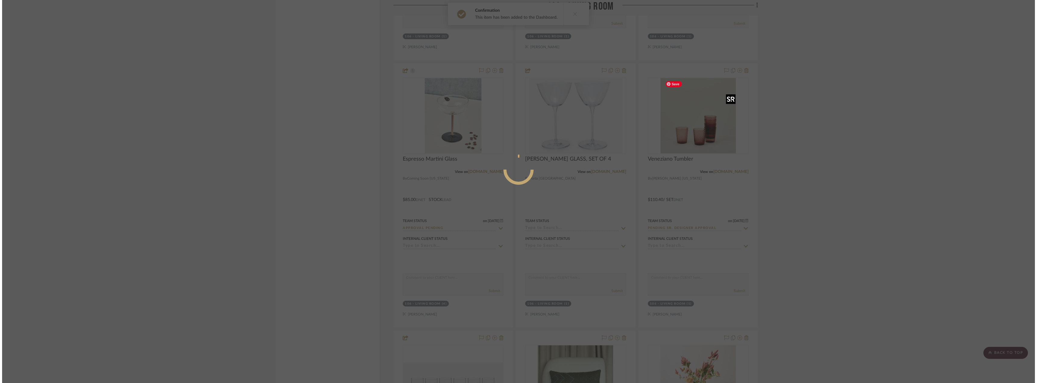
scroll to position [0, 0]
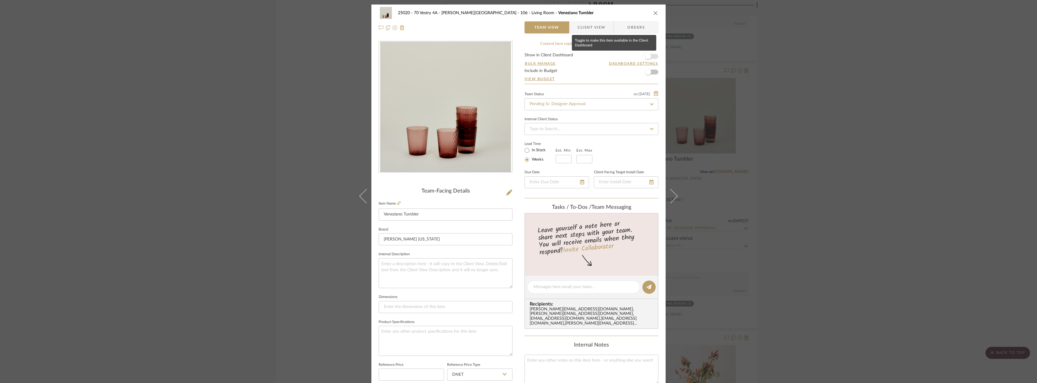
click at [652, 58] on span "button" at bounding box center [648, 56] width 13 height 13
click at [807, 109] on div "25020 - 70 Vestry 4A - Grant-Stanleigh 106 - Living Room Veneziano Tumbler Team…" at bounding box center [518, 191] width 1037 height 383
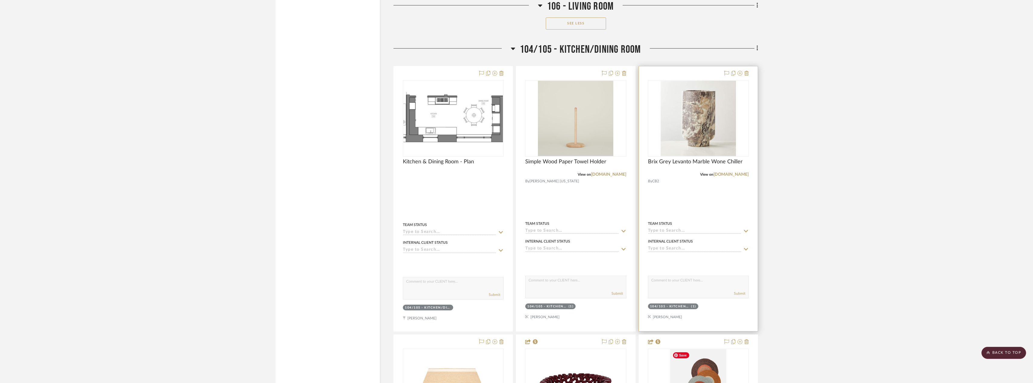
scroll to position [7344, 0]
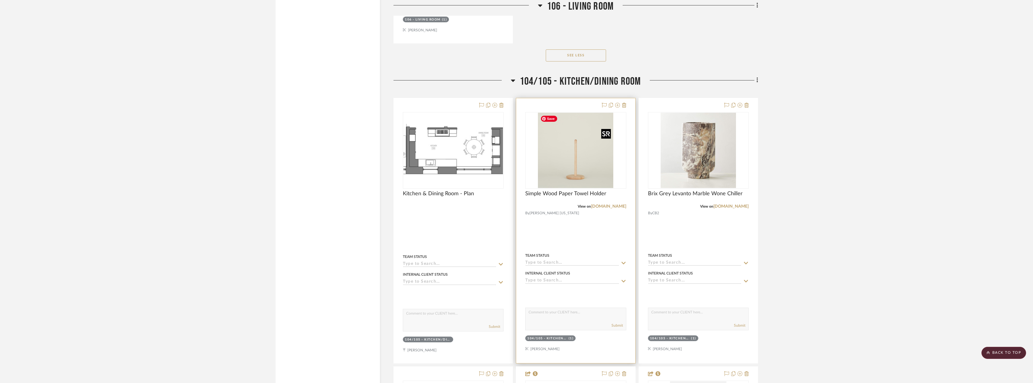
click at [609, 145] on img "0" at bounding box center [575, 150] width 75 height 75
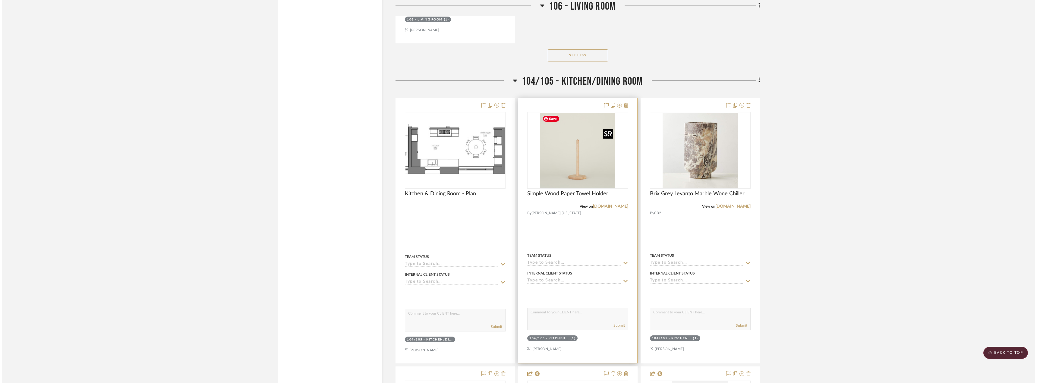
scroll to position [0, 0]
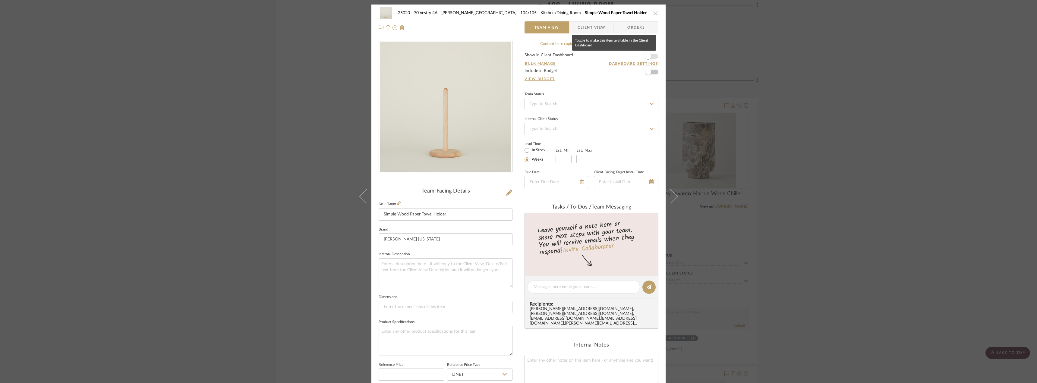
click at [651, 55] on span "button" at bounding box center [648, 56] width 13 height 13
click at [802, 128] on div "25020 - 70 Vestry 4A - Grant-Stanleigh 104/105 - Kitchen/Dining Room Simple Woo…" at bounding box center [518, 191] width 1037 height 383
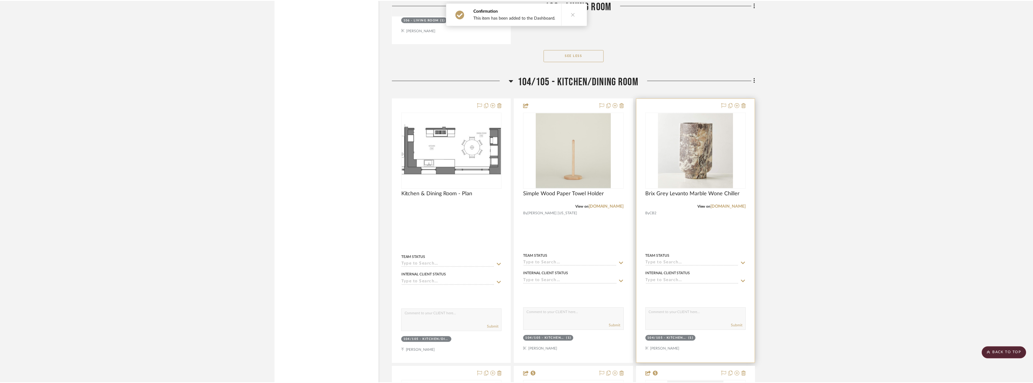
scroll to position [7344, 0]
click at [0, 0] on img at bounding box center [0, 0] width 0 height 0
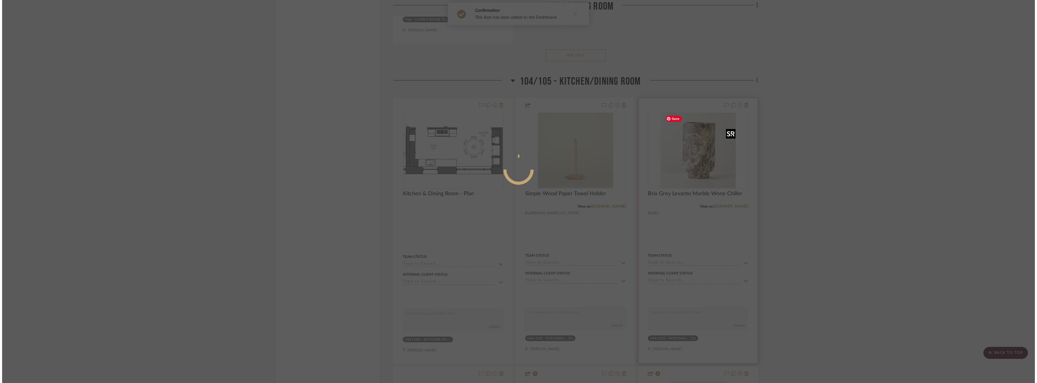
scroll to position [0, 0]
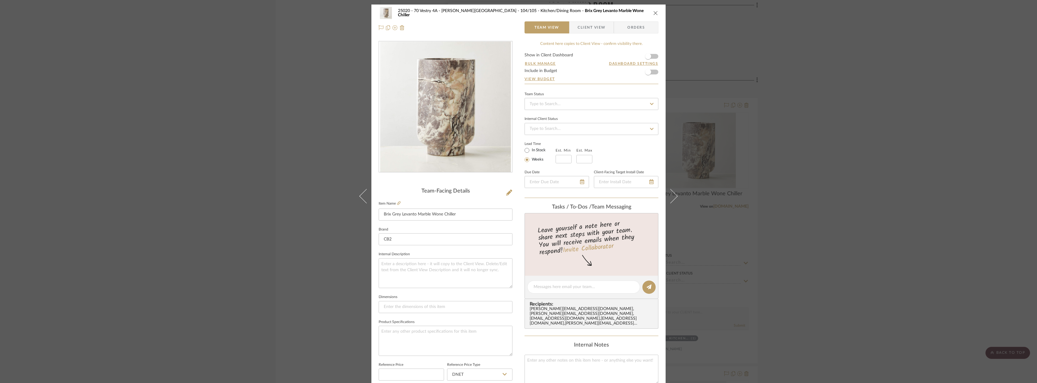
click at [655, 57] on form "Show in Client Dashboard Bulk Manage Dashboard Settings Include in Budget View …" at bounding box center [592, 68] width 134 height 31
click at [651, 55] on span "button" at bounding box center [648, 56] width 13 height 13
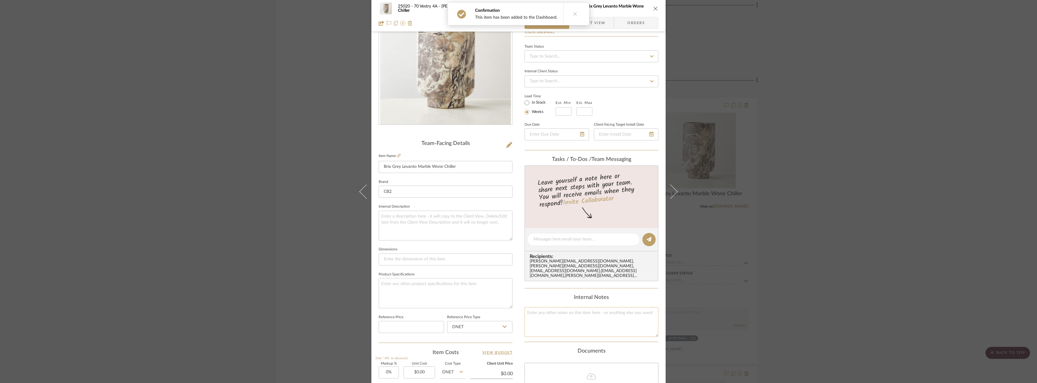
scroll to position [121, 0]
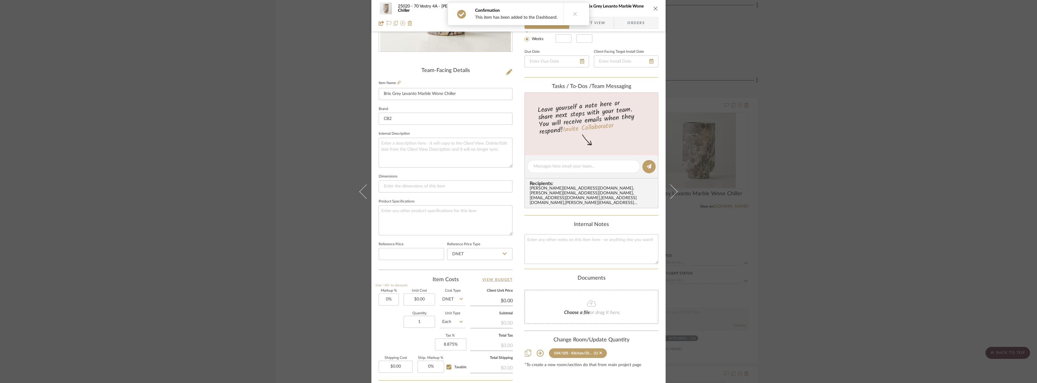
click at [539, 350] on icon at bounding box center [540, 353] width 7 height 7
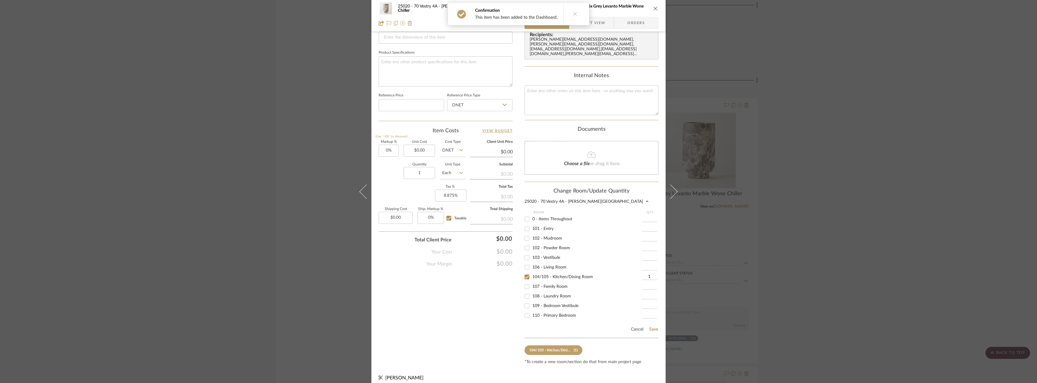
scroll to position [270, 0]
click at [524, 262] on input "106 - Living Room" at bounding box center [527, 267] width 10 height 10
click at [526, 272] on input "104/105 - Kitchen/Dining Room" at bounding box center [527, 276] width 10 height 10
click at [653, 326] on button "Save" at bounding box center [653, 328] width 9 height 5
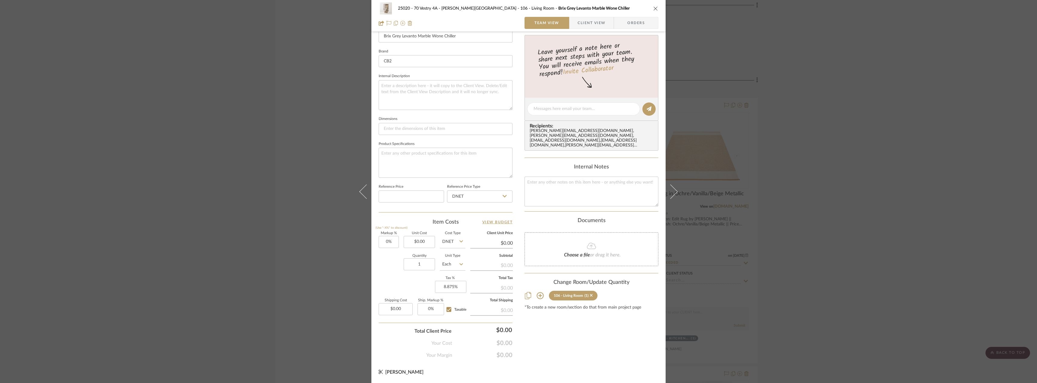
scroll to position [178, 0]
click at [805, 262] on div "25020 - 70 Vestry 4A - Grant-Stanleigh 106 - Living Room Brix Grey Levanto Marb…" at bounding box center [518, 191] width 1037 height 383
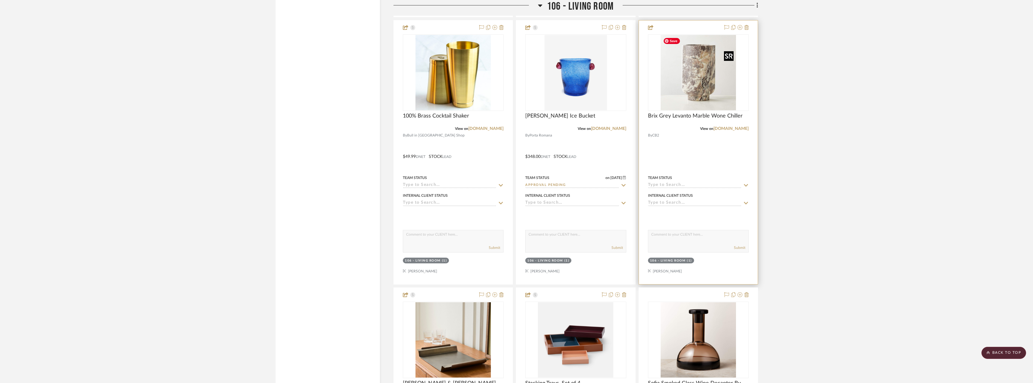
scroll to position [3632, 0]
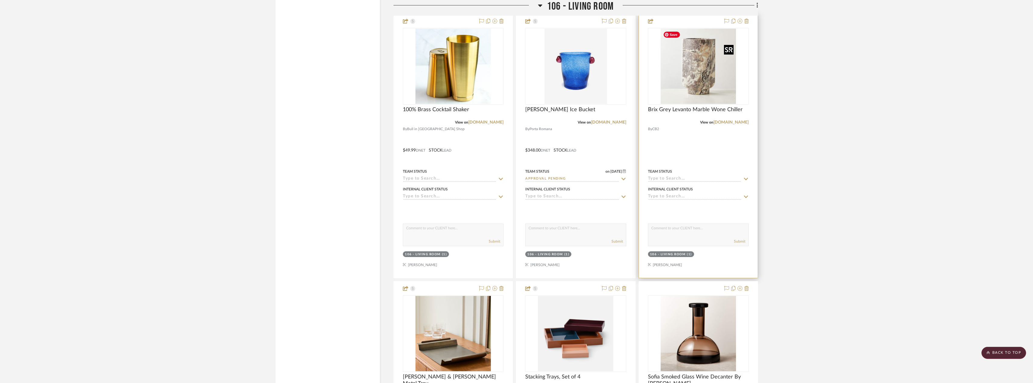
click at [705, 58] on img "0" at bounding box center [698, 66] width 75 height 75
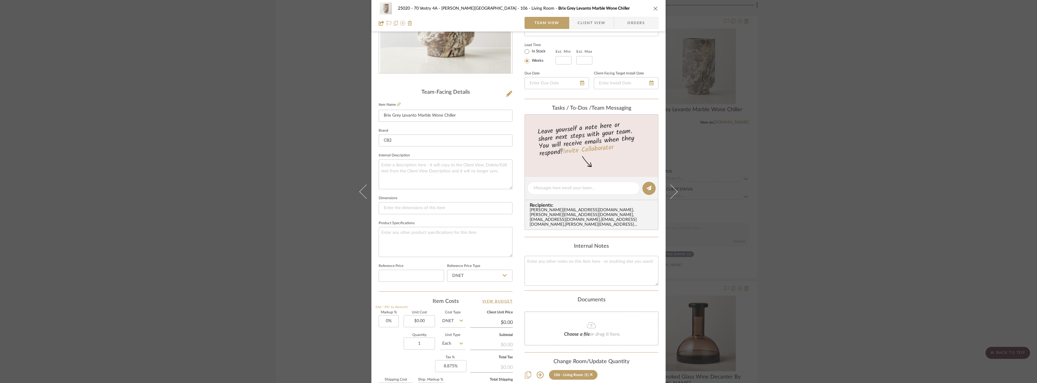
scroll to position [58, 0]
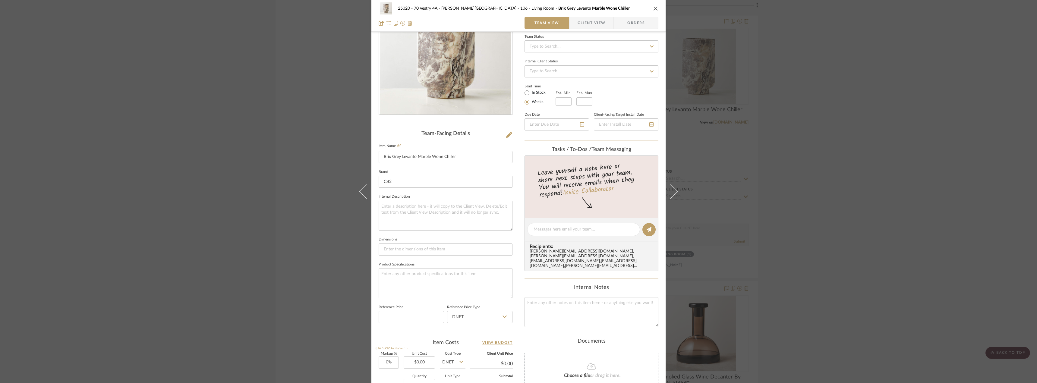
click at [828, 195] on div "25020 - 70 Vestry 4A - Grant-Stanleigh 106 - Living Room Brix Grey Levanto Marb…" at bounding box center [518, 191] width 1037 height 383
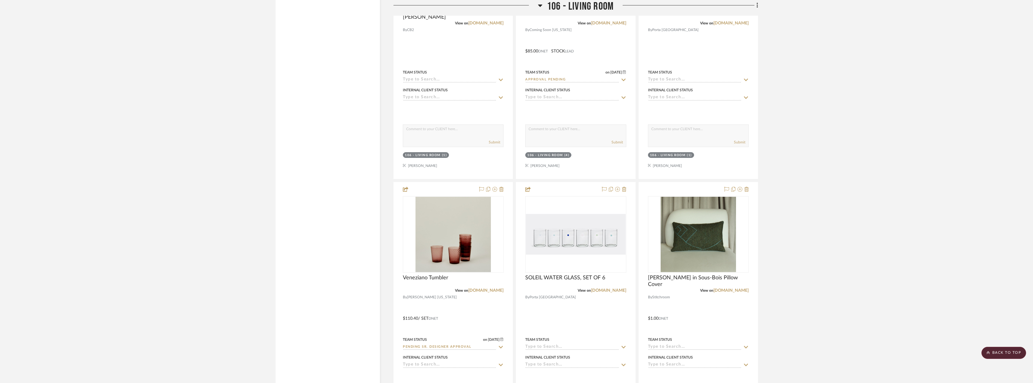
scroll to position [4296, 0]
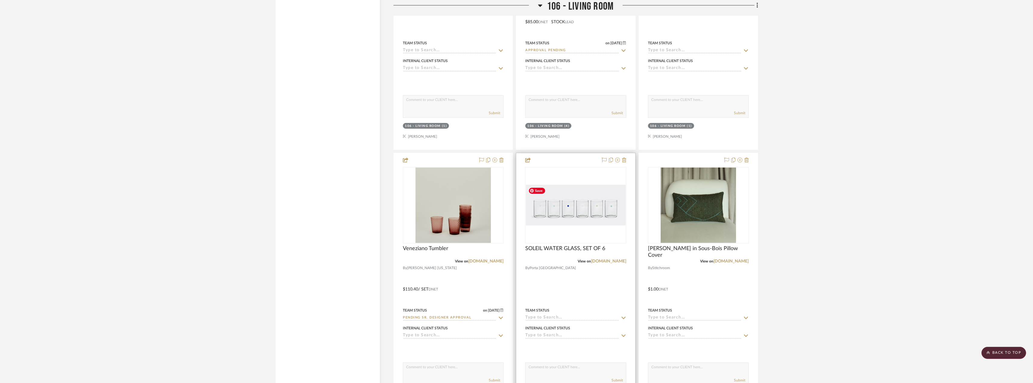
click at [587, 208] on img "0" at bounding box center [576, 205] width 100 height 41
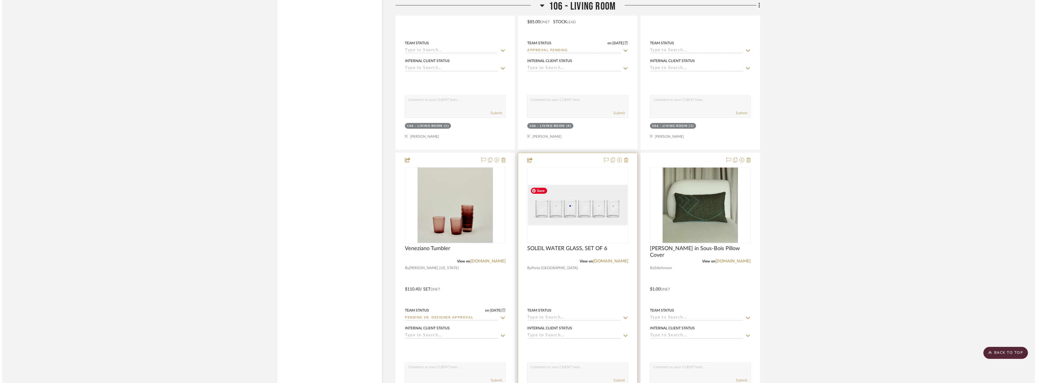
scroll to position [0, 0]
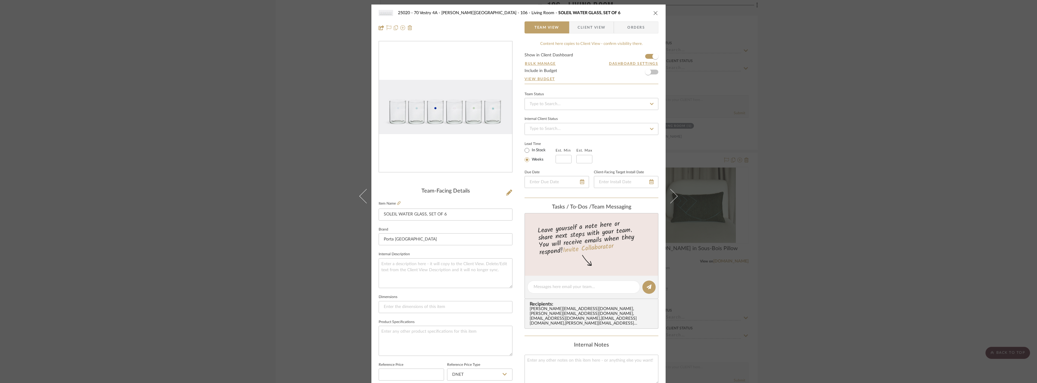
click at [790, 166] on div "25020 - 70 Vestry 4A - Grant-Stanleigh 106 - Living Room SOLEIL WATER GLASS, SE…" at bounding box center [518, 191] width 1037 height 383
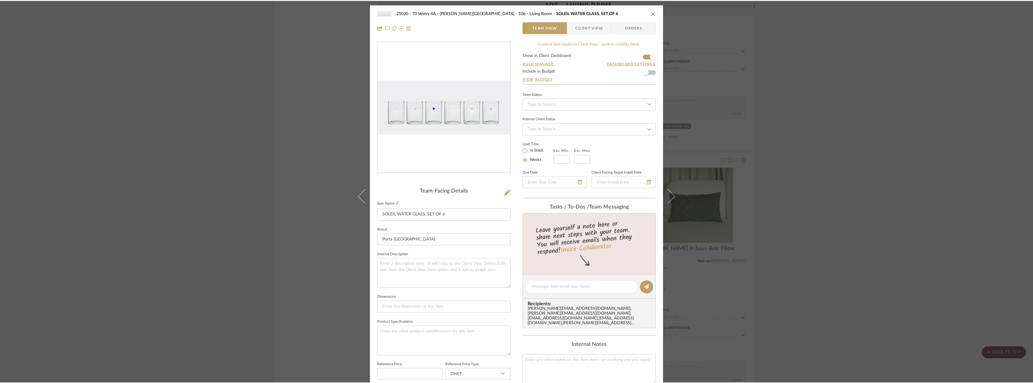
scroll to position [4296, 0]
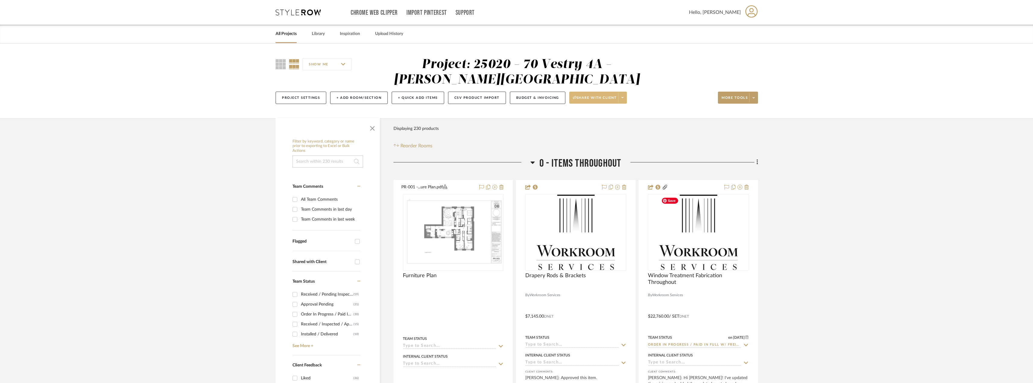
click at [622, 96] on span at bounding box center [622, 97] width 8 height 9
click at [606, 114] on span "Preview Client Dashboard" at bounding box center [601, 114] width 52 height 5
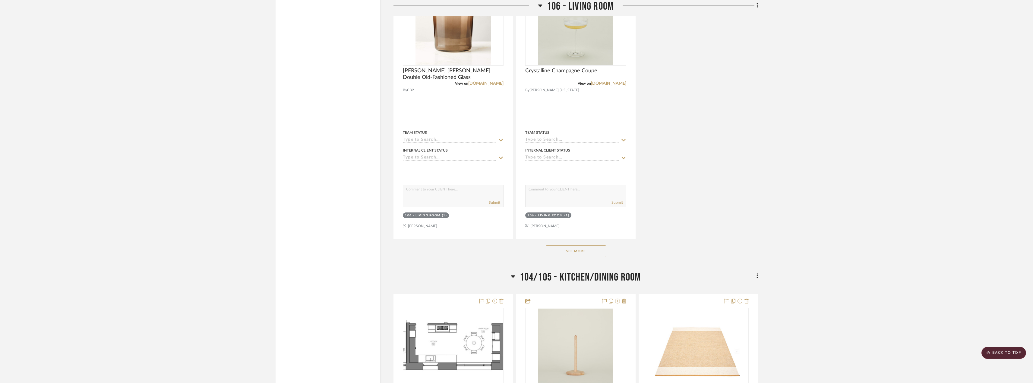
scroll to position [3166, 0]
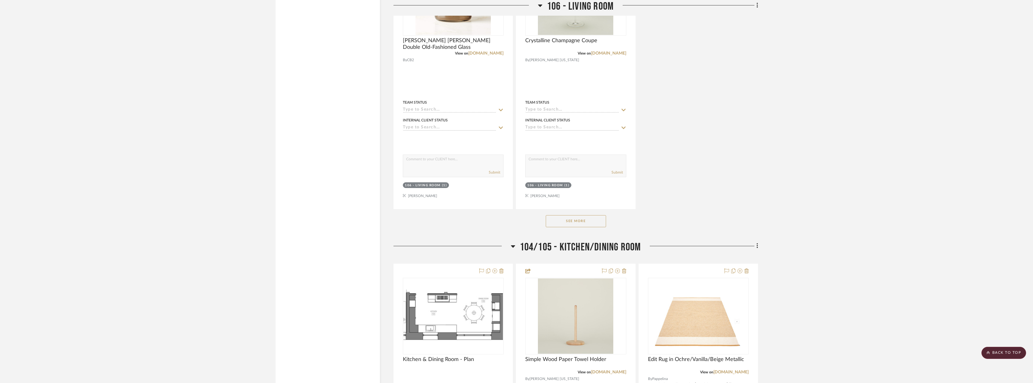
click at [582, 224] on button "See More" at bounding box center [576, 221] width 60 height 12
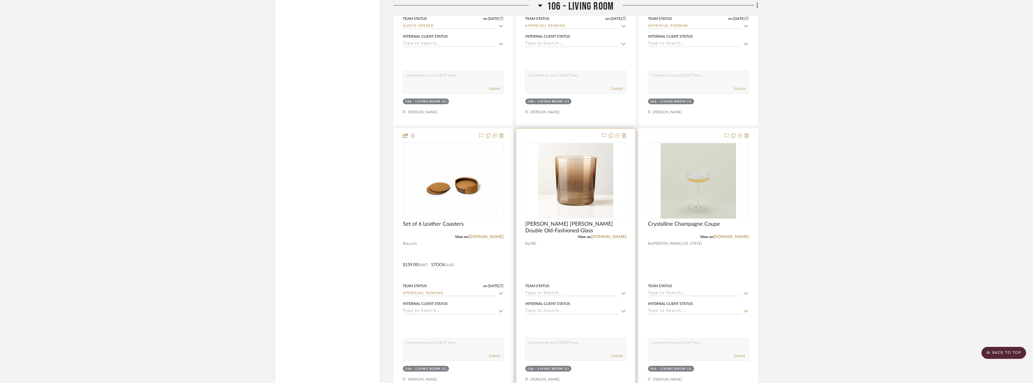
scroll to position [3257, 0]
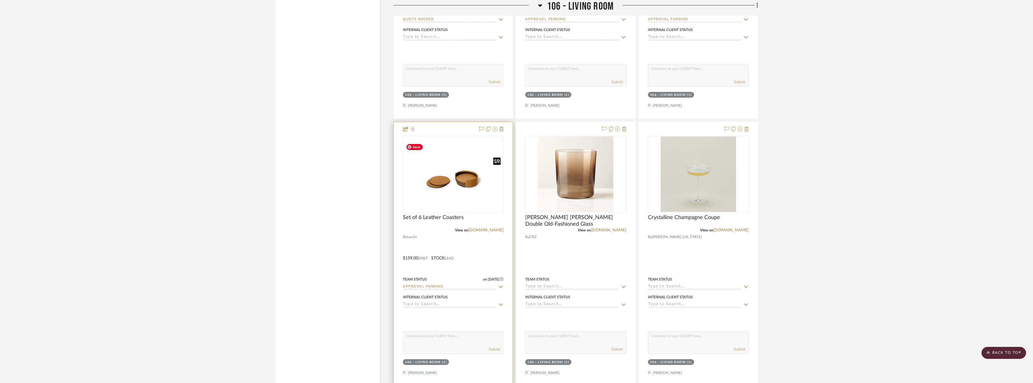
click at [462, 200] on img "0" at bounding box center [453, 174] width 100 height 66
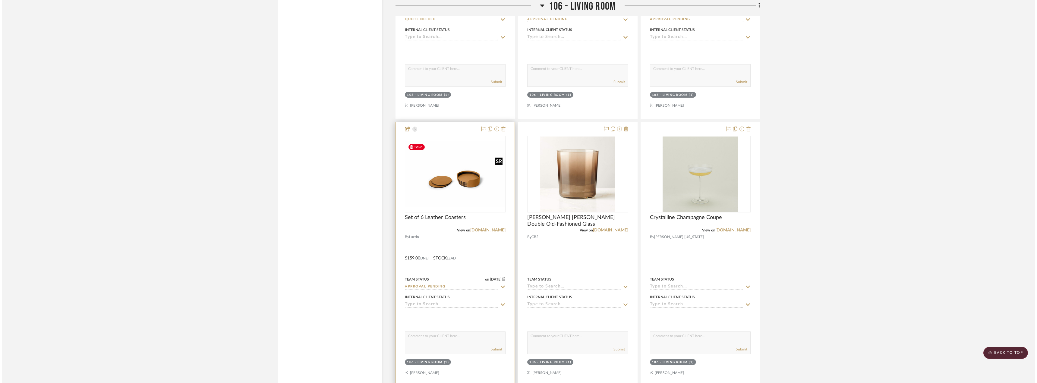
scroll to position [0, 0]
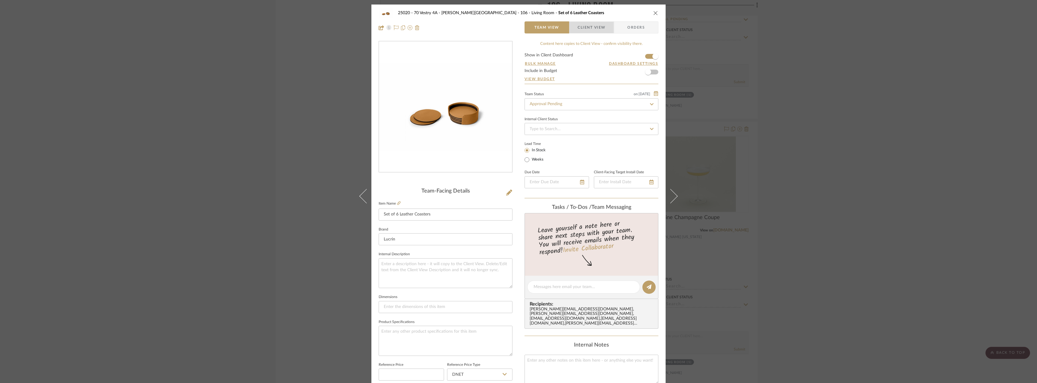
click at [596, 25] on span "Client View" at bounding box center [592, 27] width 28 height 12
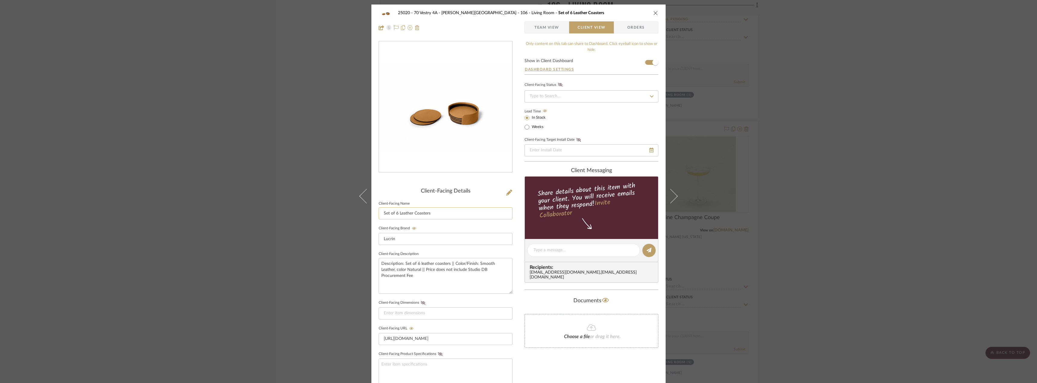
click at [381, 214] on input "Set of 6 Leather Coasters" at bounding box center [446, 213] width 134 height 12
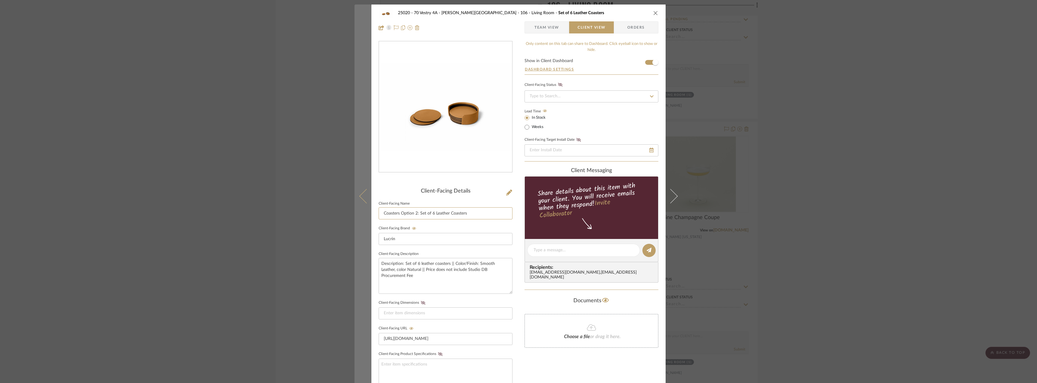
drag, startPoint x: 416, startPoint y: 213, endPoint x: 364, endPoint y: 214, distance: 52.5
click at [364, 214] on mat-dialog-content "25020 - 70 Vestry 4A - [PERSON_NAME] 106 - Living Room Set of 6 Leather Coaster…" at bounding box center [519, 256] width 328 height 502
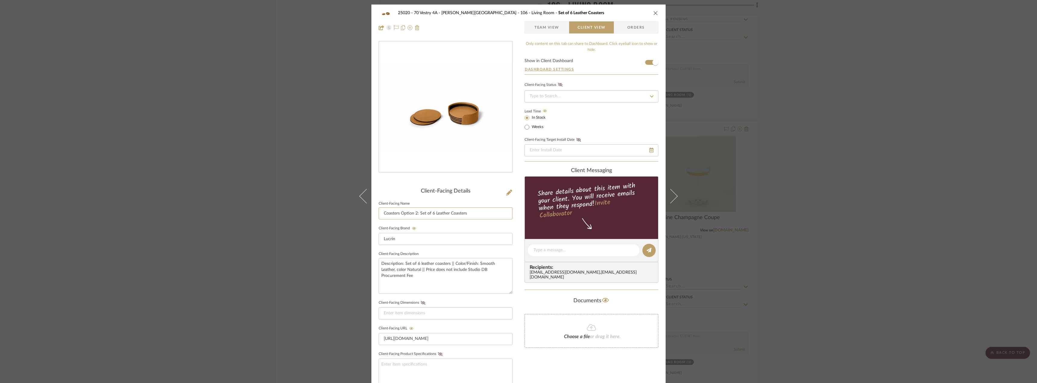
type input "Coasters Option 2: Set of 6 Leather Coasters"
click at [814, 236] on div "25020 - 70 Vestry 4A - [PERSON_NAME] 106 - Living Room Set of 6 Leather Coaster…" at bounding box center [518, 191] width 1037 height 383
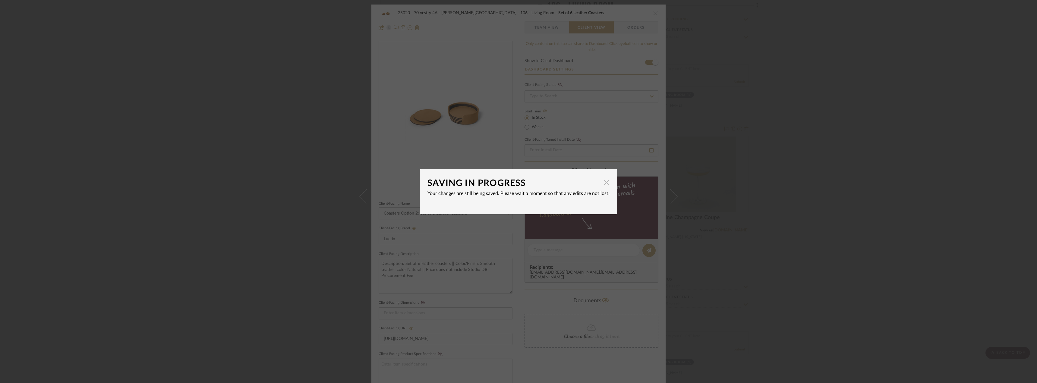
click at [607, 183] on dialog-content "SAVING IN PROGRESS × Your changes are still being saved. Please wait a moment s…" at bounding box center [518, 191] width 197 height 45
click at [795, 158] on div "SAVING IN PROGRESS × Your changes are still being saved. Please wait a moment s…" at bounding box center [518, 191] width 1037 height 383
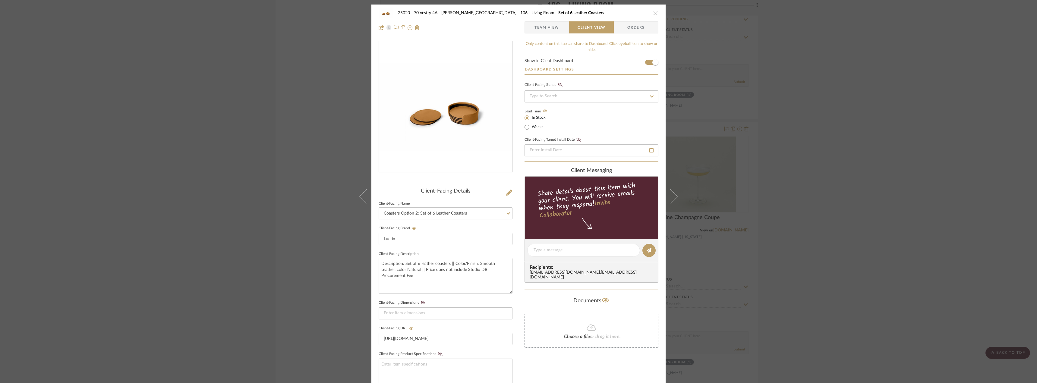
click at [790, 139] on div "25020 - 70 Vestry 4A - [PERSON_NAME] 106 - Living Room Set of 6 Leather Coaster…" at bounding box center [518, 191] width 1037 height 383
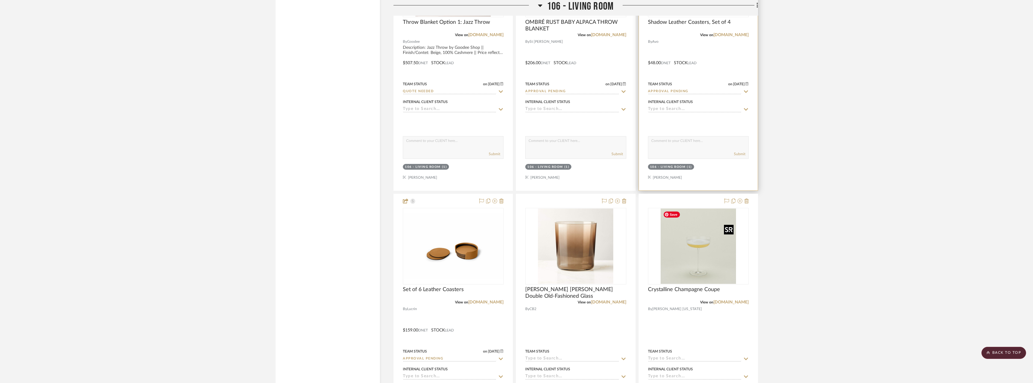
scroll to position [3106, 0]
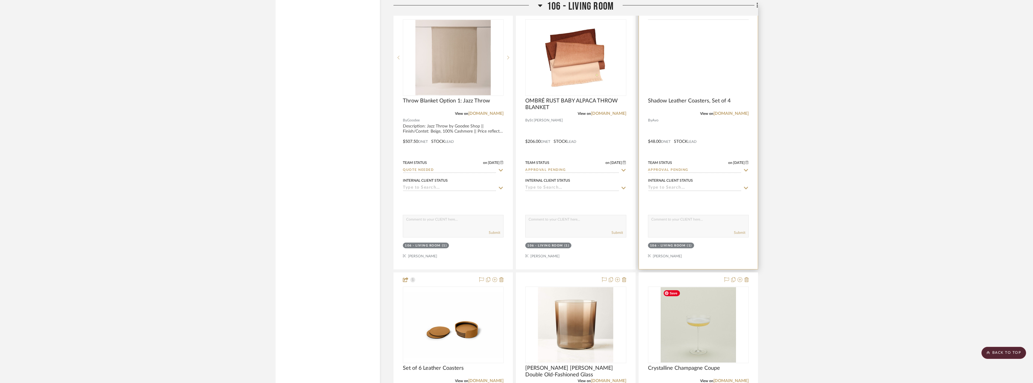
click at [0, 0] on img at bounding box center [0, 0] width 0 height 0
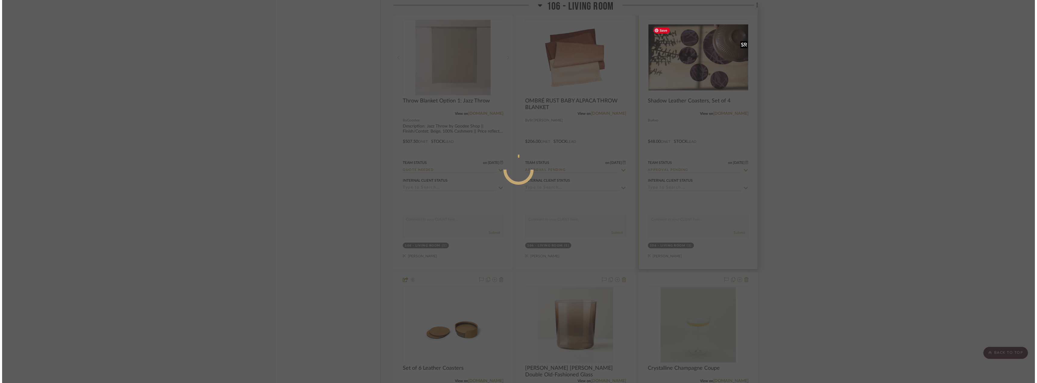
scroll to position [0, 0]
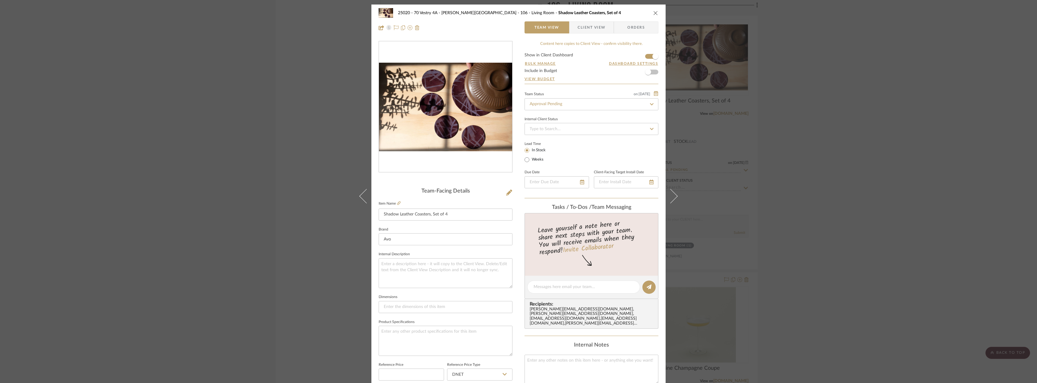
click at [600, 29] on span "Client View" at bounding box center [592, 27] width 28 height 12
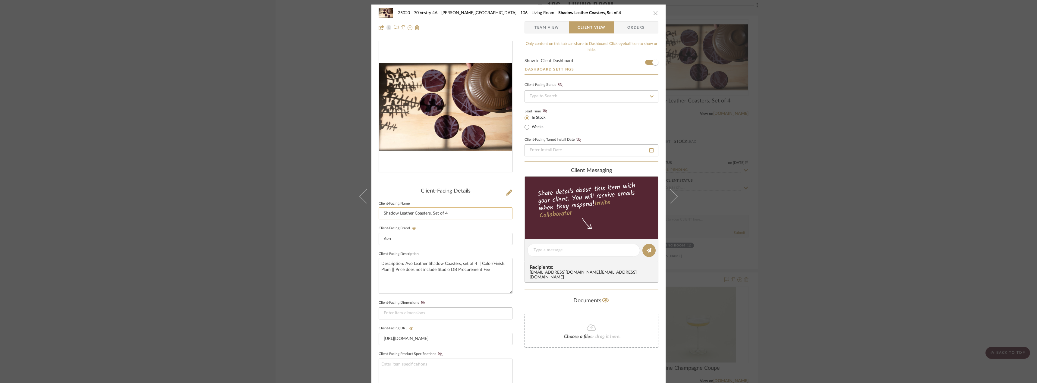
click at [381, 214] on input "Shadow Leather Coasters, Set of 4" at bounding box center [446, 213] width 134 height 12
paste input "Coasters Option 2:"
type input "Coasters Option 1: Shadow Leather Coasters, Set of 4"
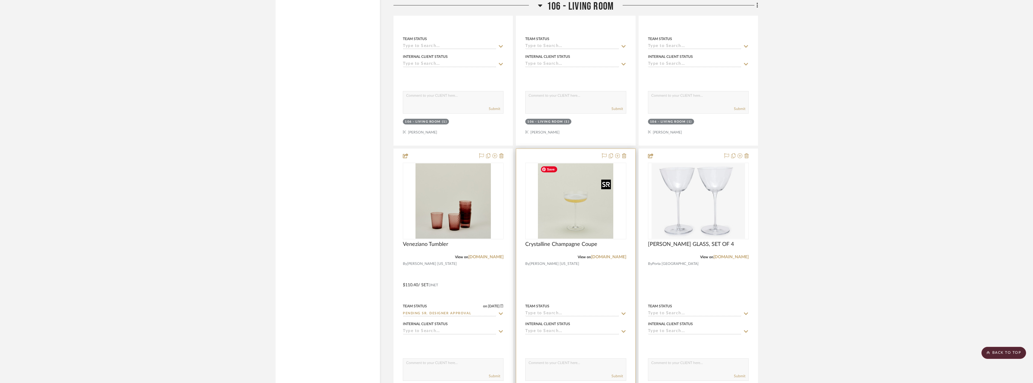
scroll to position [4299, 0]
click at [580, 206] on img "0" at bounding box center [575, 201] width 75 height 75
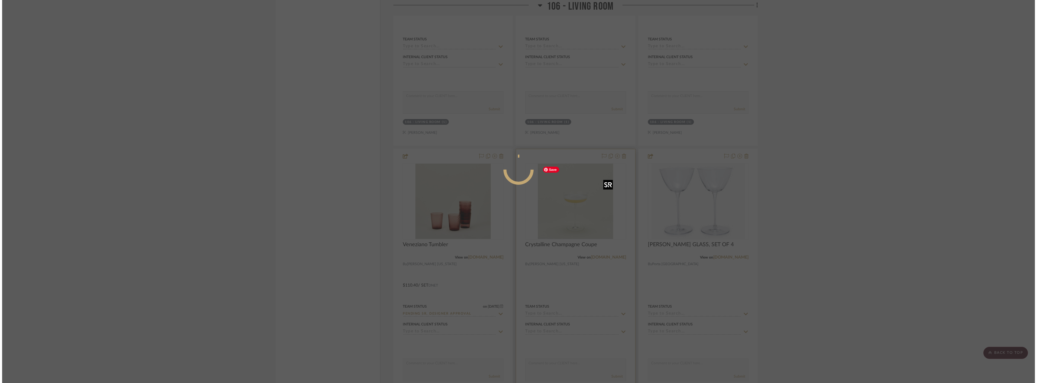
scroll to position [0, 0]
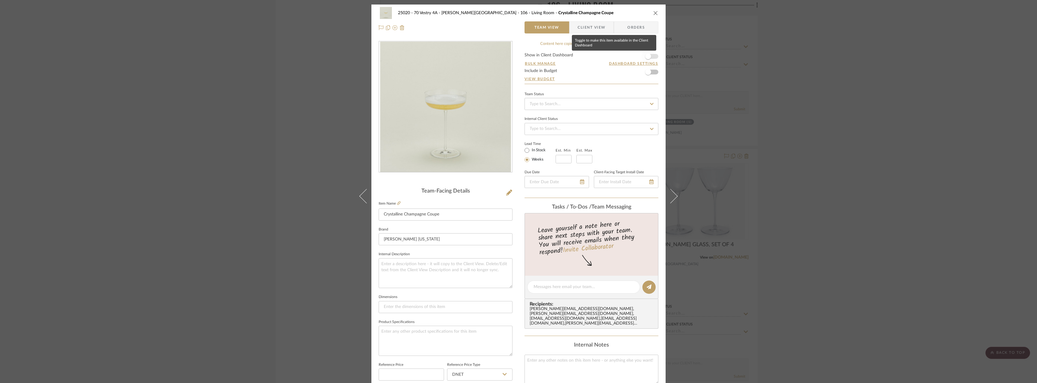
click at [647, 53] on span "button" at bounding box center [648, 56] width 13 height 13
click at [827, 142] on div "25020 - 70 Vestry 4A - Grant-Stanleigh 106 - Living Room Crystalline Champagne …" at bounding box center [518, 191] width 1037 height 383
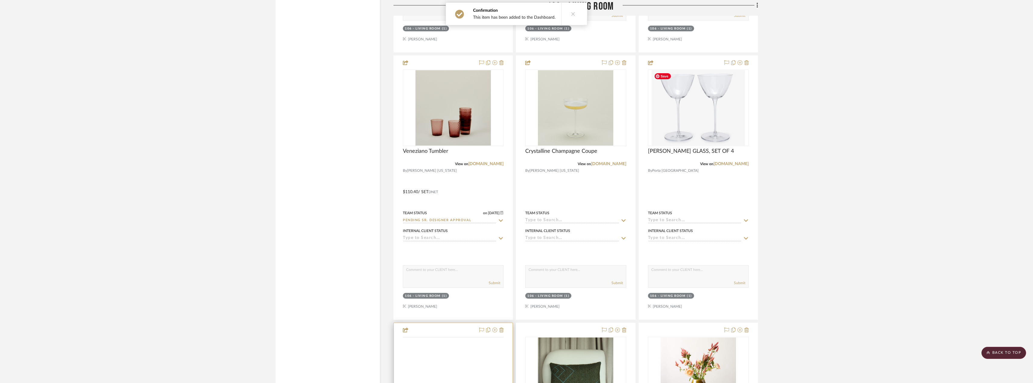
scroll to position [4480, 0]
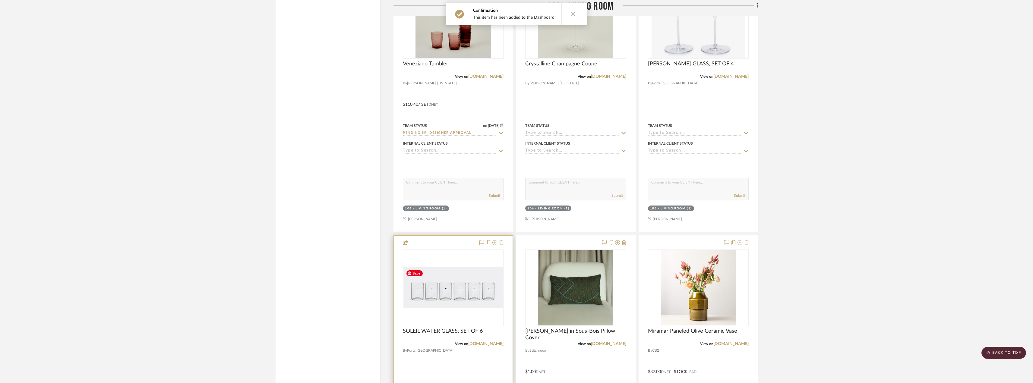
click at [456, 284] on img "0" at bounding box center [453, 287] width 100 height 41
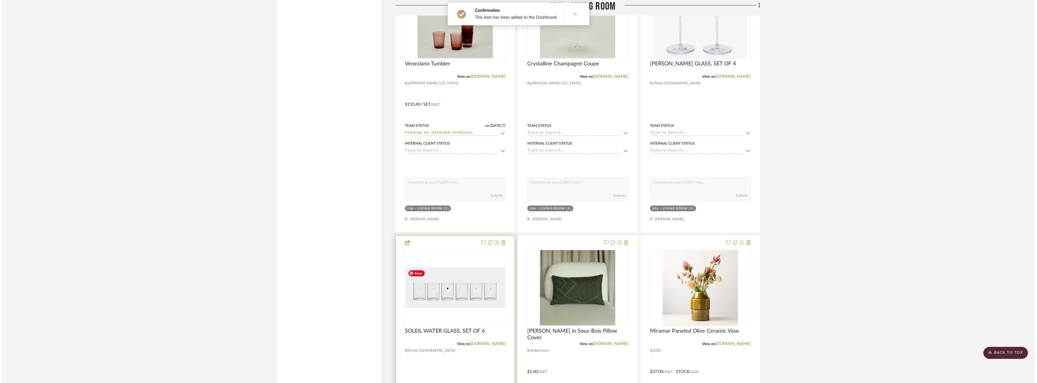
scroll to position [0, 0]
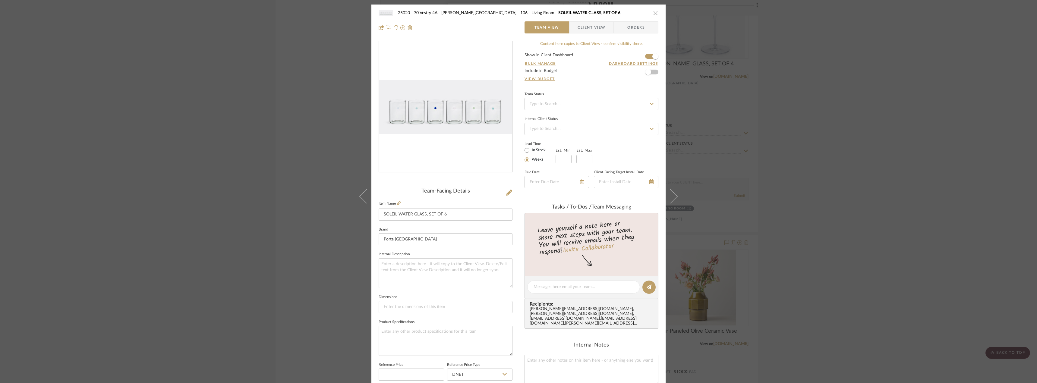
click at [836, 133] on div "25020 - 70 Vestry 4A - Grant-Stanleigh 106 - Living Room SOLEIL WATER GLASS, SE…" at bounding box center [518, 191] width 1037 height 383
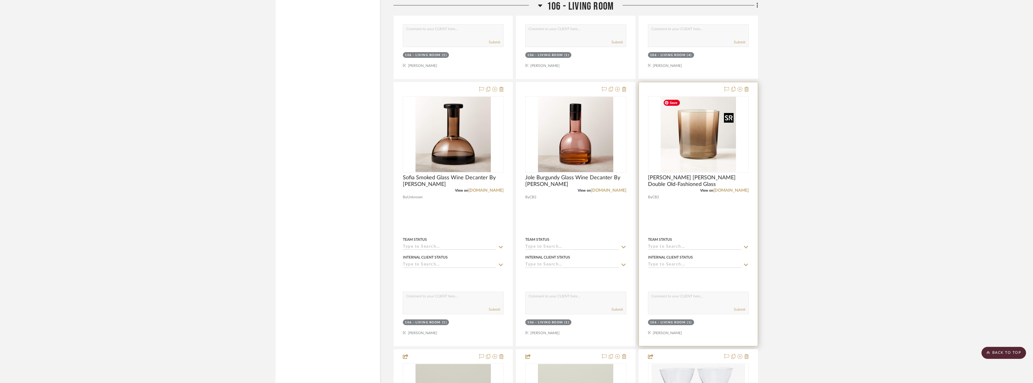
scroll to position [4028, 0]
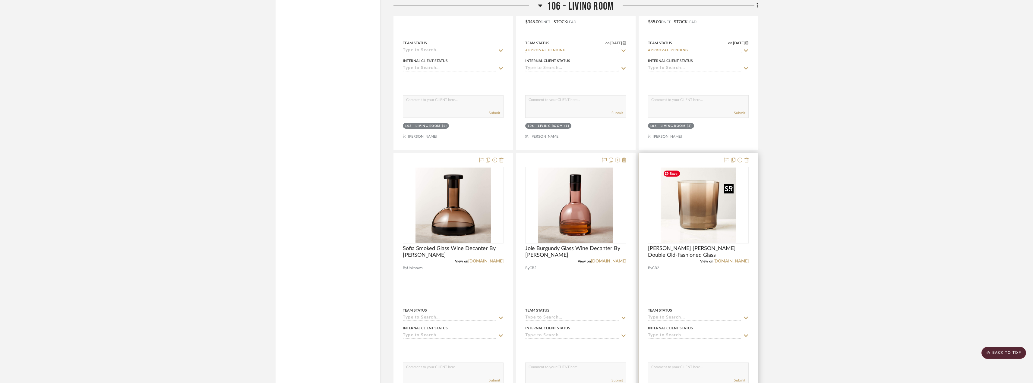
click at [693, 213] on img "0" at bounding box center [698, 205] width 75 height 75
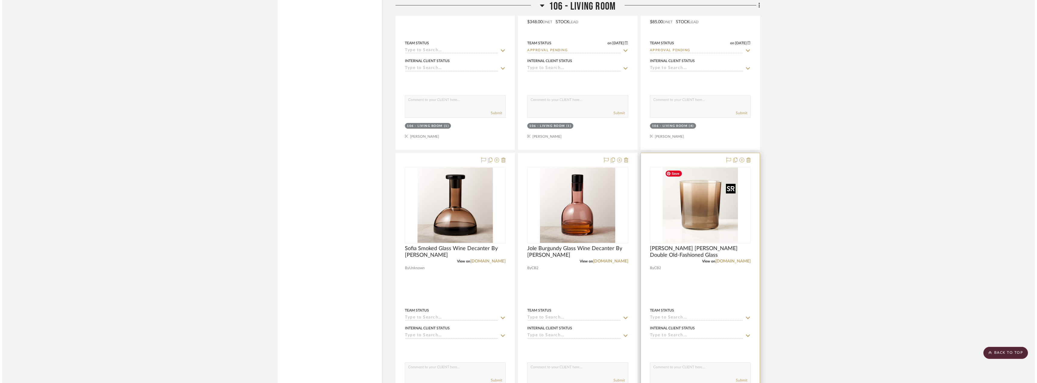
scroll to position [0, 0]
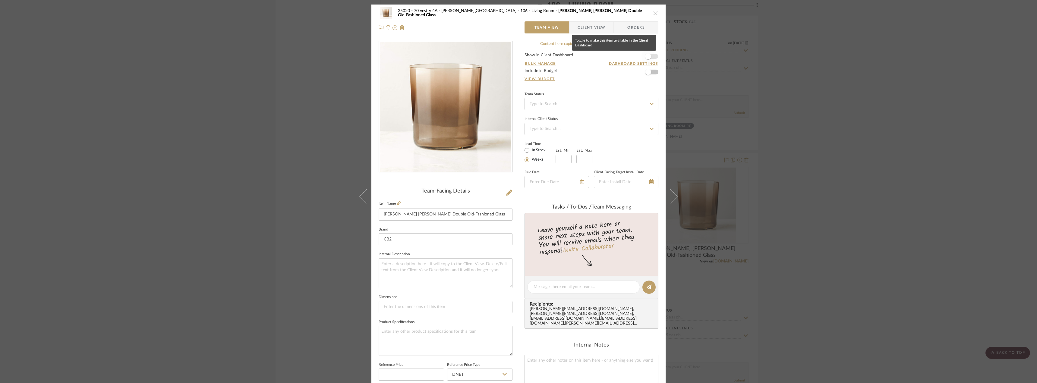
click at [651, 57] on span "button" at bounding box center [648, 56] width 13 height 13
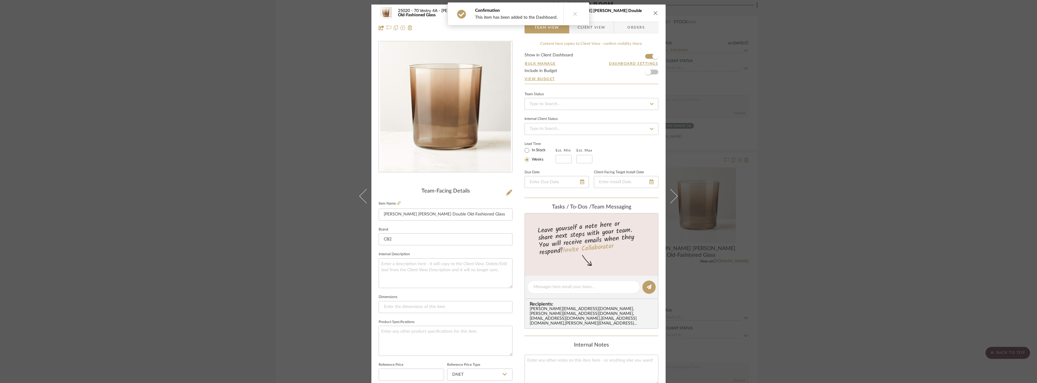
click at [858, 119] on div "25020 - 70 Vestry 4A - Grant-Stanleigh 106 - Living Room Marta Ombre Amber Doub…" at bounding box center [518, 191] width 1037 height 383
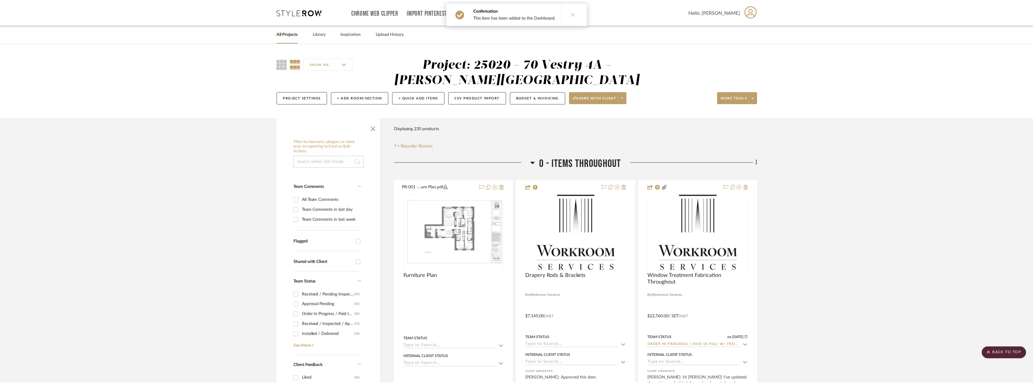
scroll to position [4028, 0]
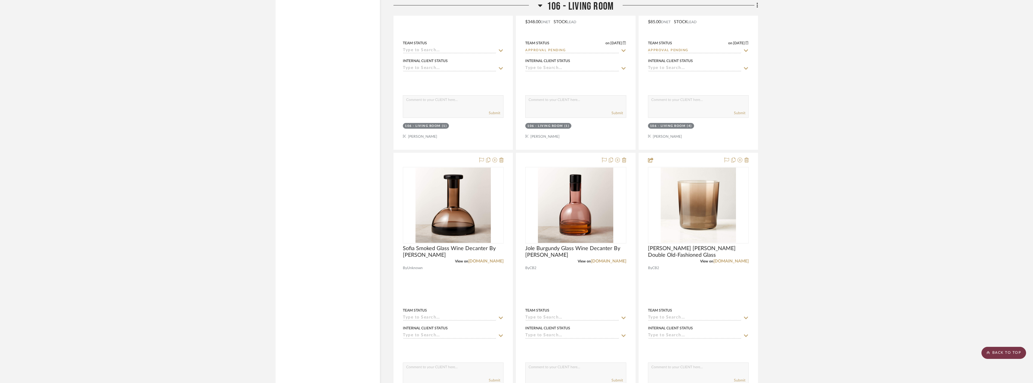
click at [1015, 349] on scroll-to-top-button "BACK TO TOP" at bounding box center [1004, 353] width 45 height 12
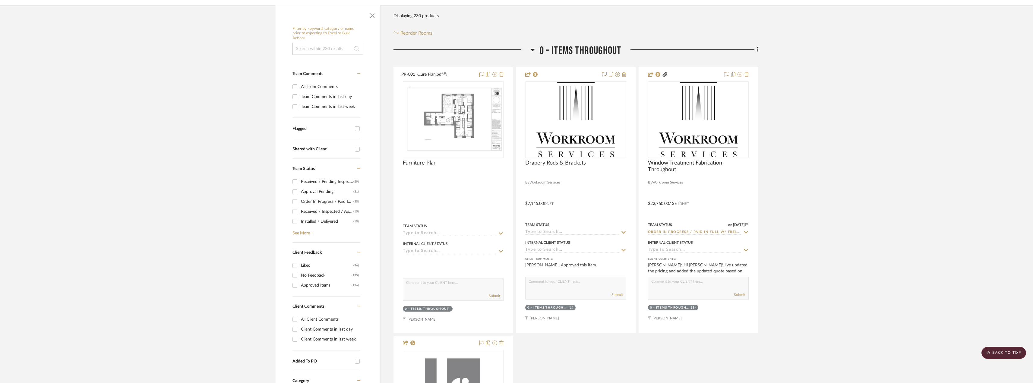
scroll to position [0, 0]
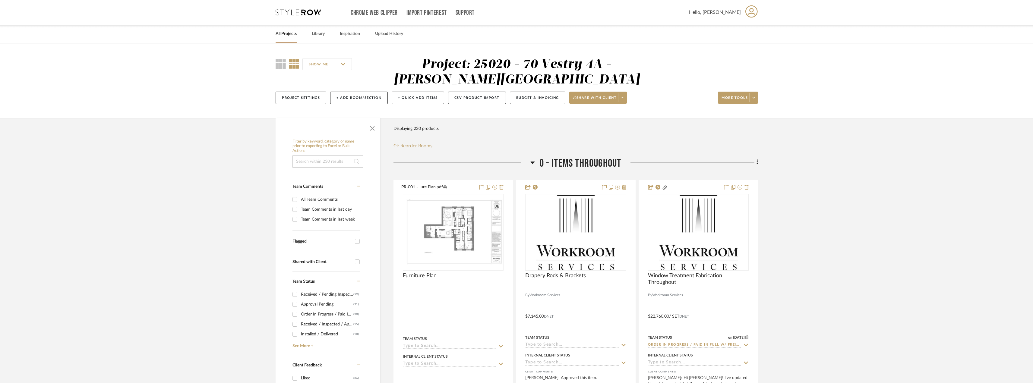
click at [630, 97] on div "Project Settings + Add Room/Section + Quick Add Items CSV Product Import Budget…" at bounding box center [517, 98] width 482 height 20
click at [626, 97] on span at bounding box center [622, 97] width 8 height 9
click at [600, 113] on span "Preview Client Dashboard" at bounding box center [601, 114] width 52 height 5
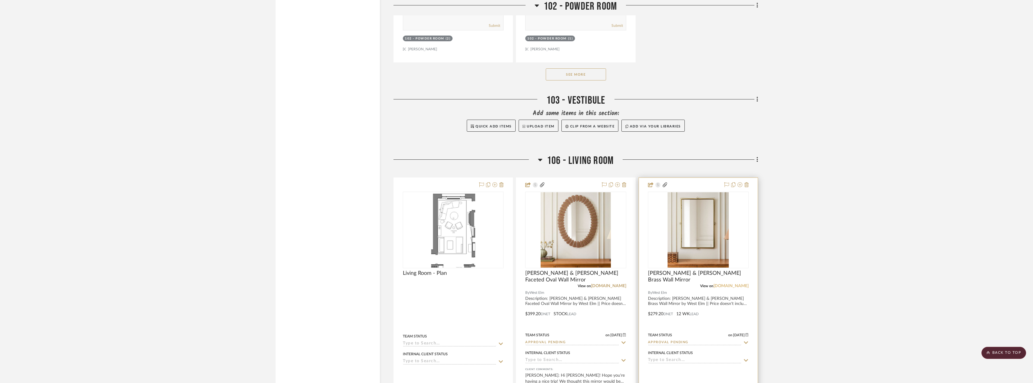
scroll to position [2382, 0]
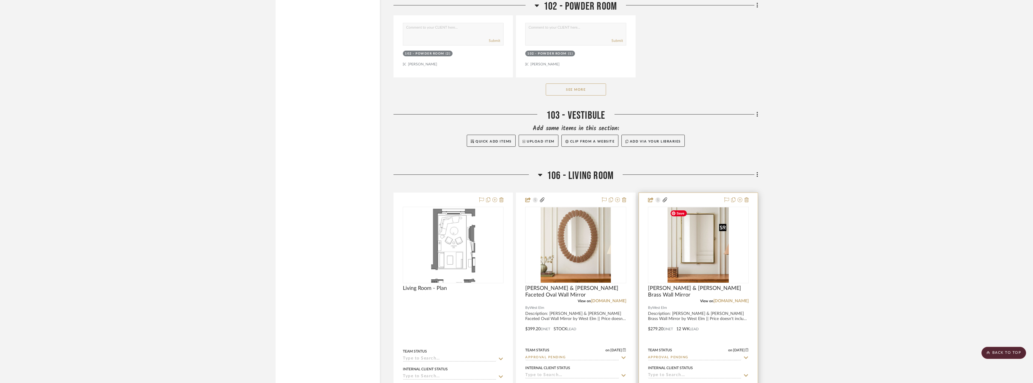
click at [684, 245] on img "0" at bounding box center [698, 244] width 61 height 75
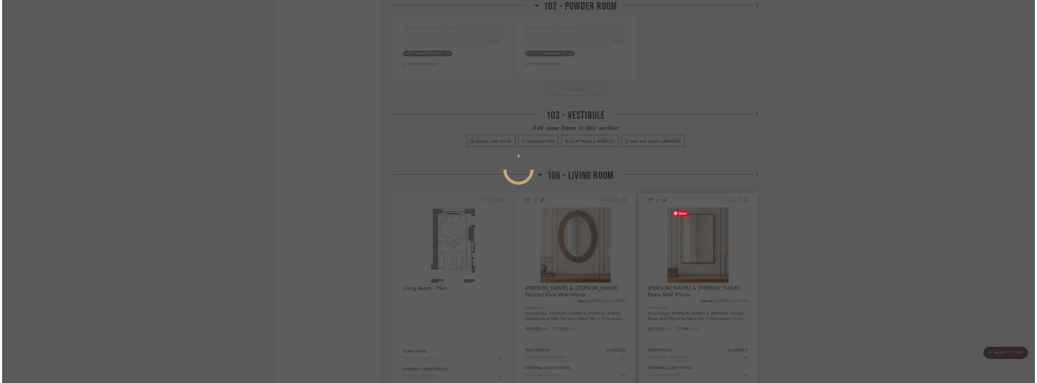
scroll to position [0, 0]
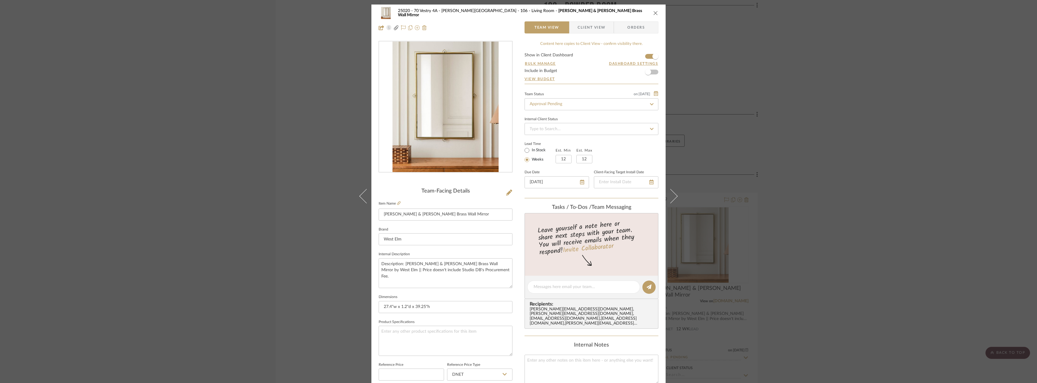
click at [849, 135] on div "25020 - 70 Vestry 4A - Grant-Stanleigh 106 - Living Room Pierce & Ward Brass Wa…" at bounding box center [518, 191] width 1037 height 383
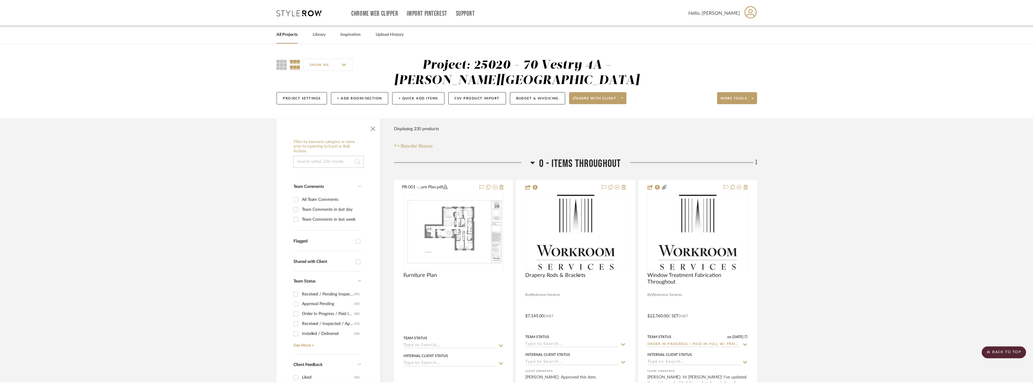
scroll to position [2382, 0]
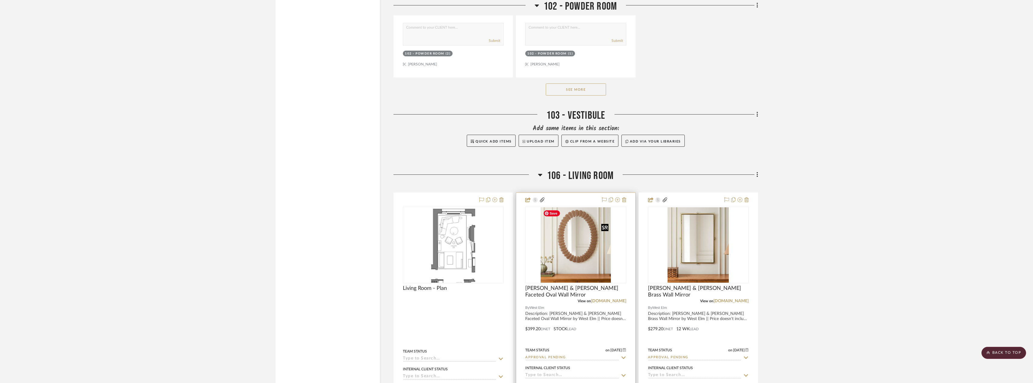
click at [577, 248] on img "0" at bounding box center [576, 244] width 71 height 75
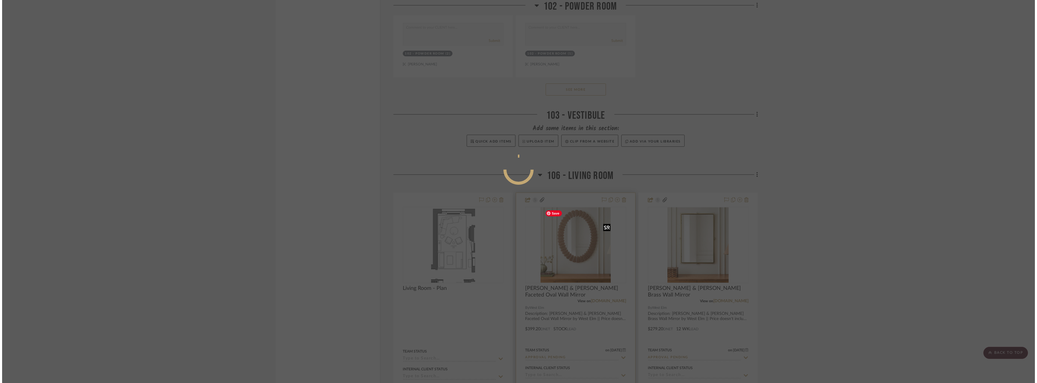
scroll to position [0, 0]
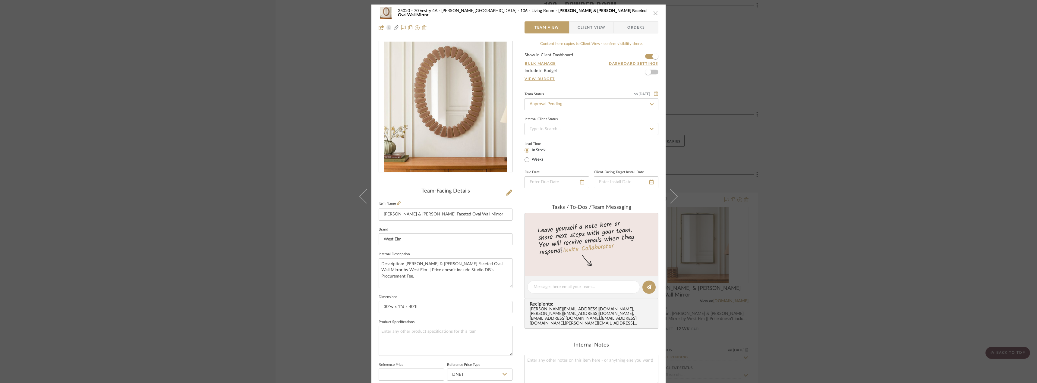
click at [52, 131] on div "25020 - 70 Vestry 4A - Grant-Stanleigh 106 - Living Room Pierce & Ward Faceted …" at bounding box center [518, 191] width 1037 height 383
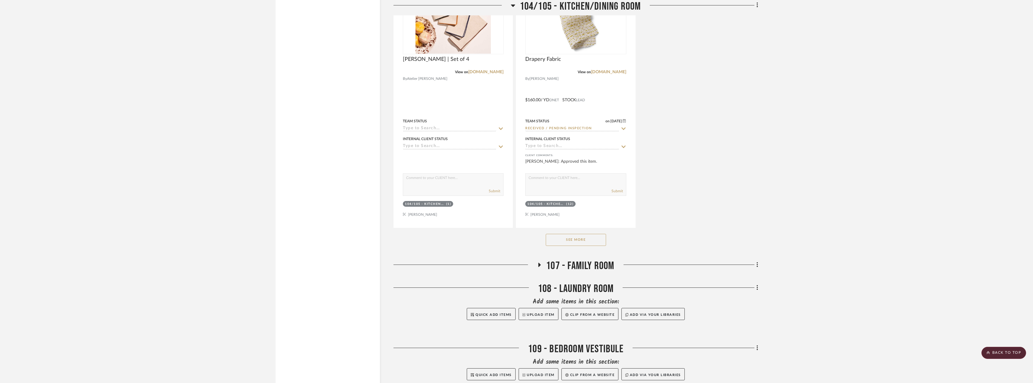
scroll to position [8504, 0]
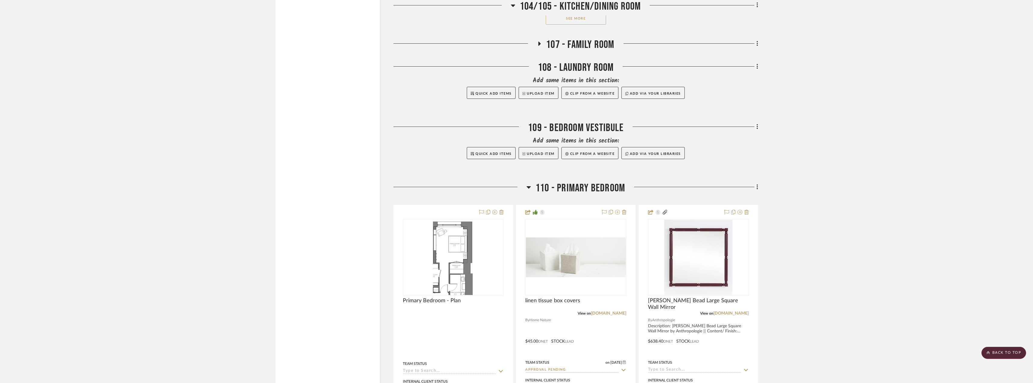
click at [549, 49] on span "107 - Family Room" at bounding box center [580, 44] width 68 height 13
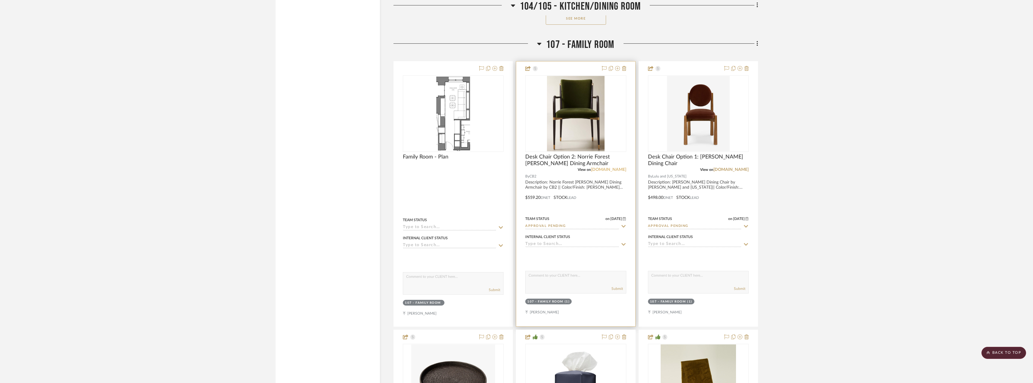
click at [615, 169] on link "[DOMAIN_NAME]" at bounding box center [608, 170] width 35 height 4
click at [728, 170] on link "[DOMAIN_NAME]" at bounding box center [730, 170] width 35 height 4
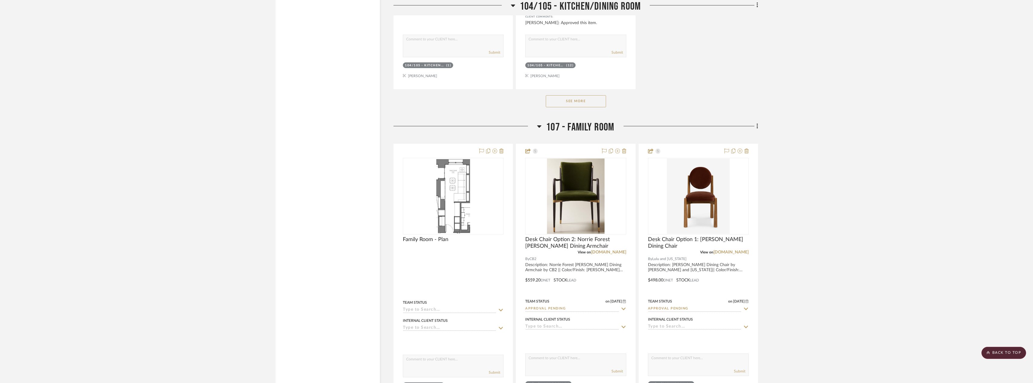
scroll to position [8564, 0]
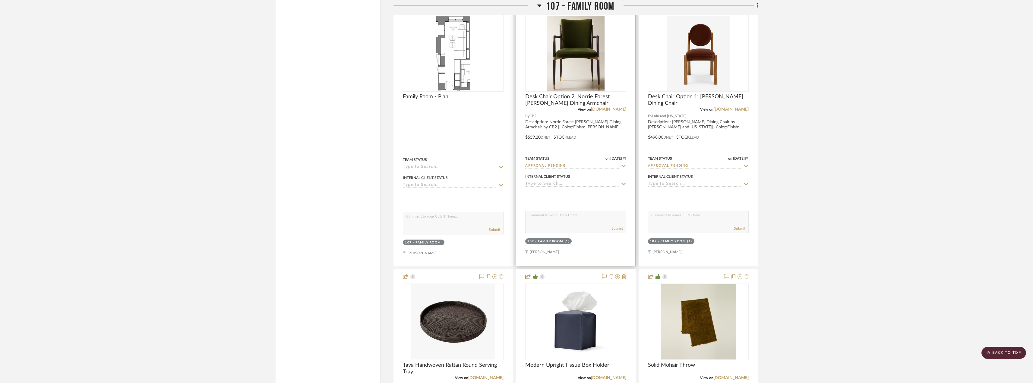
click at [542, 169] on input "Approval Pending" at bounding box center [571, 166] width 93 height 6
type input "reselect"
click at [561, 196] on span "Reselect - Design" at bounding box center [551, 194] width 39 height 4
type input "[DATE]"
type input "Reselect - Design"
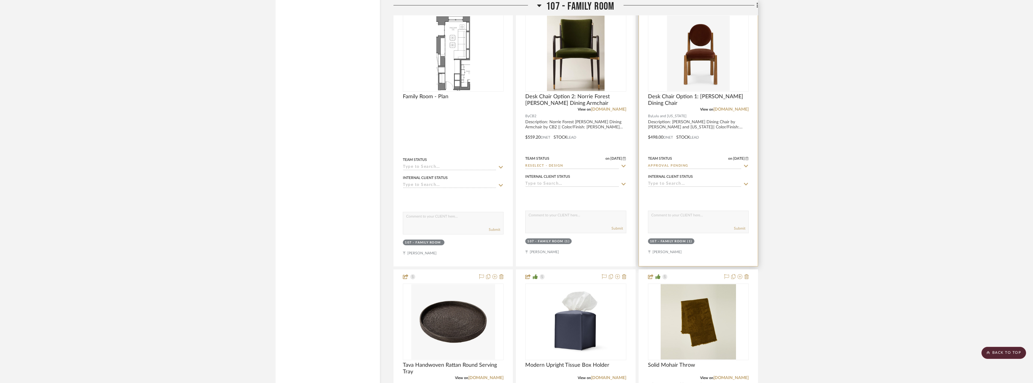
click at [685, 165] on input "Approval Pending" at bounding box center [694, 166] width 93 height 6
type input "rese"
click at [683, 210] on span "Reselect - Design" at bounding box center [673, 210] width 39 height 4
type input "[DATE]"
type input "Reselect - Design"
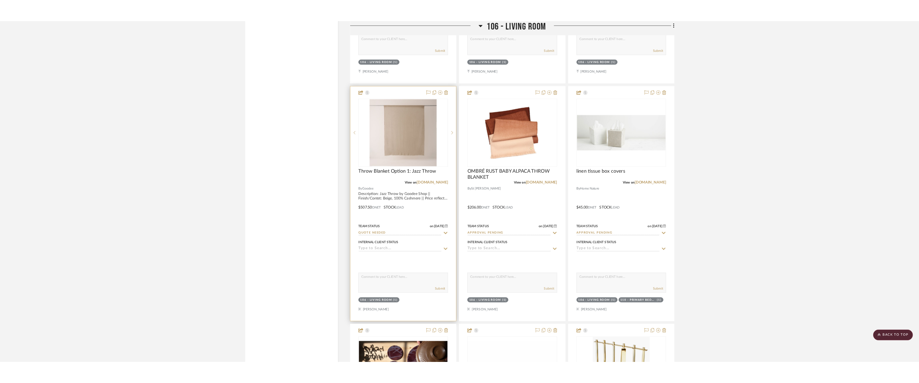
scroll to position [2985, 0]
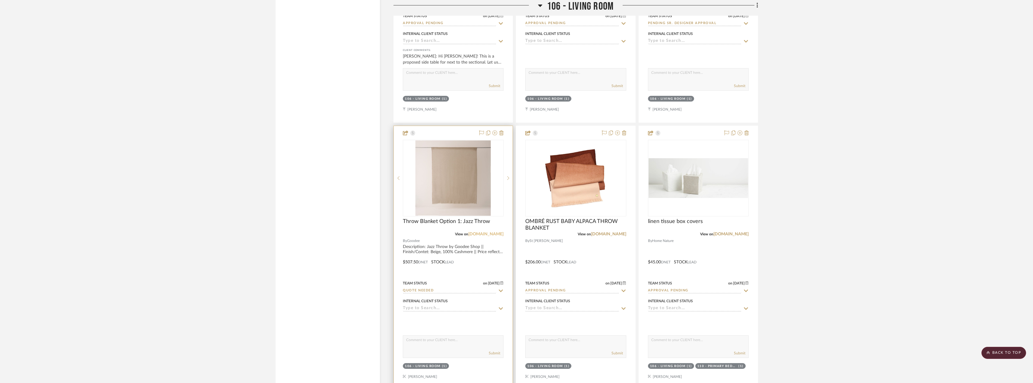
click at [487, 235] on link "[DOMAIN_NAME]" at bounding box center [485, 234] width 35 height 4
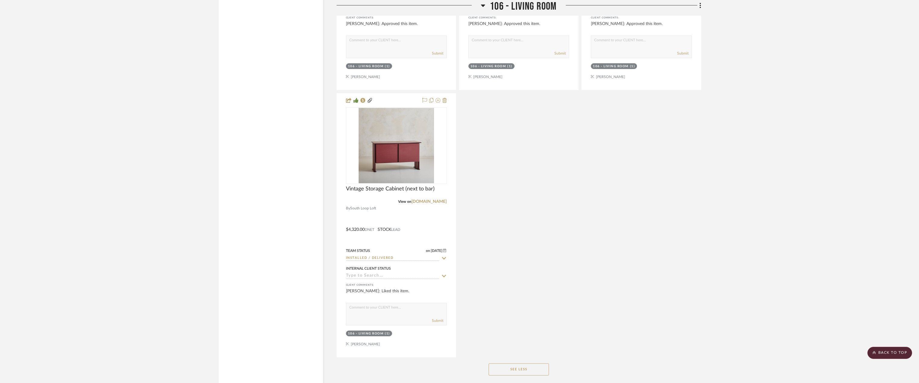
scroll to position [7539, 0]
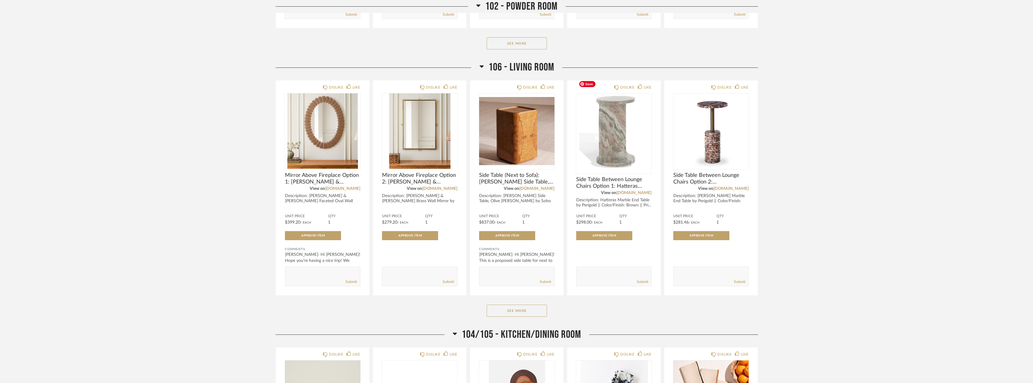
scroll to position [814, 0]
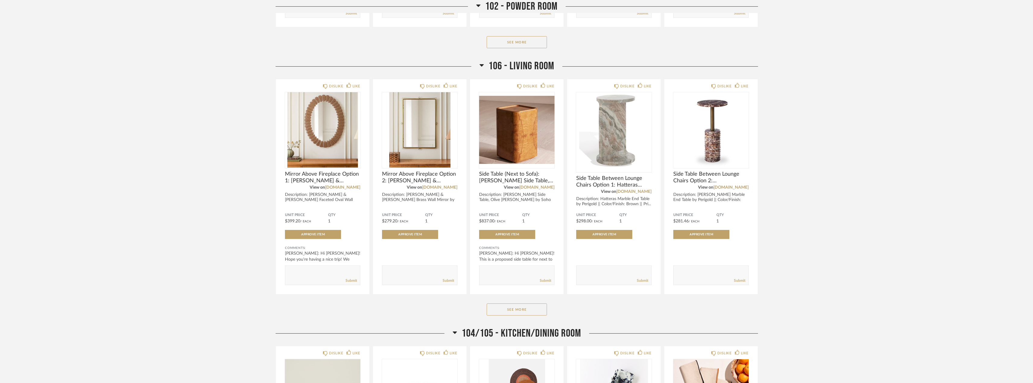
click at [523, 301] on div "106 - Living Room DISLIKE LIKE Mirror Above Fireplace Option 1: [PERSON_NAME] &…" at bounding box center [517, 193] width 482 height 267
click at [523, 304] on button "See More" at bounding box center [517, 310] width 60 height 12
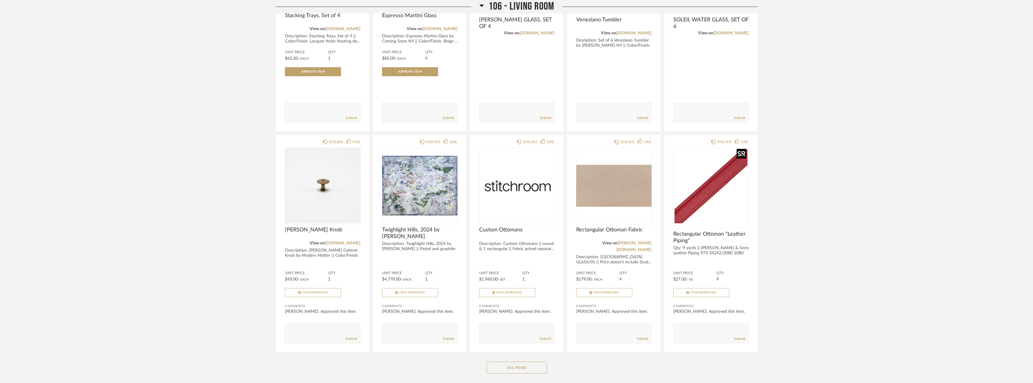
scroll to position [1719, 0]
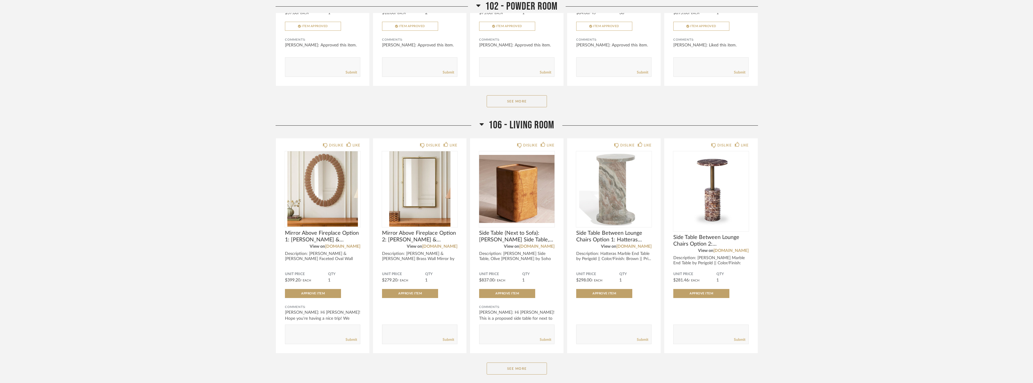
scroll to position [784, 0]
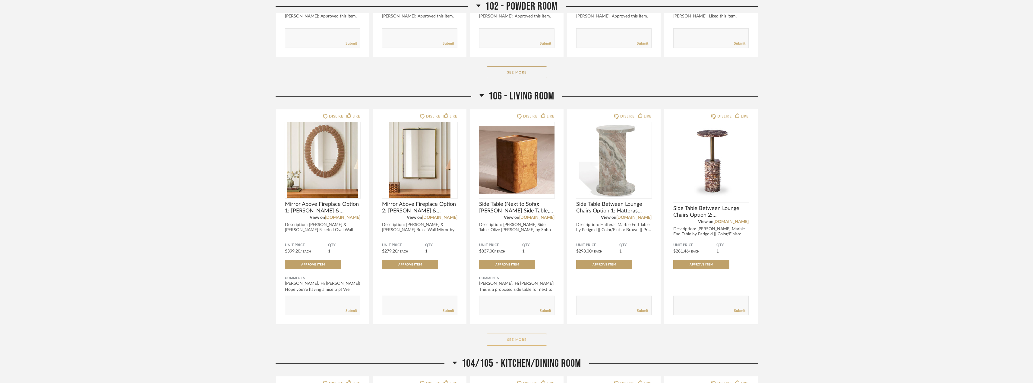
click at [540, 334] on button "See More" at bounding box center [517, 340] width 60 height 12
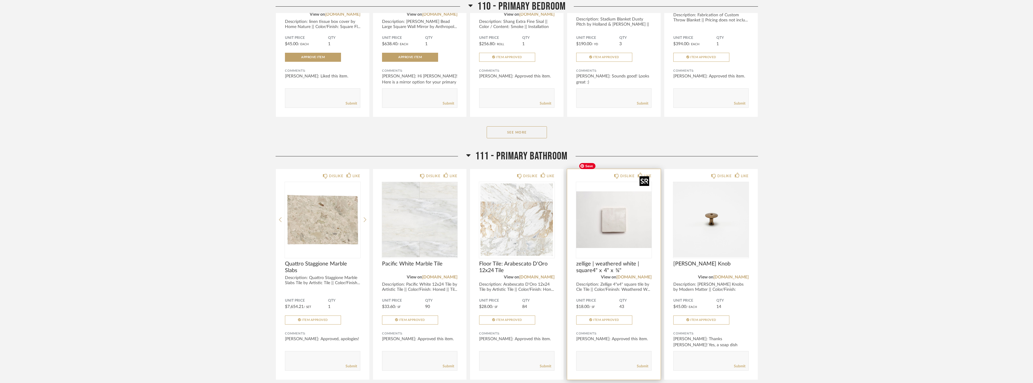
scroll to position [2662, 0]
click at [533, 126] on button "See More" at bounding box center [517, 132] width 60 height 12
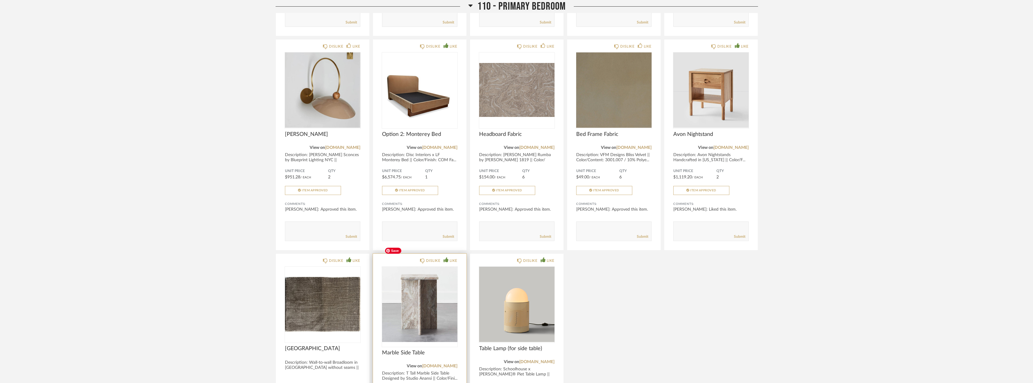
scroll to position [2994, 0]
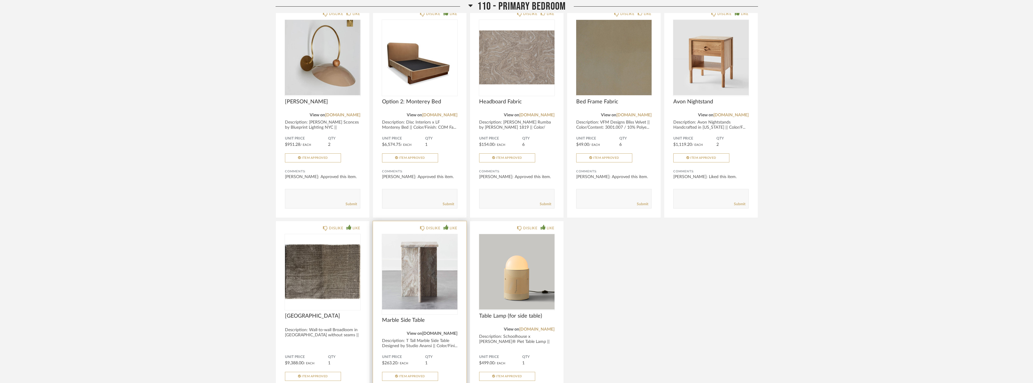
click at [452, 332] on link "[DOMAIN_NAME]" at bounding box center [439, 334] width 35 height 4
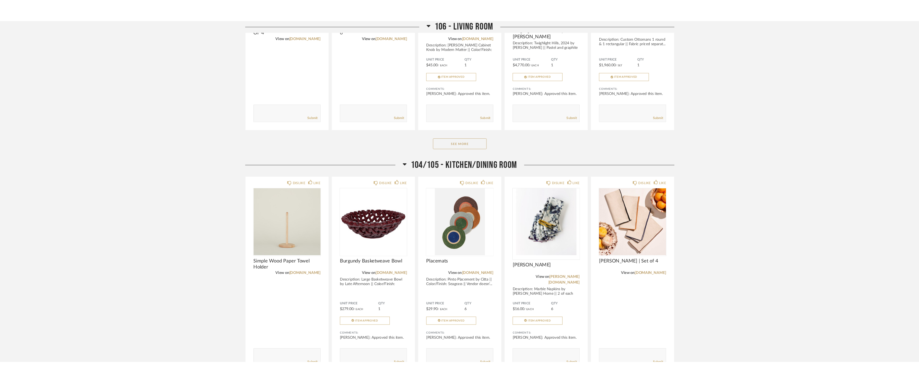
scroll to position [1788, 0]
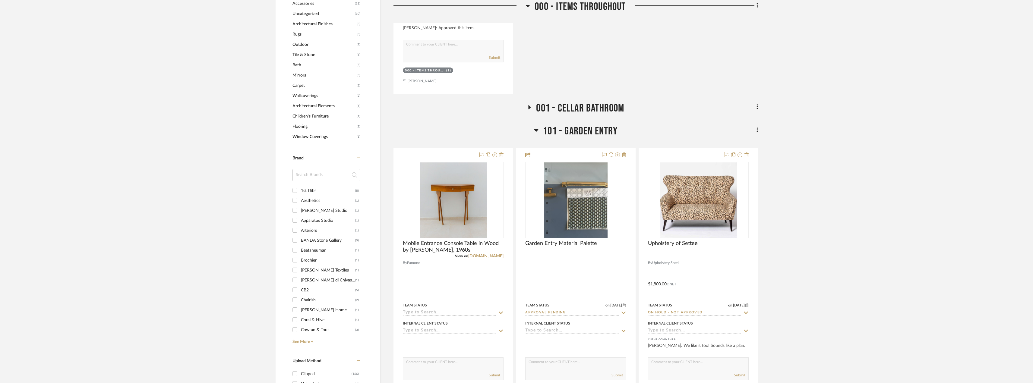
scroll to position [694, 0]
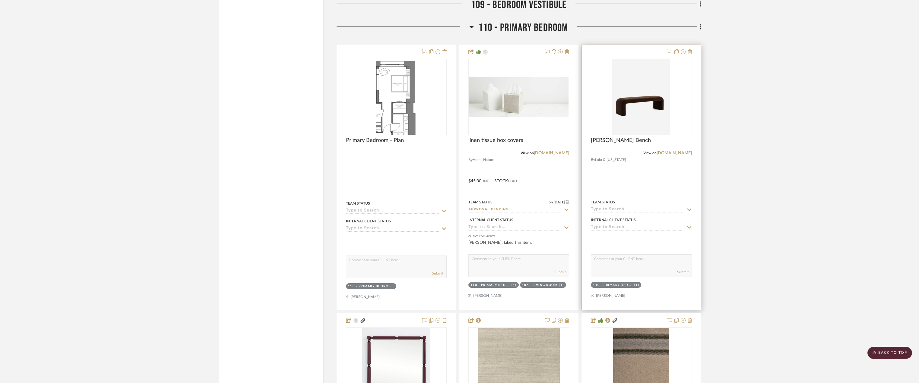
scroll to position [5187, 0]
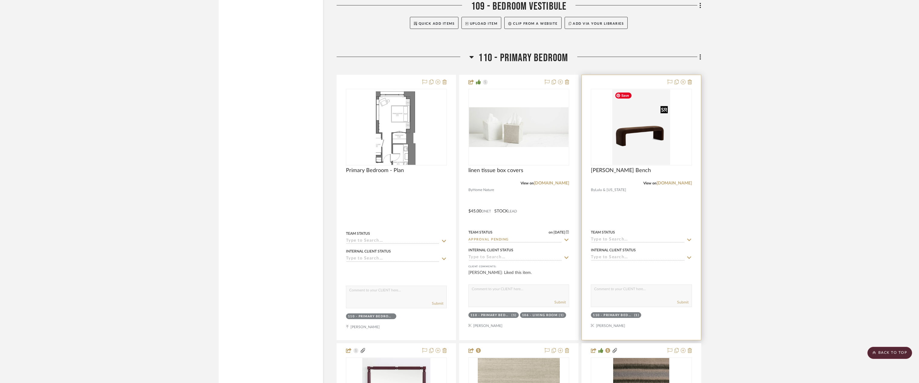
click at [656, 120] on img "0" at bounding box center [641, 127] width 58 height 75
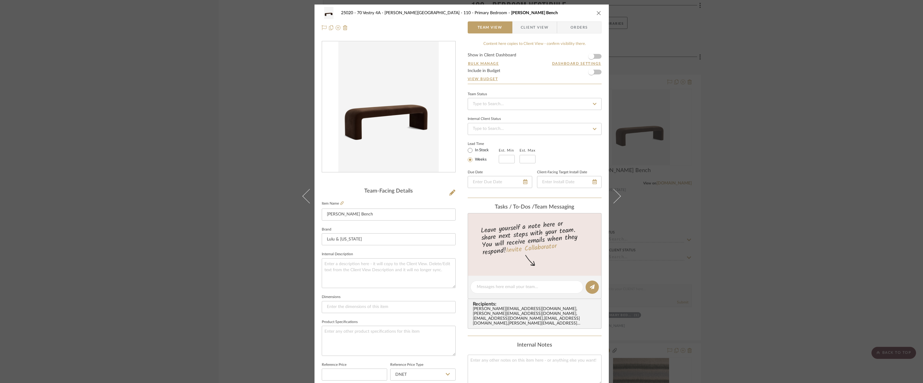
click at [543, 28] on span "Client View" at bounding box center [535, 27] width 28 height 12
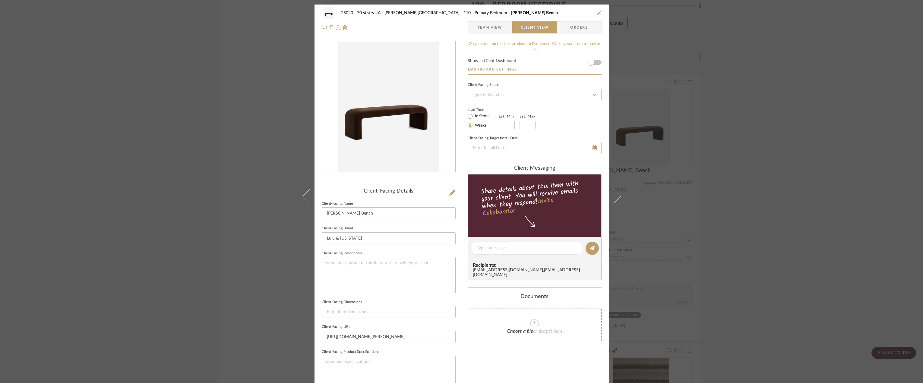
click at [362, 267] on textarea at bounding box center [389, 275] width 134 height 36
click at [336, 268] on textarea "Description: [PERSON_NAME] Bench by [PERSON_NAME] & [US_STATE] || Color/Fininsh…" at bounding box center [389, 275] width 134 height 36
type textarea "Description: [PERSON_NAME] Bench by [PERSON_NAME] & [US_STATE] || Color/Fininsh…"
drag, startPoint x: 336, startPoint y: 268, endPoint x: 336, endPoint y: 280, distance: 11.8
click at [349, 296] on sr-form-field "Client-Facing Description Description: [PERSON_NAME] Bench by Lulu & [US_STATE]…" at bounding box center [389, 273] width 134 height 49
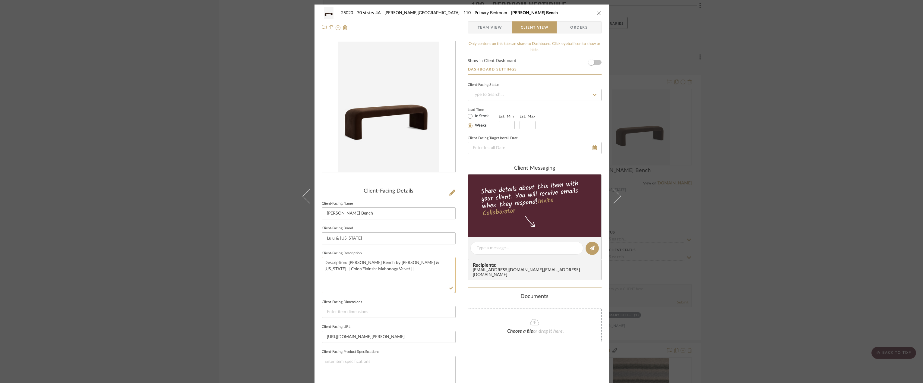
click at [331, 267] on textarea "Description: [PERSON_NAME] Bench by [PERSON_NAME] & [US_STATE] || Color/Fininsh…" at bounding box center [389, 275] width 134 height 36
click at [424, 265] on textarea "Description: [PERSON_NAME] Bench by Lulu & [US_STATE] || Color/Fininsh: Mahogon…" at bounding box center [389, 275] width 134 height 36
click at [445, 263] on textarea "Description: [PERSON_NAME] Bench by Lulu & [US_STATE] || Color/Finish: Mahogony…" at bounding box center [389, 275] width 134 height 36
click at [345, 270] on textarea "Description: [PERSON_NAME] Bench by Lulu & [US_STATE] || Color/Finish: Mahogany…" at bounding box center [389, 275] width 134 height 36
type textarea "Description: [PERSON_NAME] Bench by Lulu & [US_STATE] || Color/Finish: Mahogany…"
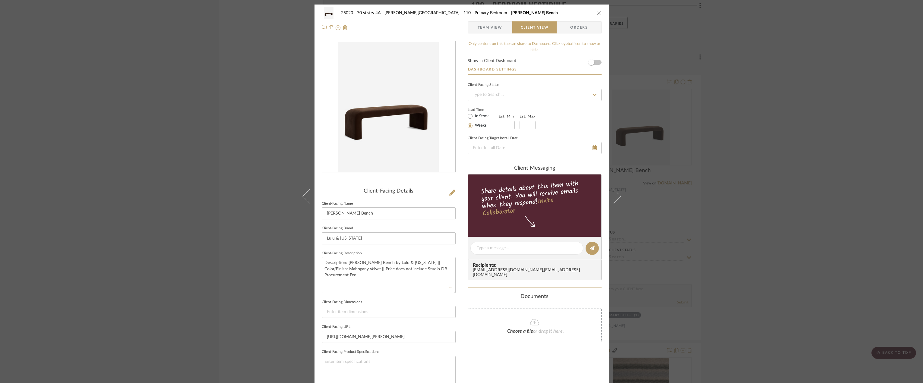
click at [482, 377] on div "Only content on this tab can share to Dashboard. Click eyeball icon to show or …" at bounding box center [535, 257] width 134 height 432
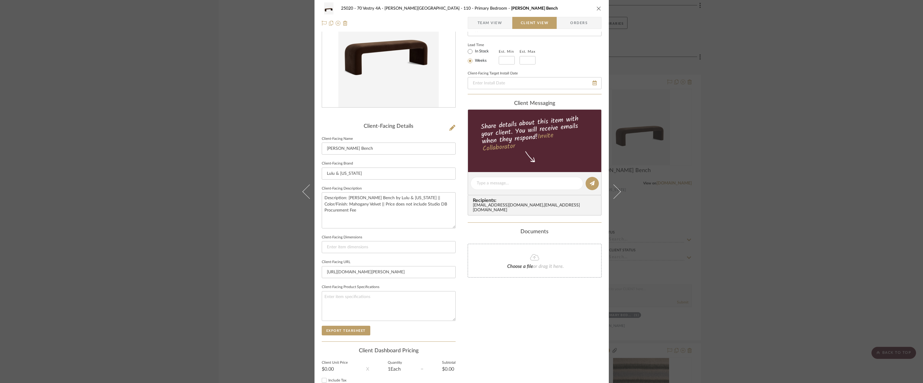
scroll to position [113, 0]
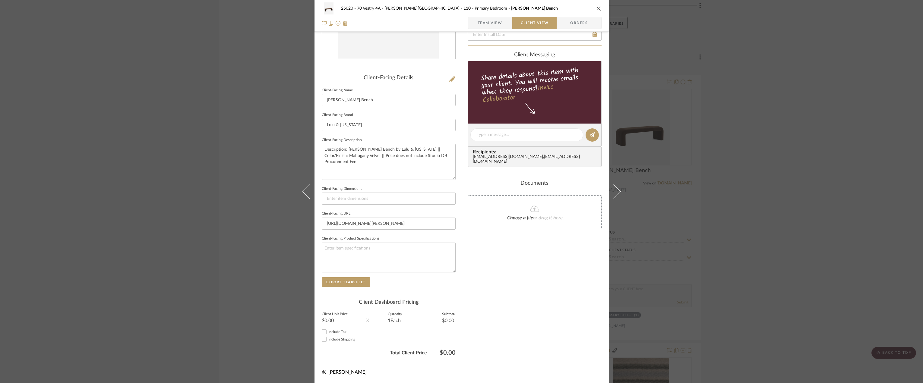
click at [480, 21] on span "Team View" at bounding box center [490, 23] width 25 height 12
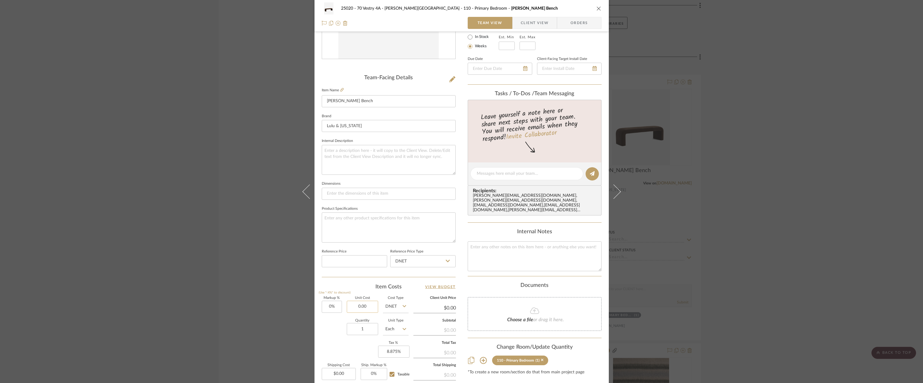
click at [359, 308] on input "0.00" at bounding box center [362, 307] width 31 height 12
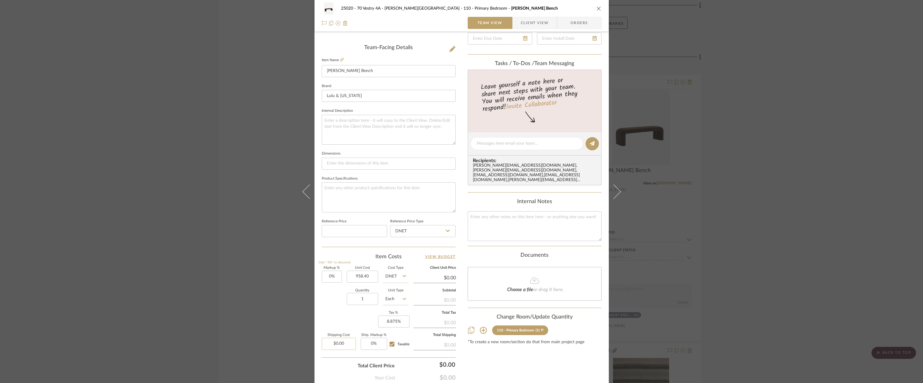
type input "$958.40"
click at [348, 344] on input "0.00" at bounding box center [339, 344] width 34 height 12
type input "1"
type input "$958.40"
type input "$199.00"
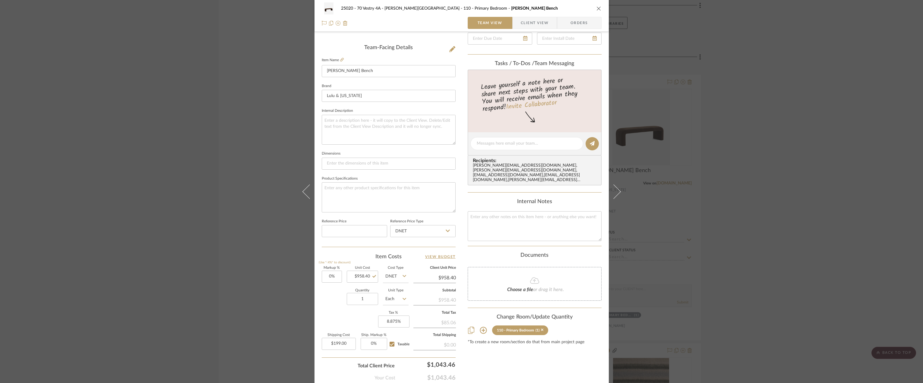
click at [492, 353] on div "Content here copies to Client View - confirm visibility there. Show in Client D…" at bounding box center [535, 145] width 134 height 496
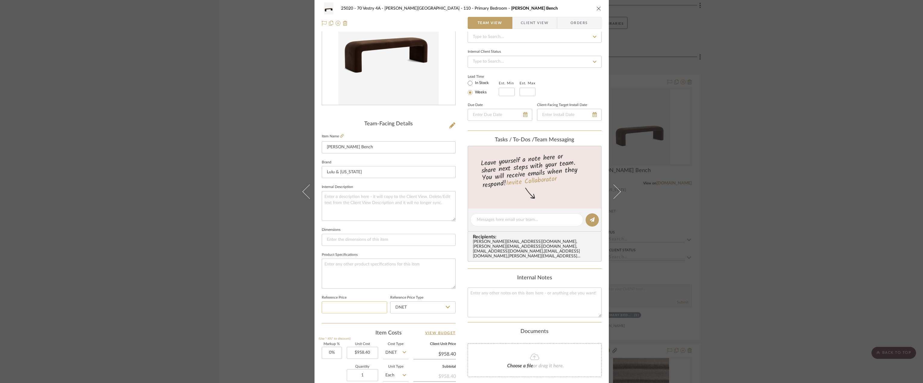
scroll to position [0, 0]
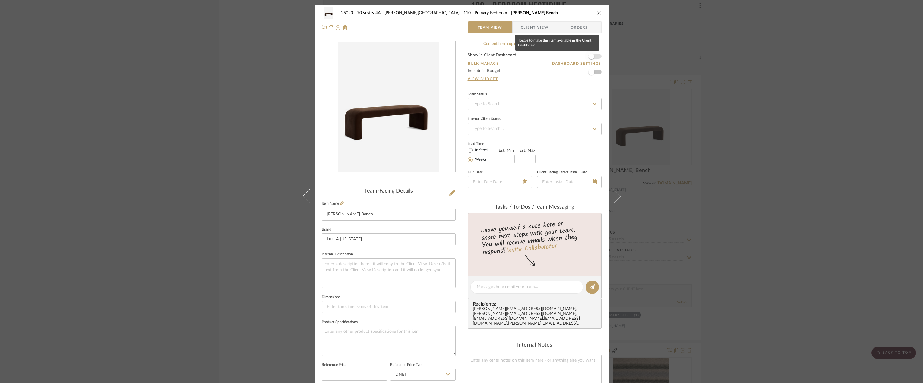
click at [589, 56] on span "button" at bounding box center [591, 56] width 6 height 6
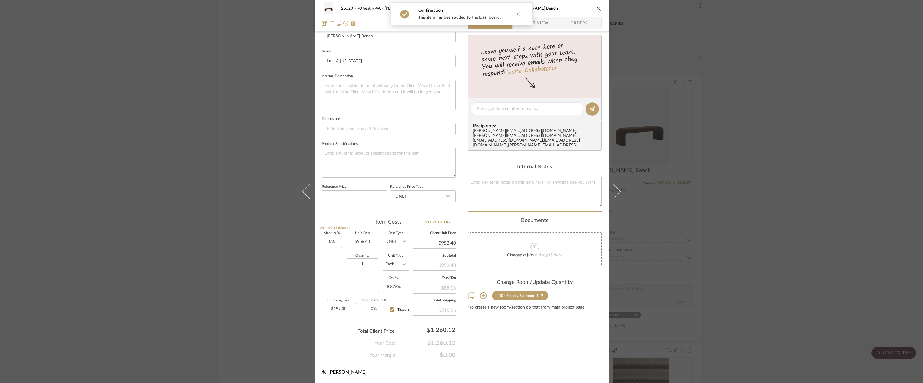
click at [533, 20] on span "Client View" at bounding box center [535, 23] width 28 height 12
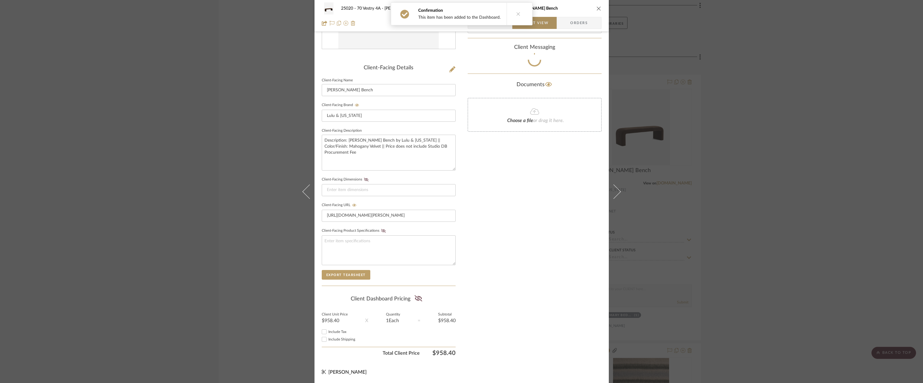
scroll to position [123, 0]
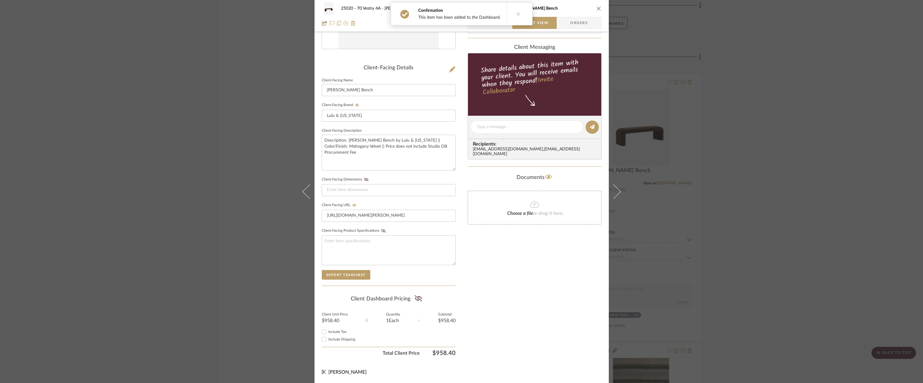
click at [334, 329] on div "Include Tax" at bounding box center [389, 331] width 134 height 7
click at [333, 332] on span "Include Tax" at bounding box center [337, 332] width 18 height 4
click at [328, 332] on input "Include Tax" at bounding box center [324, 331] width 7 height 7
checkbox input "true"
click at [343, 340] on span "Include Shipping" at bounding box center [341, 340] width 27 height 4
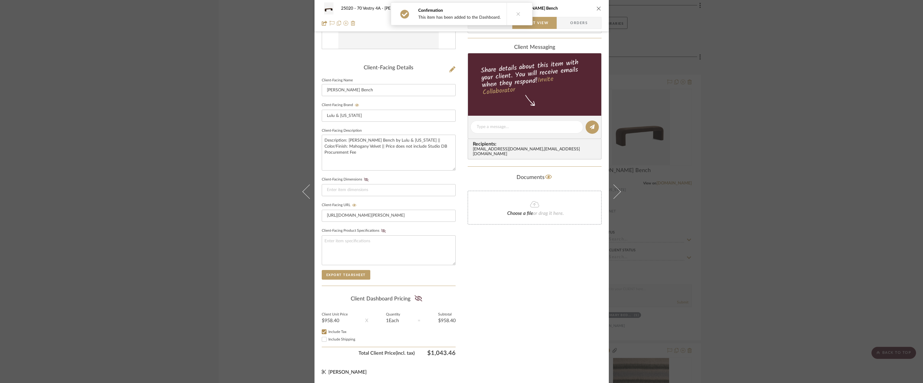
click at [328, 340] on input "Include Shipping" at bounding box center [324, 339] width 7 height 7
checkbox input "true"
click at [415, 299] on icon at bounding box center [419, 299] width 8 height 6
click at [538, 271] on div "Only content on this tab can share to Dashboard. Click eyeball icon to show or …" at bounding box center [535, 138] width 134 height 441
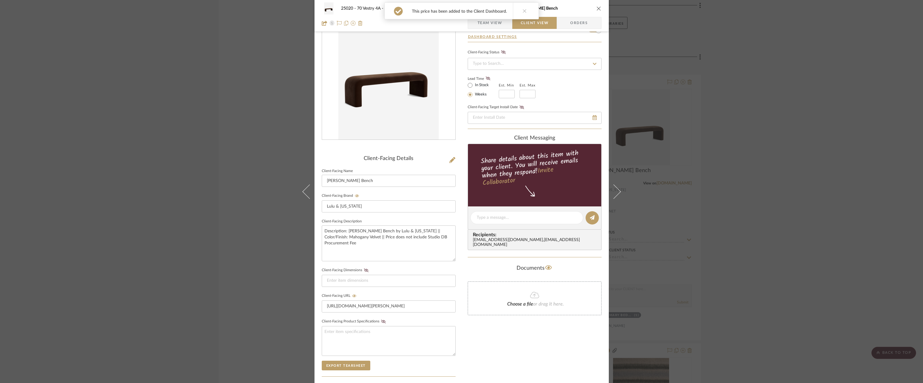
scroll to position [0, 0]
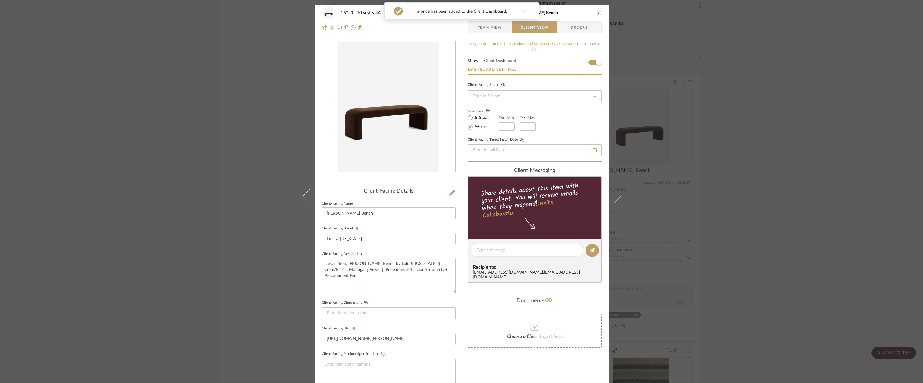
click at [500, 24] on span "Team View" at bounding box center [490, 27] width 25 height 12
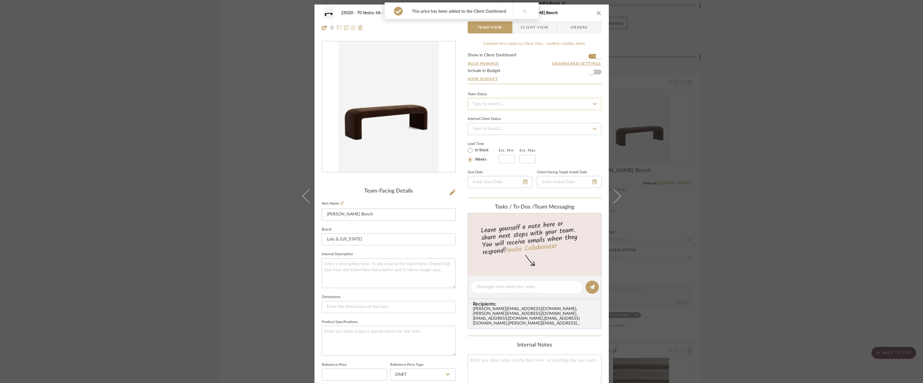
click at [520, 100] on input at bounding box center [535, 104] width 134 height 12
type input "approva"
click at [499, 133] on div "Approval Pending" at bounding box center [532, 135] width 133 height 15
type input "[DATE]"
type input "Approval Pending"
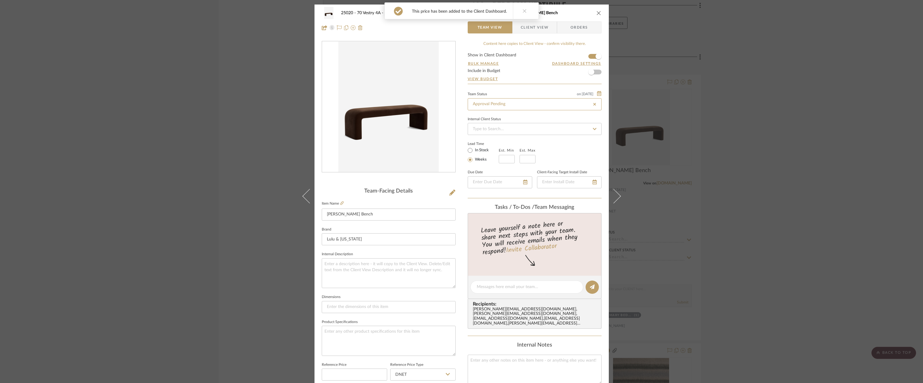
type input "[DATE]"
type input "Approval Pending"
click at [771, 147] on div "25020 - 70 Vestry 4A - [PERSON_NAME] 110 - Primary Bedroom [PERSON_NAME] Bench …" at bounding box center [461, 191] width 923 height 383
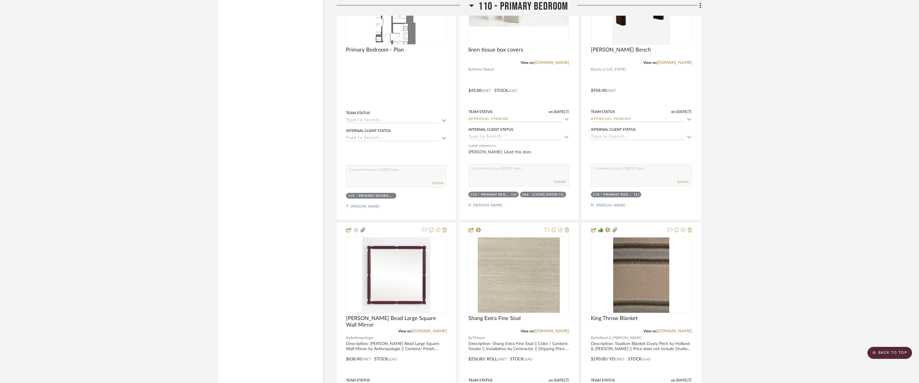
scroll to position [5247, 0]
